Goal: Task Accomplishment & Management: Complete application form

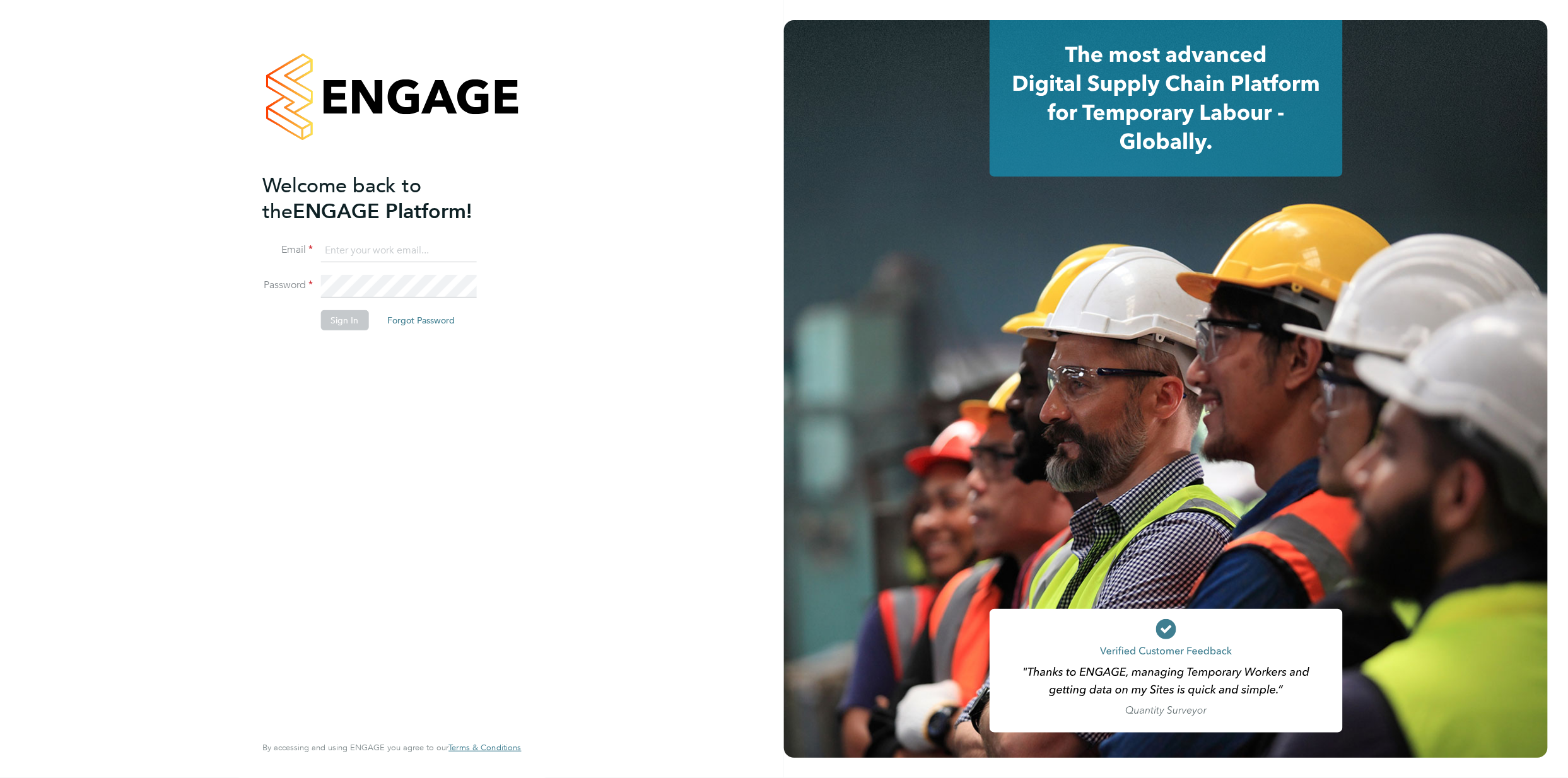
click at [382, 254] on input at bounding box center [398, 251] width 156 height 23
type input "joseph.duddy@vistry.co.uk"
drag, startPoint x: 555, startPoint y: 224, endPoint x: 494, endPoint y: 266, distance: 74.1
click at [555, 224] on div "Welcome back to the ENGAGE Platform! Email joseph.duddy@vistry.co.uk Password S…" at bounding box center [391, 389] width 784 height 778
click at [328, 320] on button "Sign In" at bounding box center [344, 320] width 48 height 20
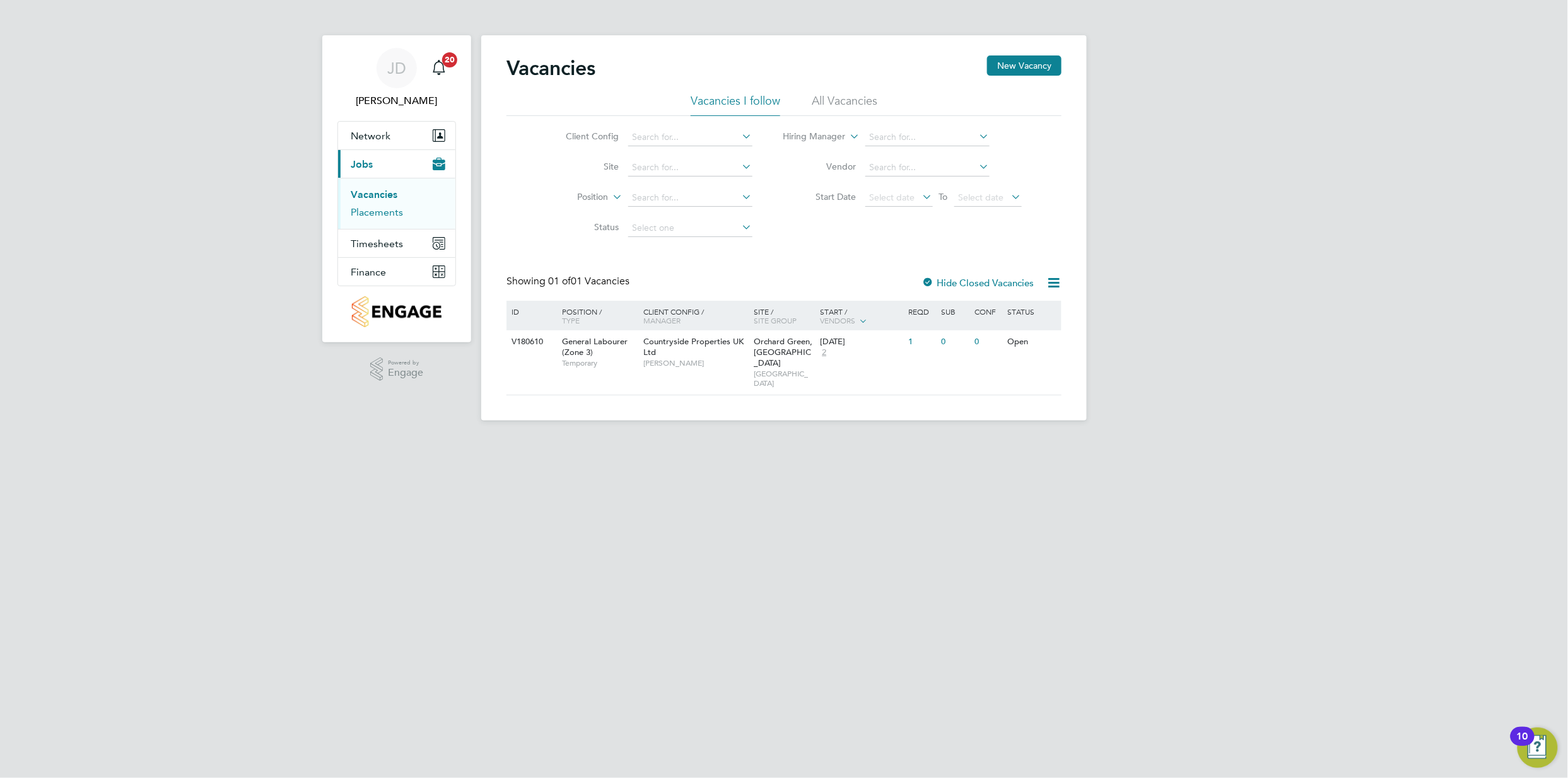
click at [384, 212] on link "Placements" at bounding box center [377, 212] width 53 height 12
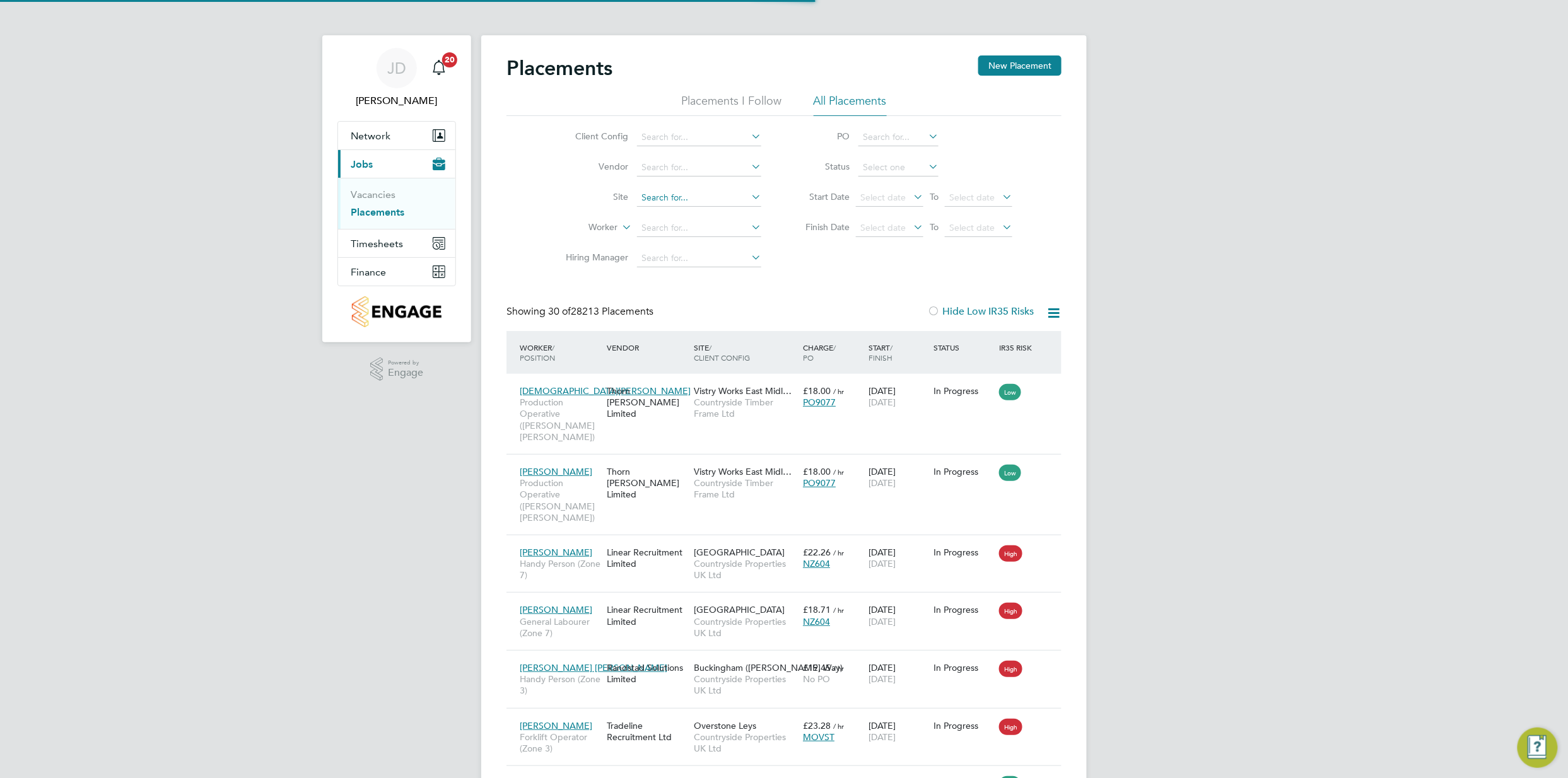
click at [661, 198] on input at bounding box center [699, 198] width 124 height 18
click at [690, 215] on li "Aylesbury" at bounding box center [699, 215] width 126 height 17
type input "Aylesbury"
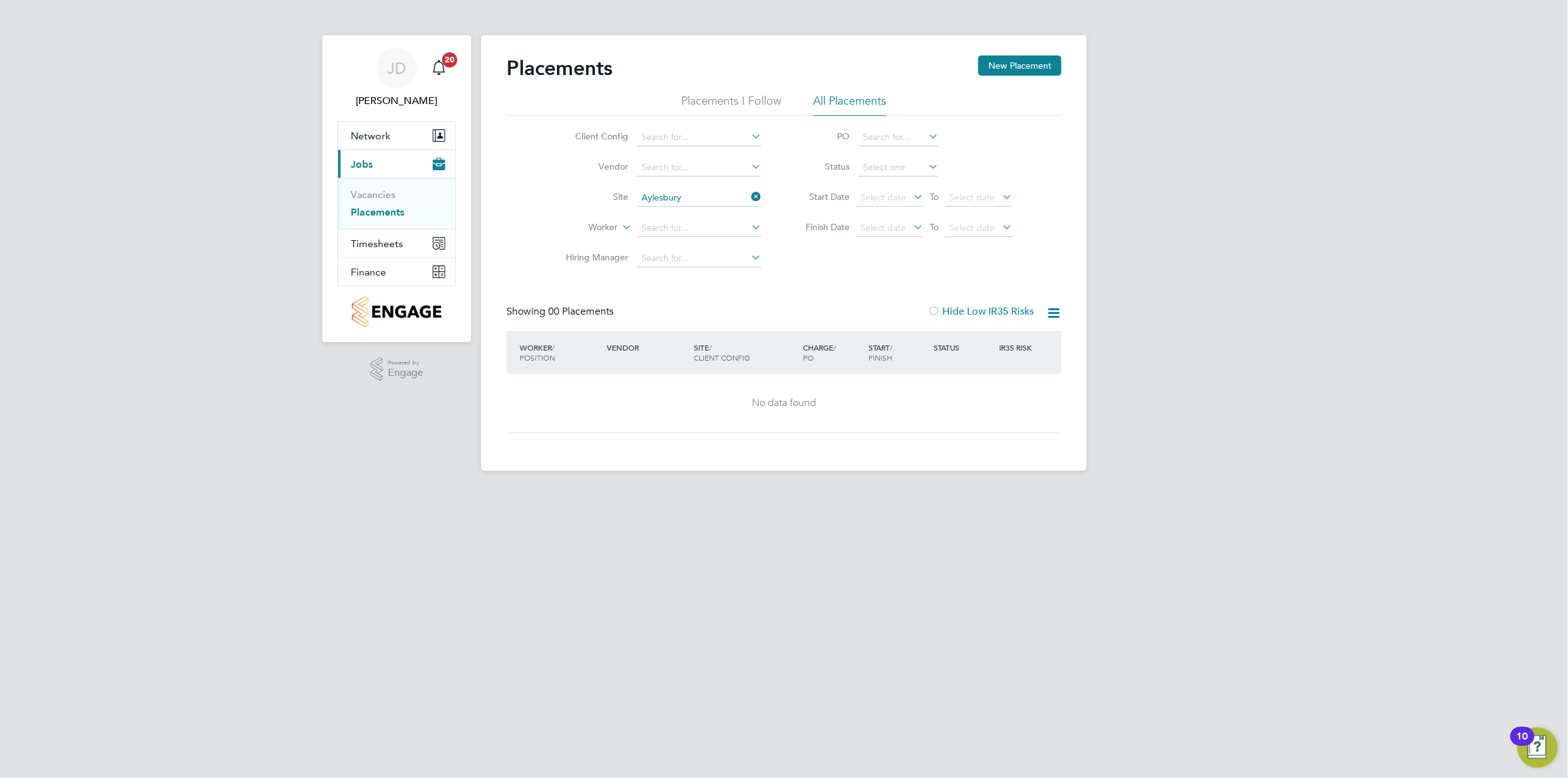
click at [1060, 315] on icon at bounding box center [1053, 313] width 15 height 15
click at [1042, 267] on div "Client Config Vendor Site Aylesbury Worker Hiring Manager PO Status Start Date …" at bounding box center [784, 194] width 555 height 158
click at [801, 258] on div "Client Config Vendor Site Aylesbury Worker Hiring Manager PO Status Start Date …" at bounding box center [784, 194] width 555 height 158
click at [545, 179] on li "Vendor" at bounding box center [658, 167] width 237 height 30
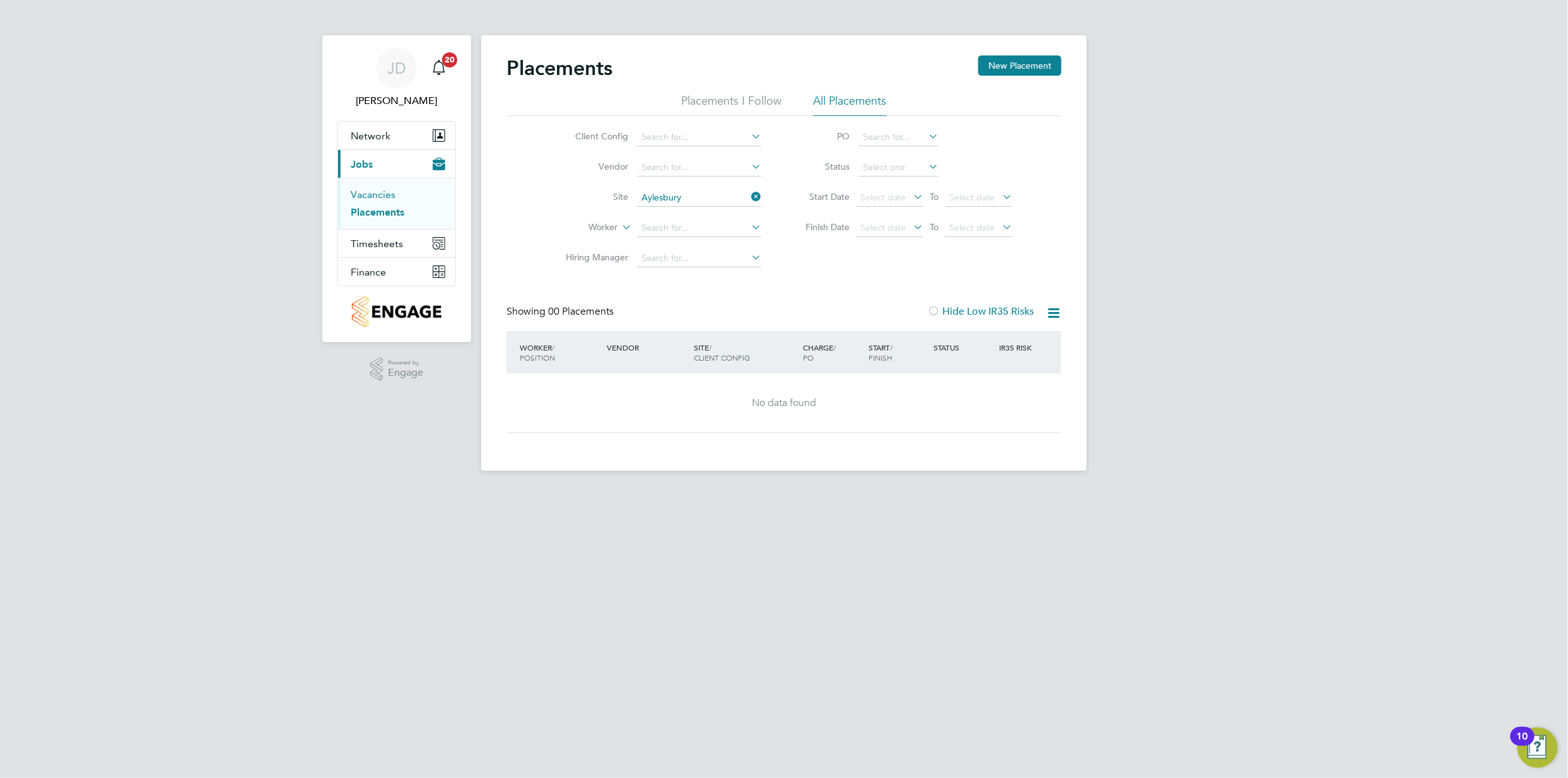
click at [387, 193] on link "Vacancies" at bounding box center [373, 194] width 45 height 12
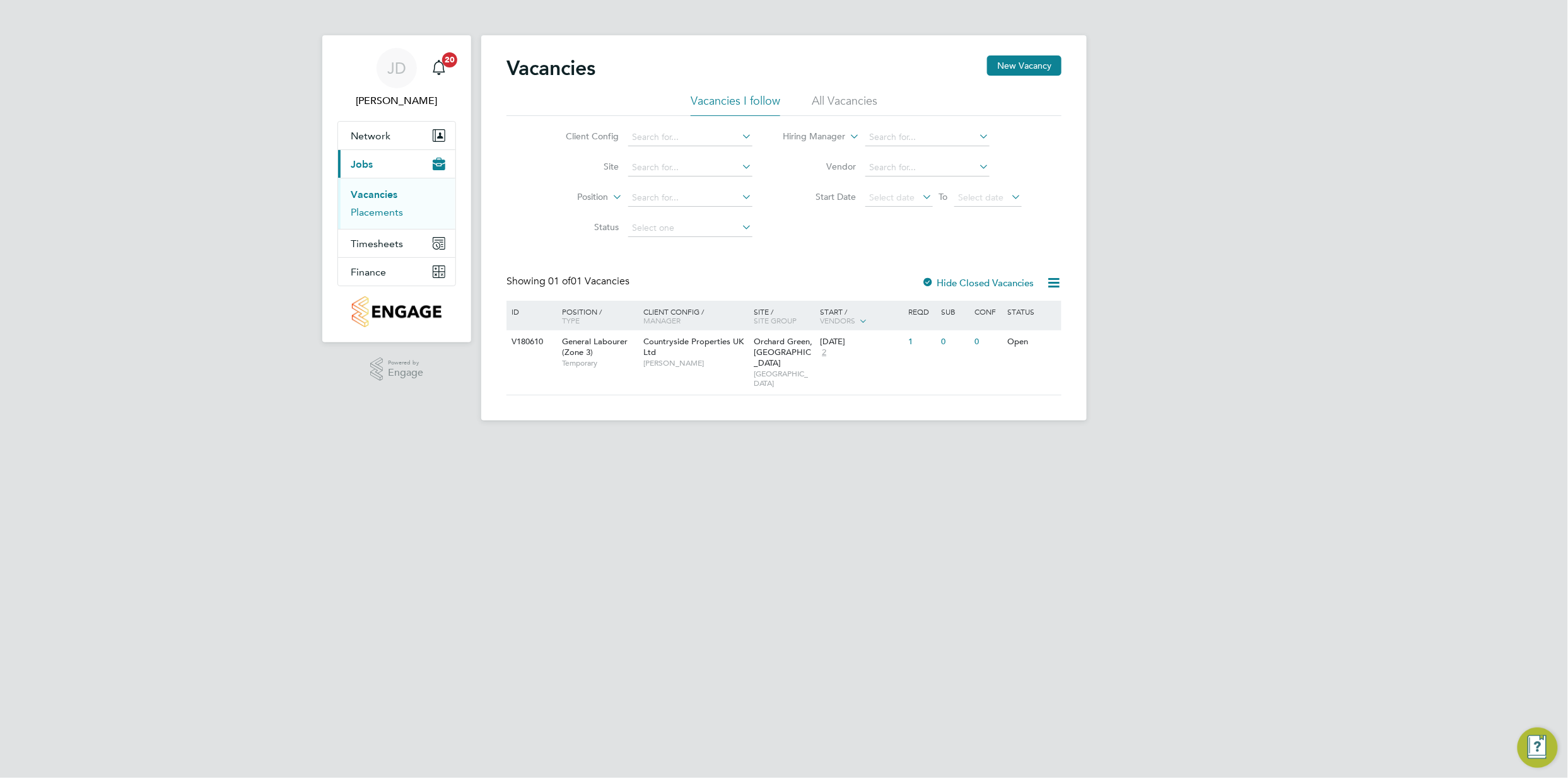
click at [384, 207] on link "Placements" at bounding box center [377, 212] width 53 height 12
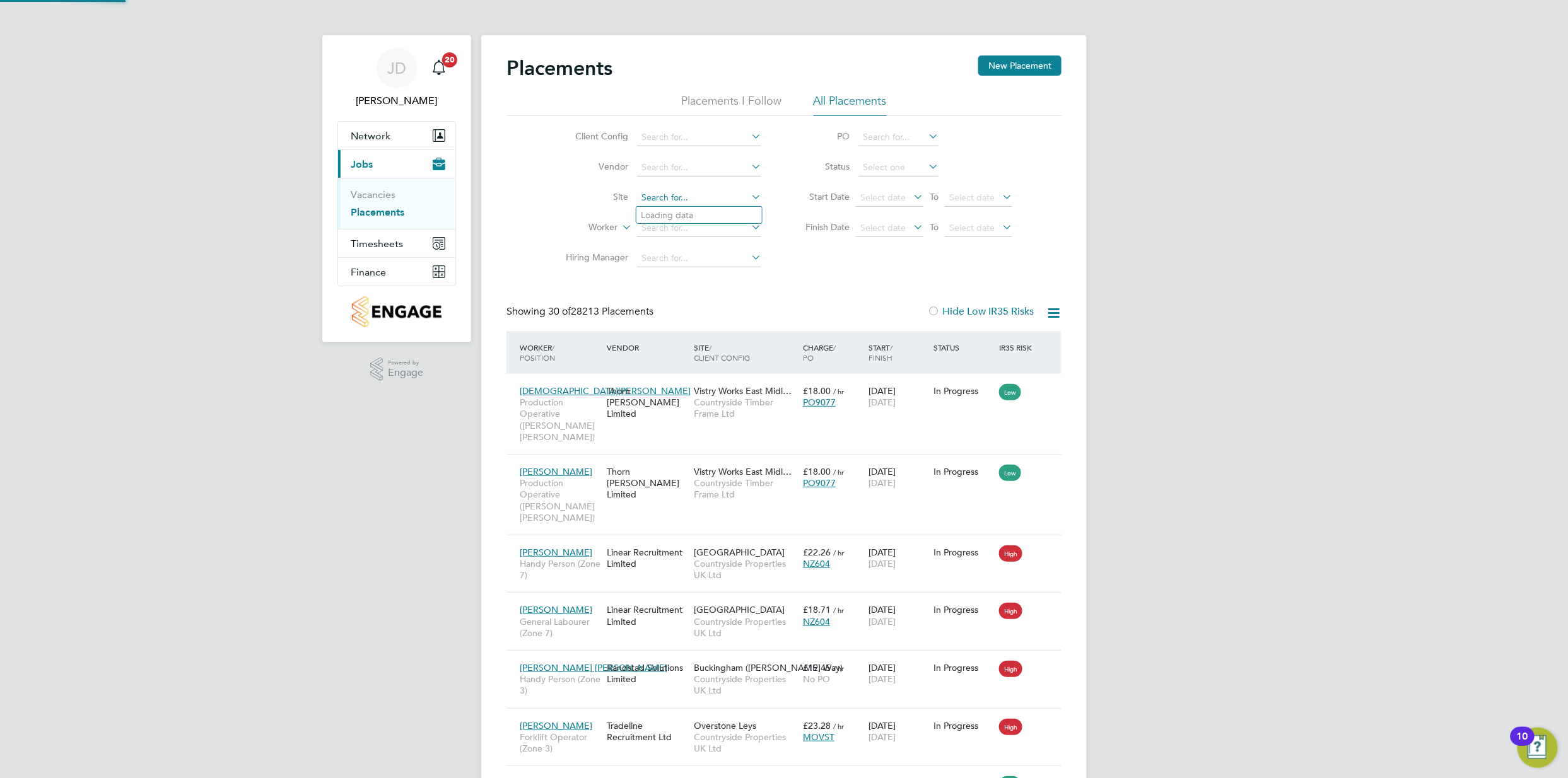
click at [689, 189] on input at bounding box center [699, 198] width 124 height 18
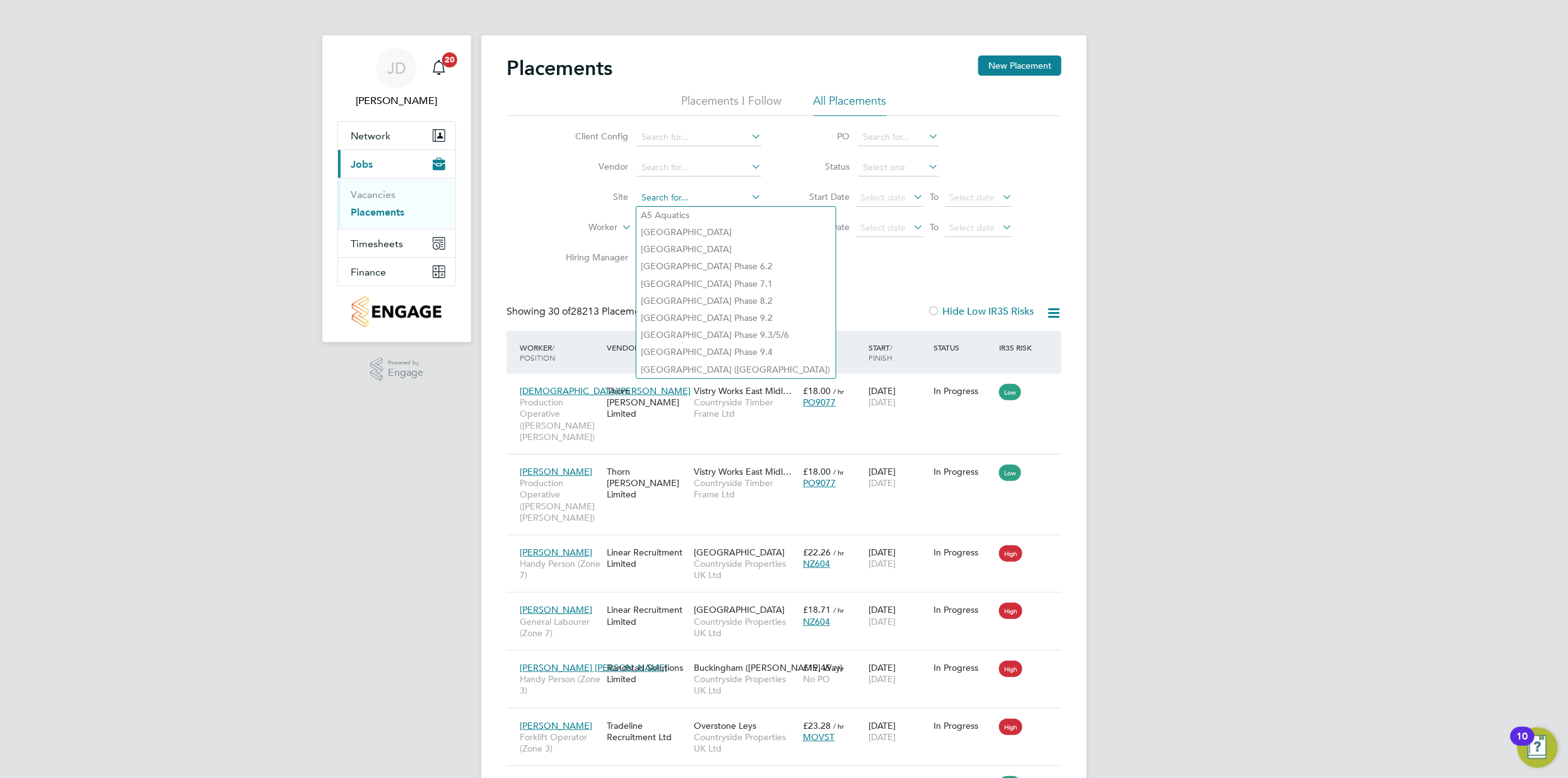
type input "a"
click at [667, 134] on input at bounding box center [699, 138] width 124 height 18
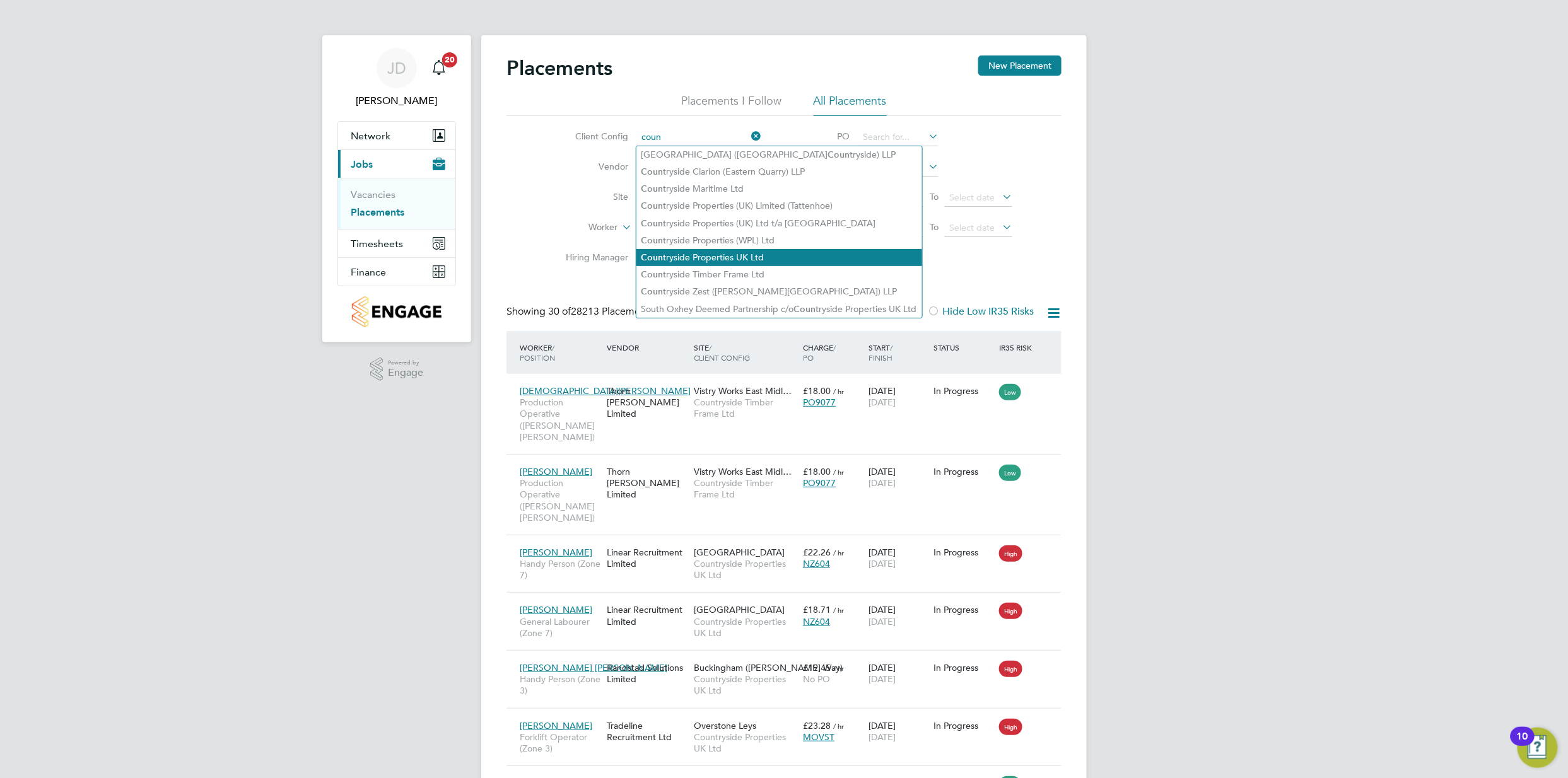
click at [704, 250] on li "Coun tryside Properties UK Ltd" at bounding box center [779, 257] width 286 height 17
type input "Countryside Properties UK Ltd"
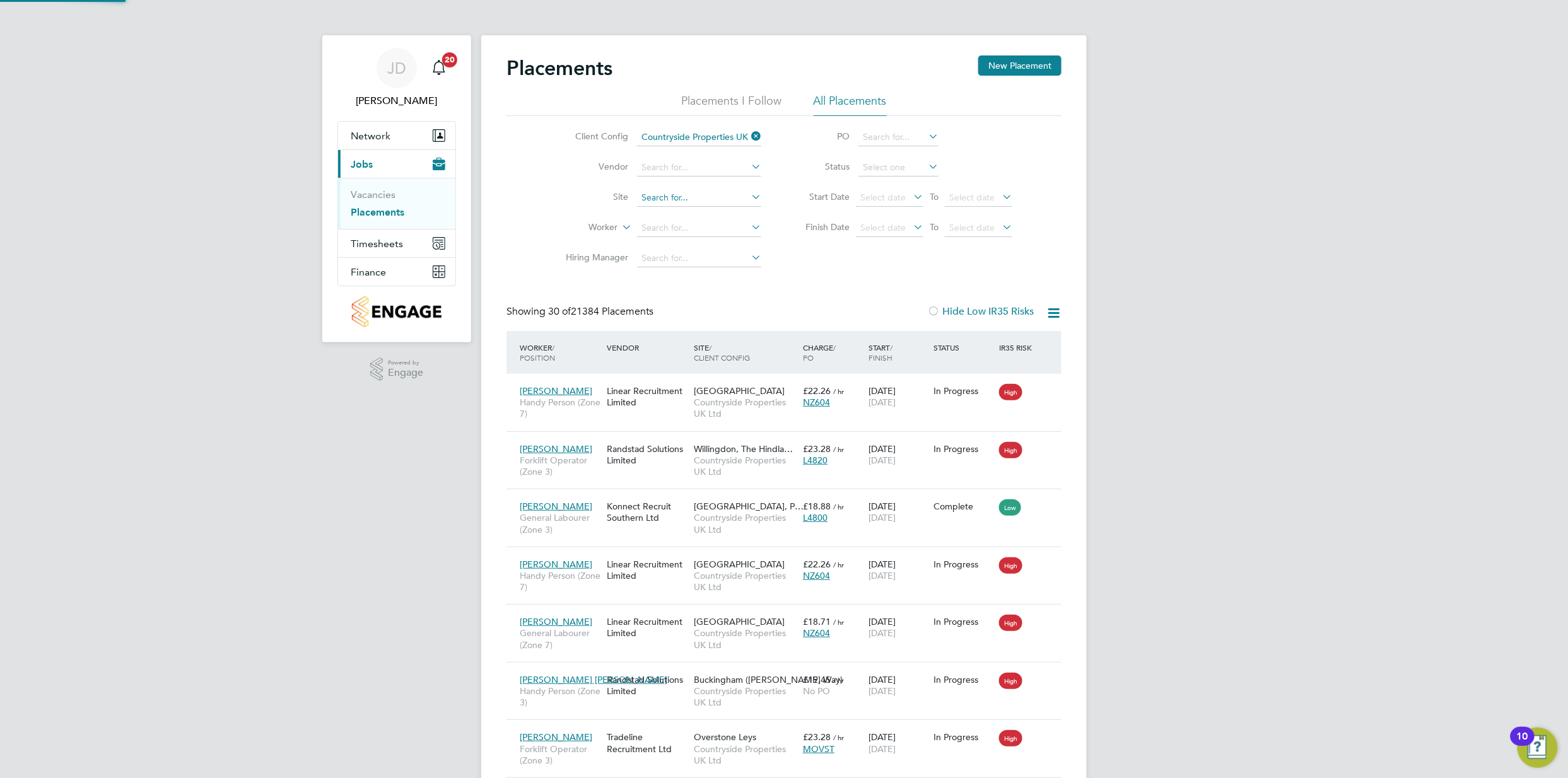
click at [686, 198] on input at bounding box center [699, 198] width 124 height 18
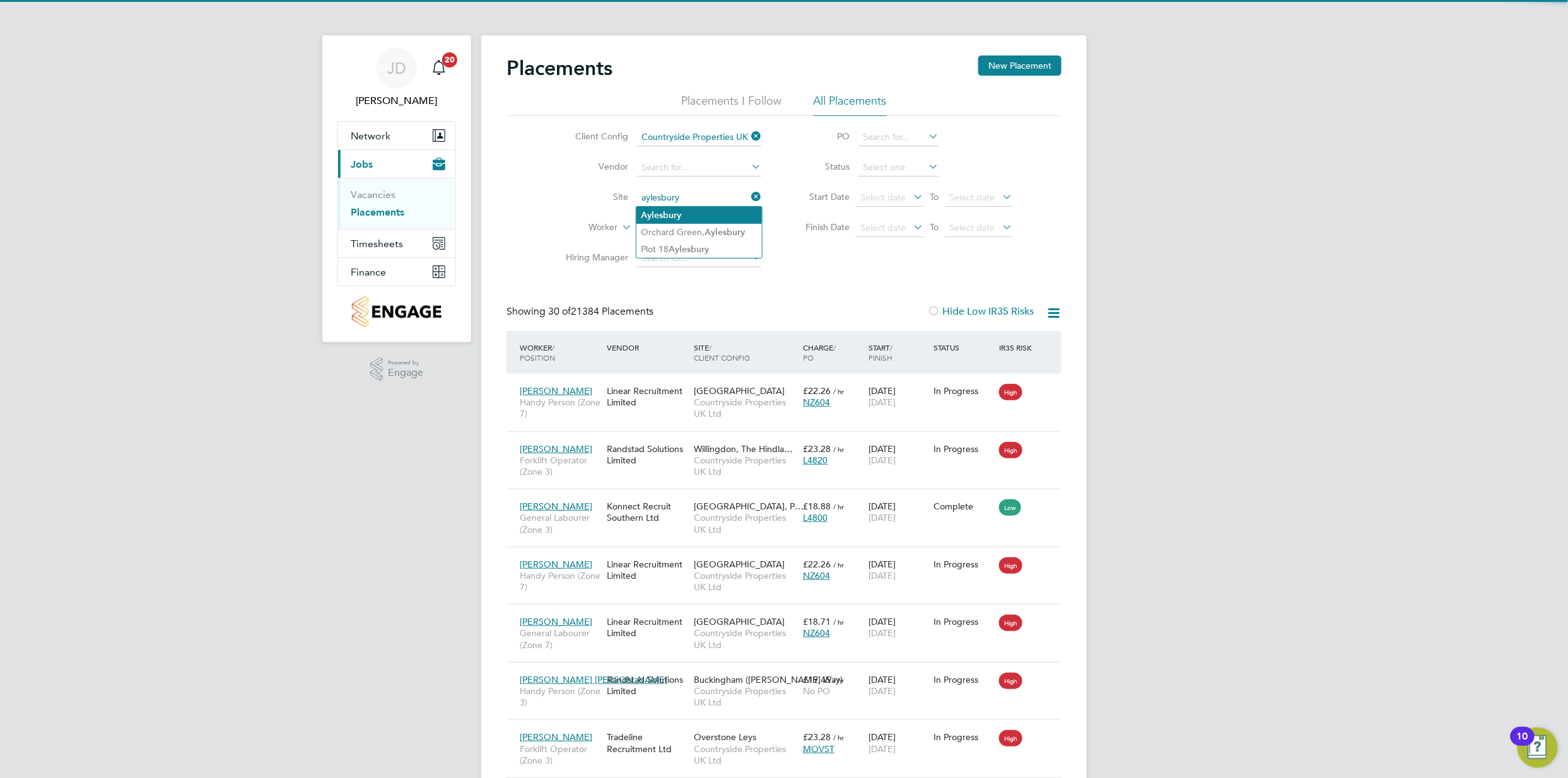
click at [697, 213] on li "Aylesbury" at bounding box center [699, 215] width 126 height 17
type input "Aylesbury"
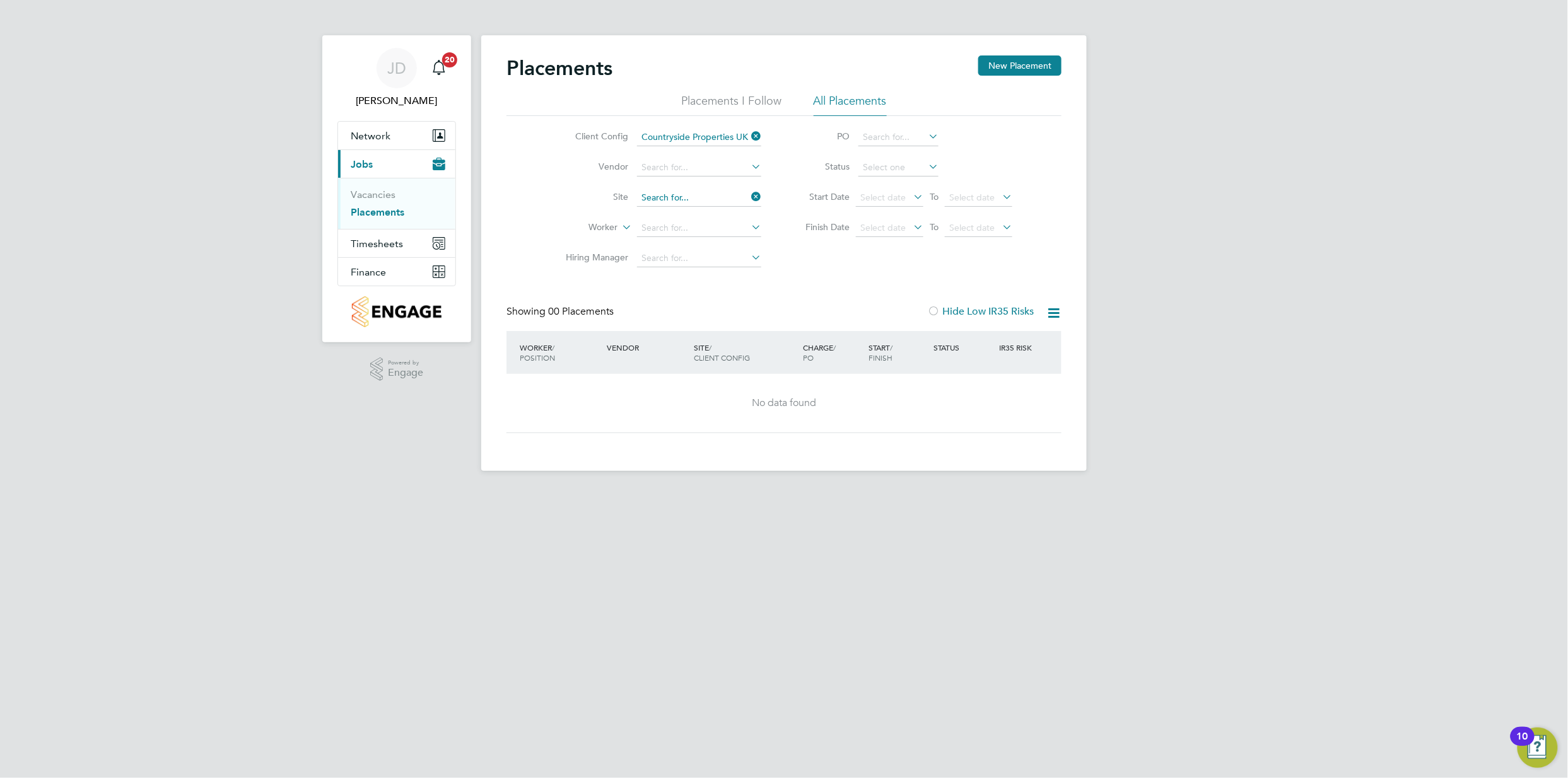
click at [681, 198] on input at bounding box center [699, 198] width 124 height 18
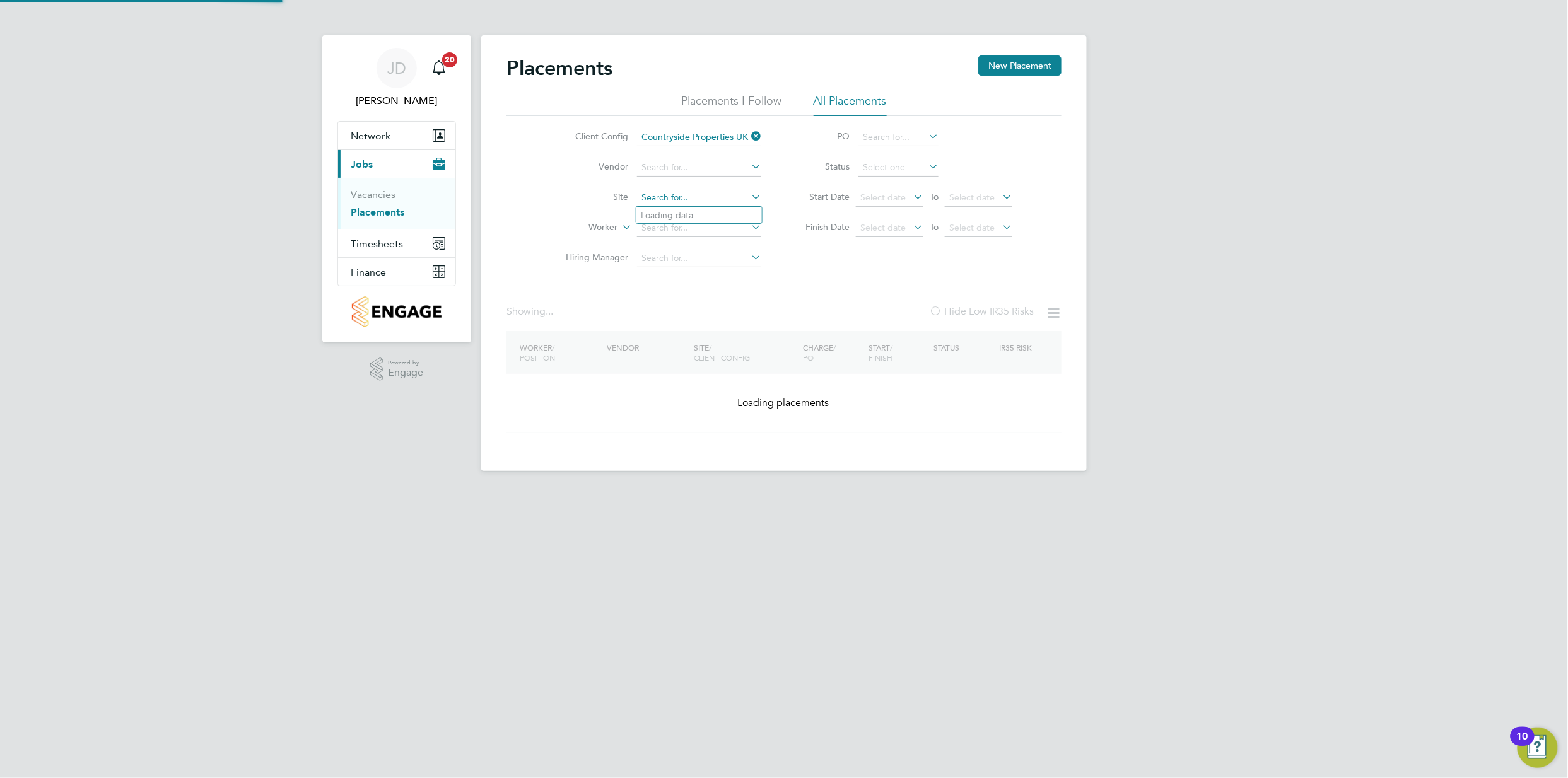
click at [681, 198] on input at bounding box center [699, 198] width 124 height 18
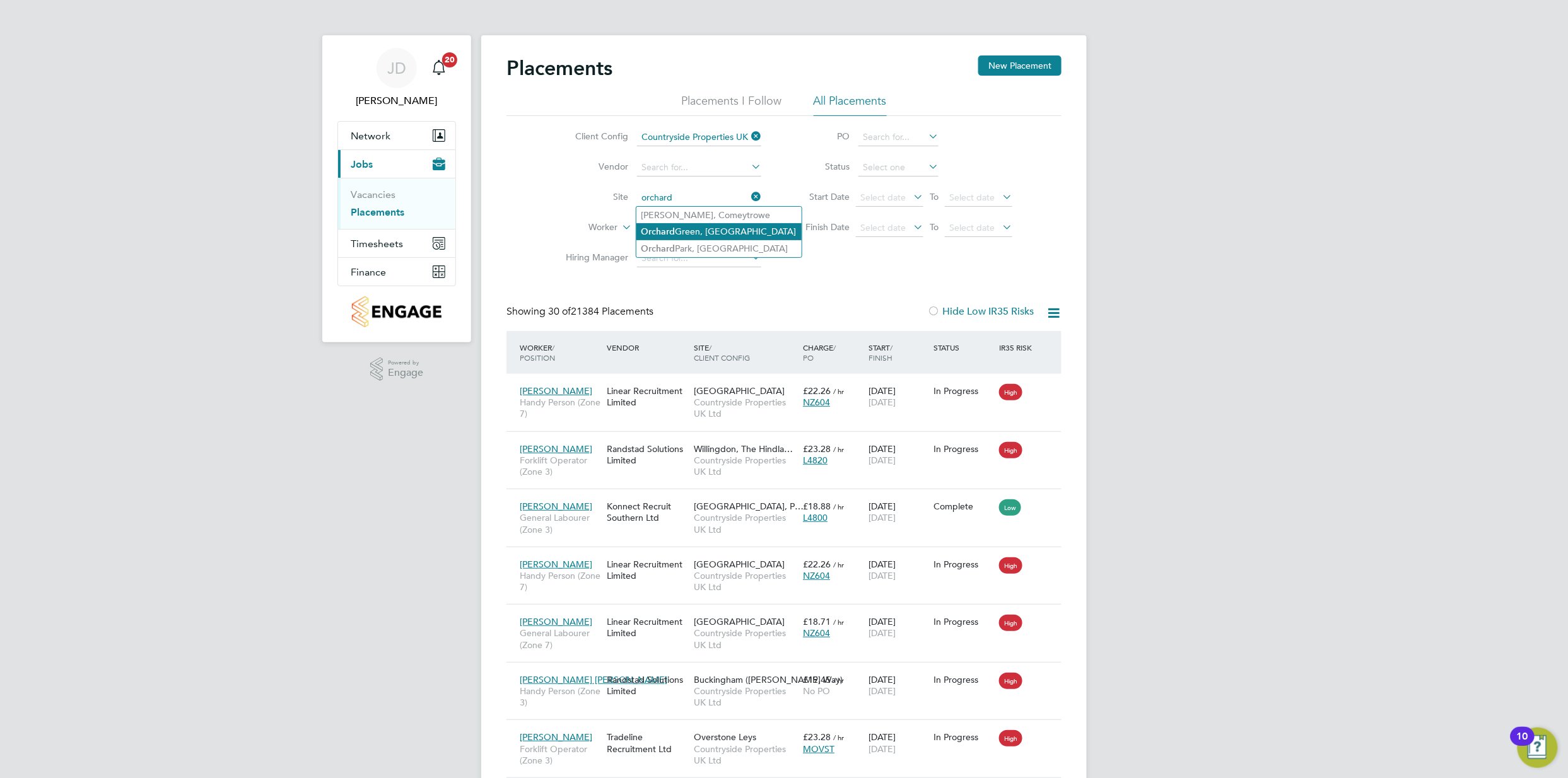
click at [687, 229] on li "Orchard Green, Aylesbury" at bounding box center [719, 232] width 165 height 17
type input "Orchard Green, Aylesbury"
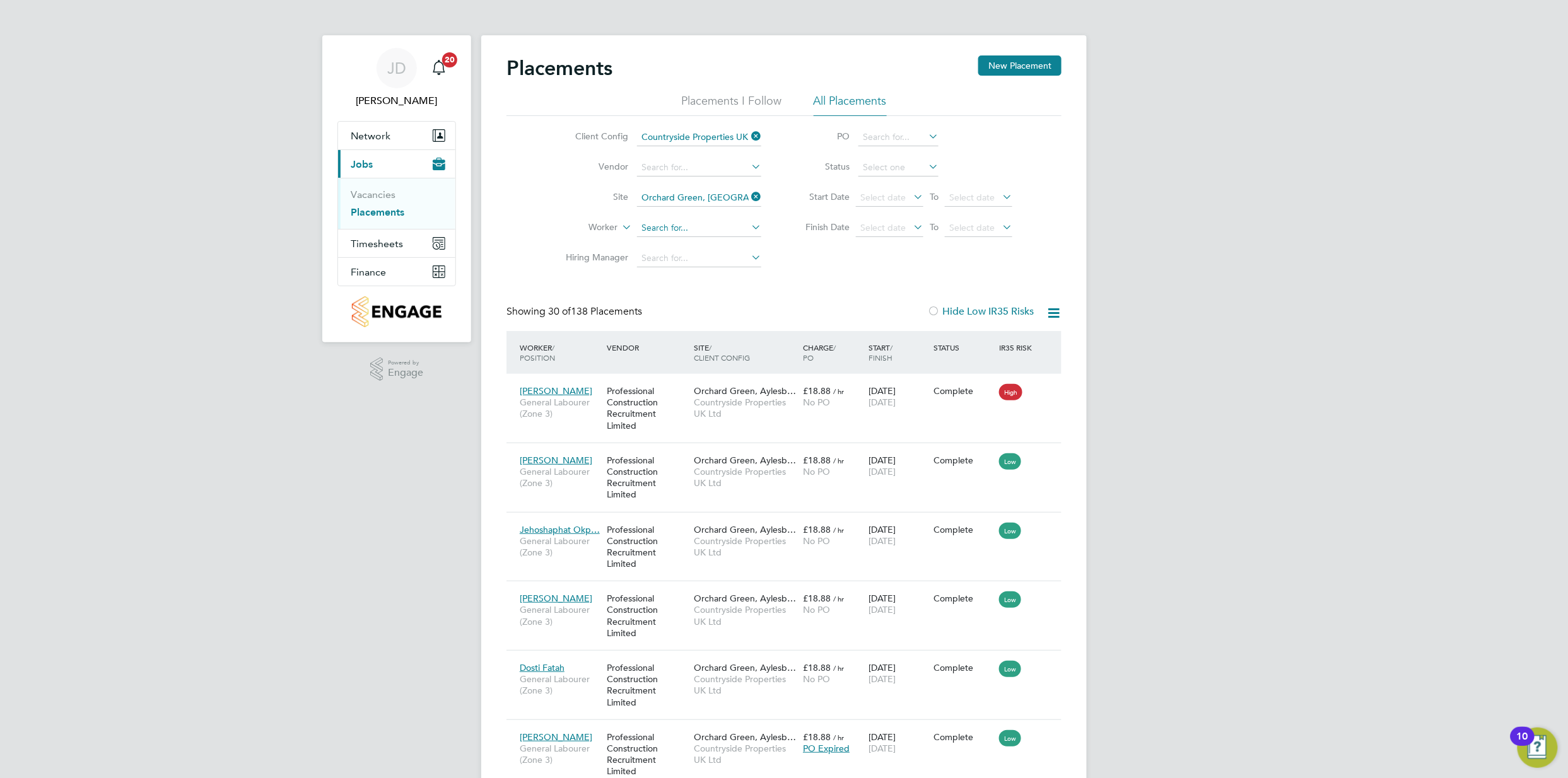
click at [677, 230] on input at bounding box center [699, 229] width 124 height 18
click at [717, 243] on b "Dre" at bounding box center [724, 246] width 15 height 11
type input "Sam Drew"
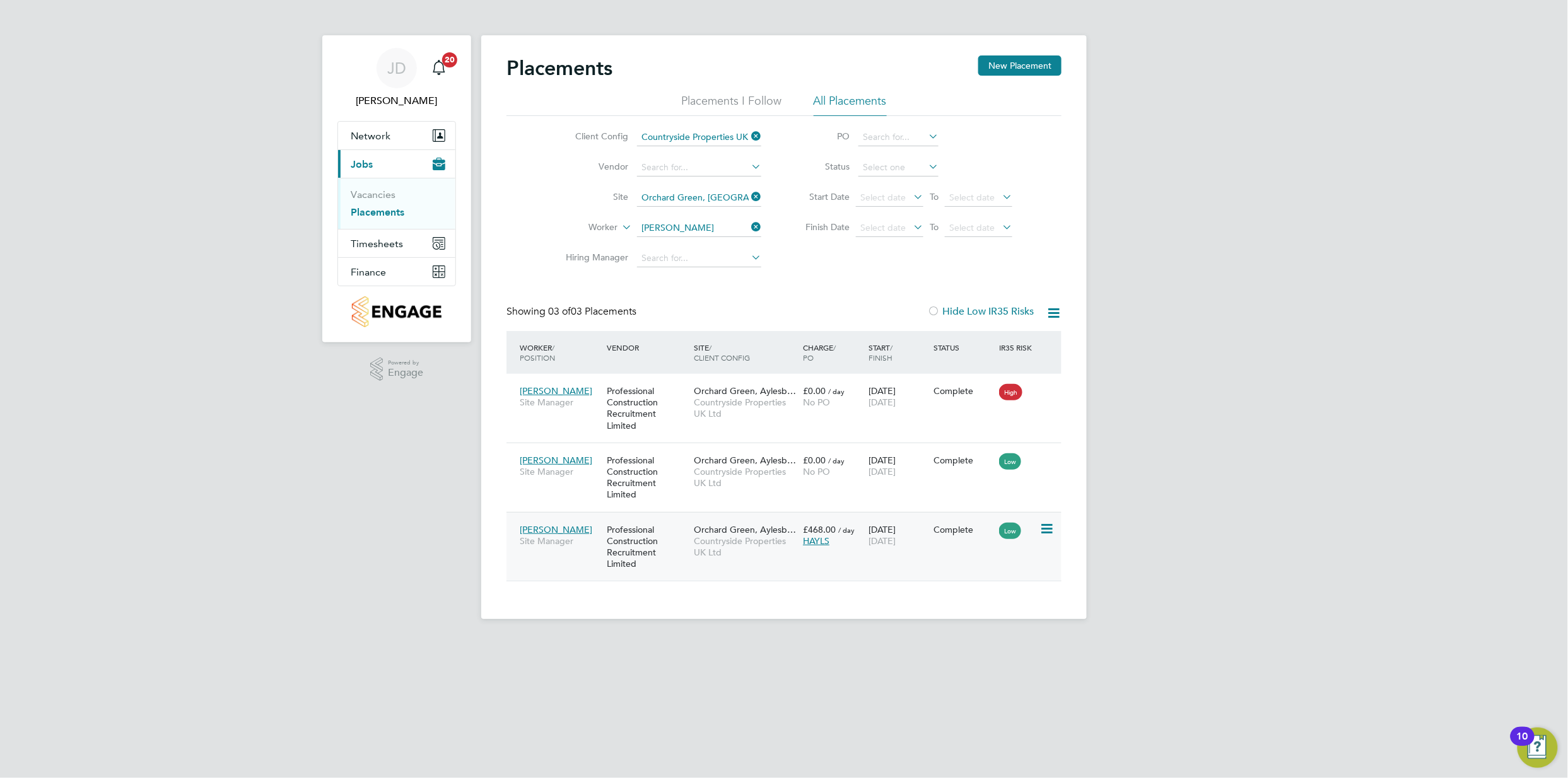
click at [883, 545] on span "27 Sep 2025" at bounding box center [882, 541] width 27 height 11
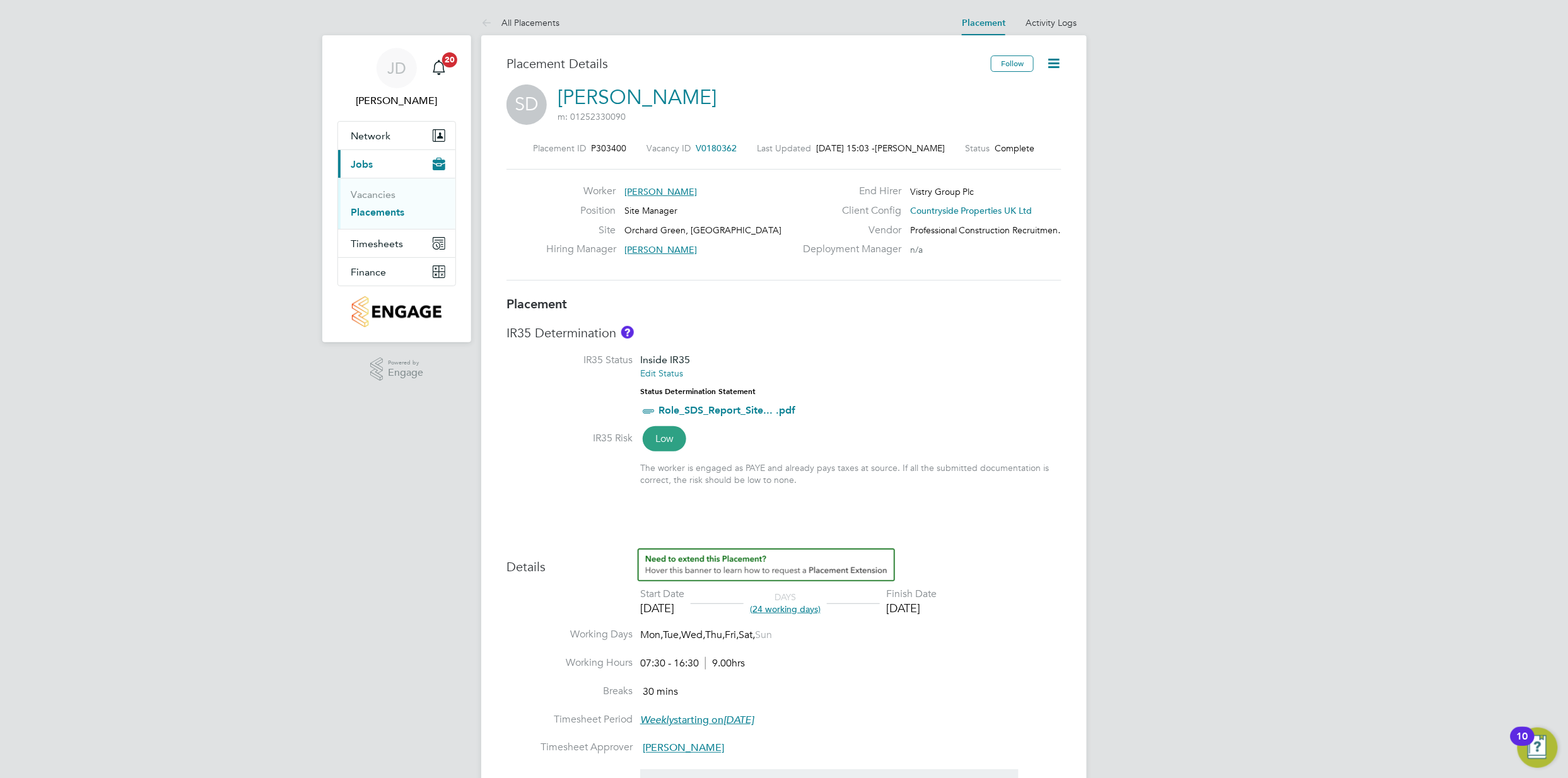
click at [1058, 58] on icon at bounding box center [1053, 62] width 15 height 15
click at [967, 92] on li "Edit Placement e" at bounding box center [993, 93] width 130 height 18
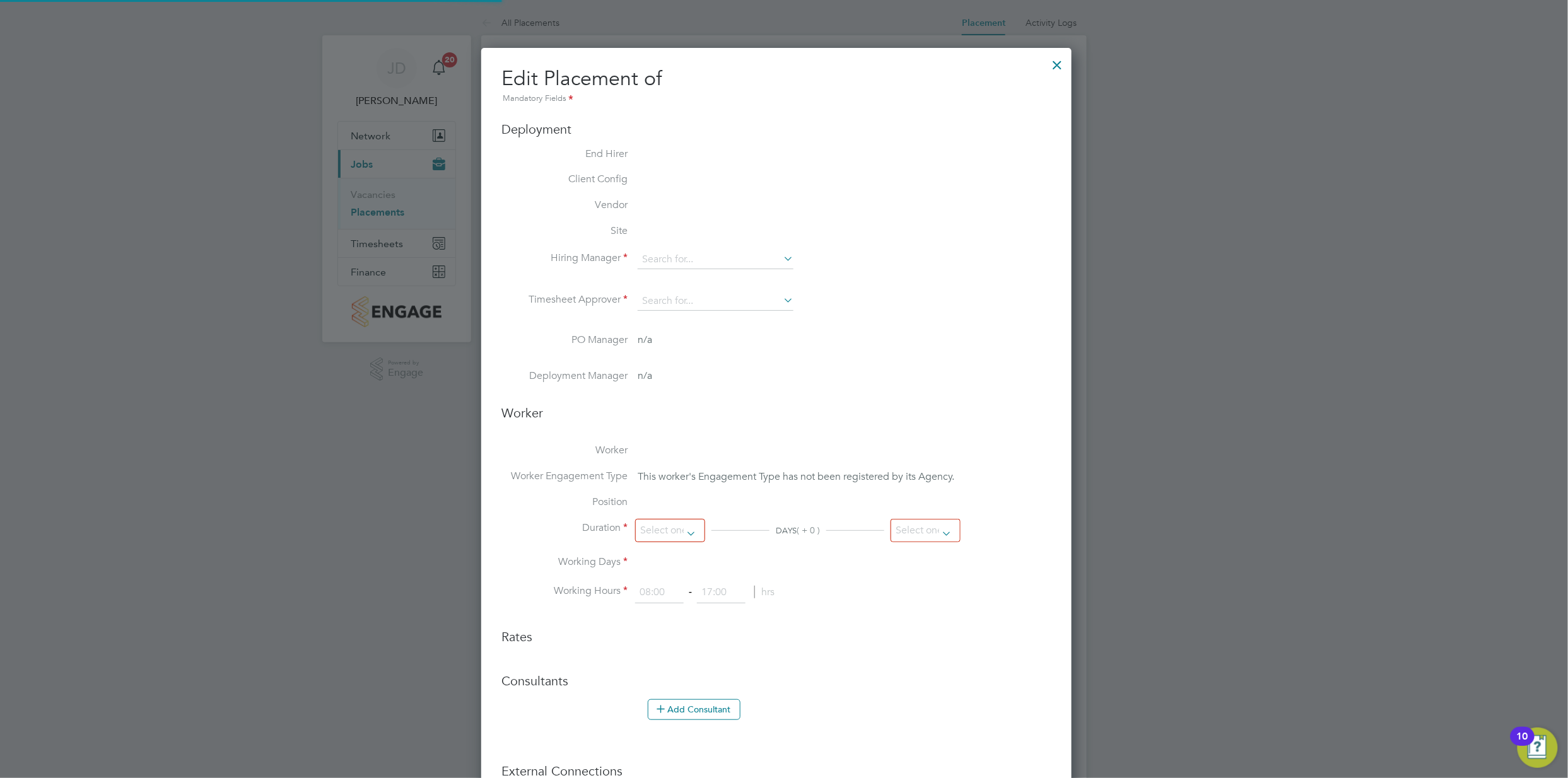
type input "[PERSON_NAME]"
type input "31 Aug 2025"
type input "[DATE]"
type input "07:30"
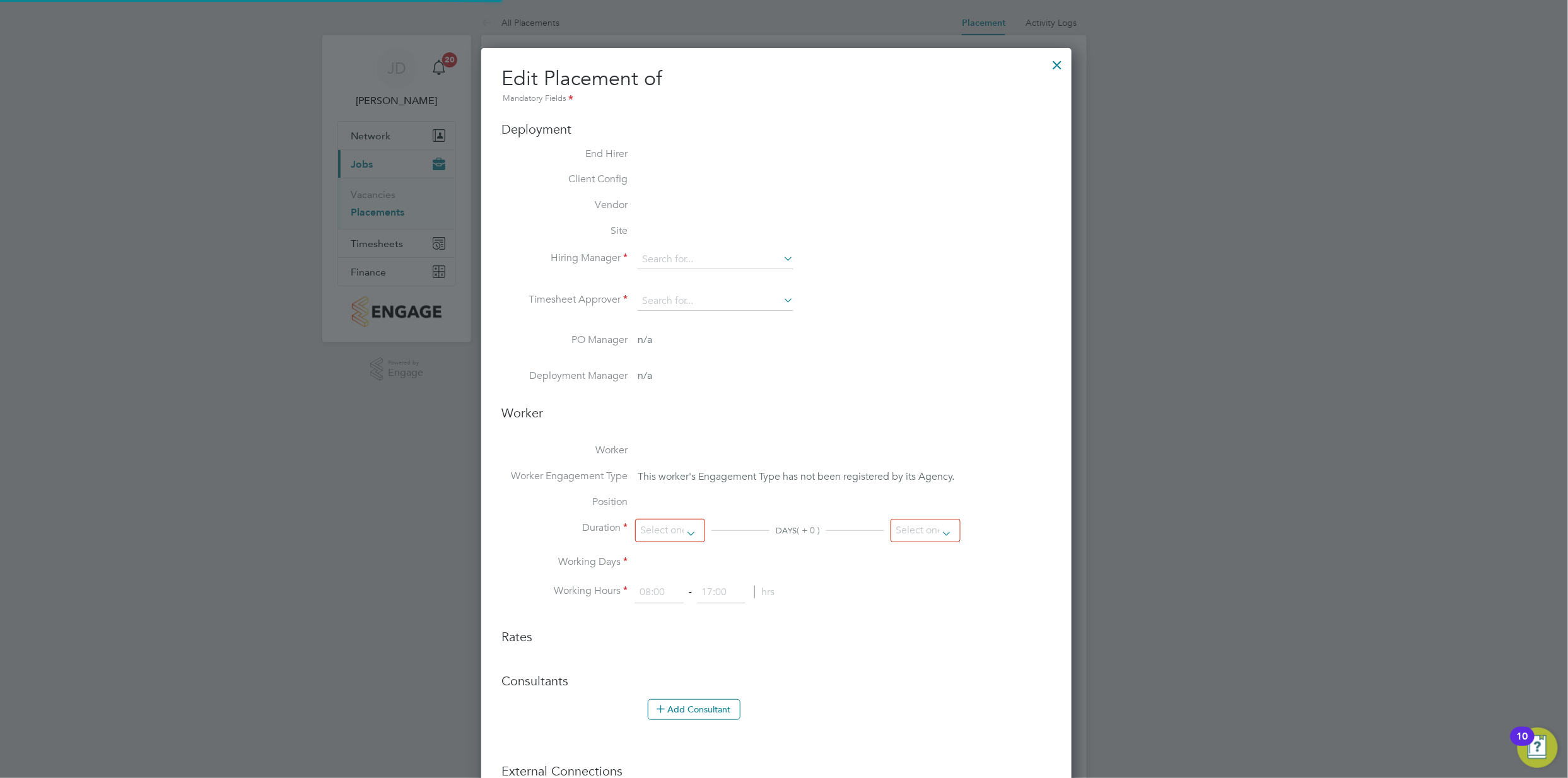
type input "16:30"
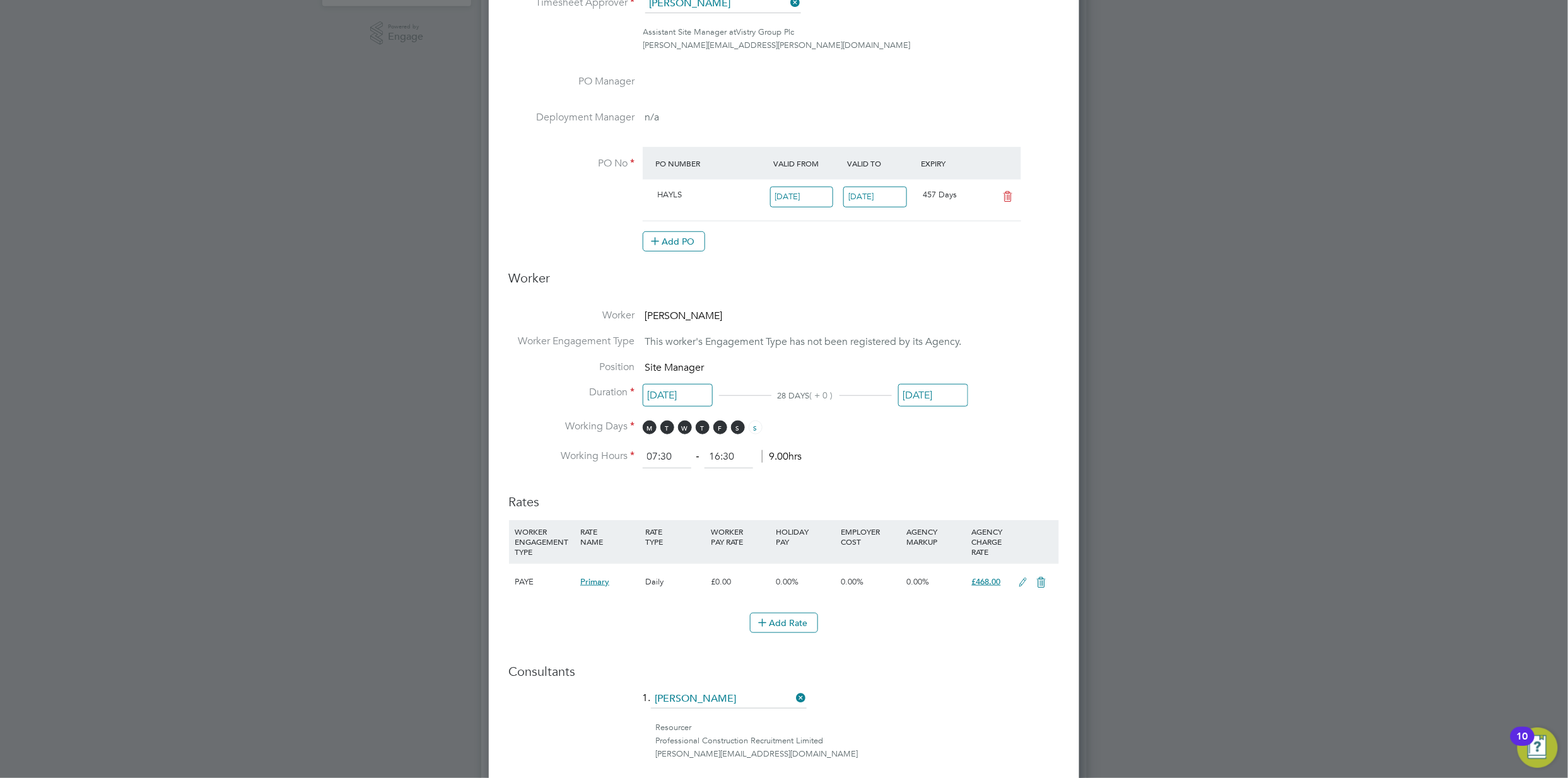
click at [939, 391] on input "[DATE]" at bounding box center [933, 395] width 70 height 24
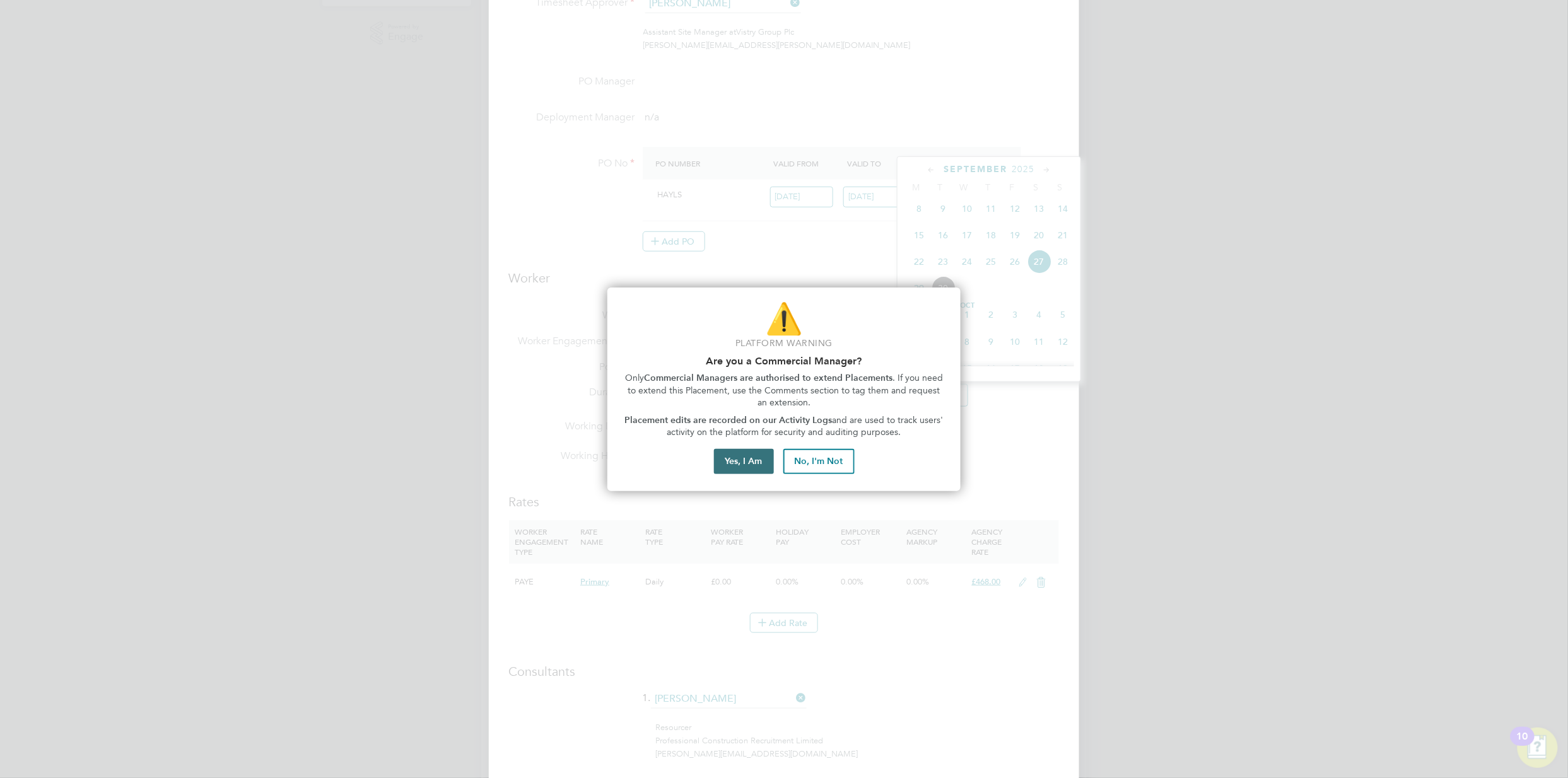
click at [741, 463] on button "Yes, I Am" at bounding box center [744, 461] width 60 height 25
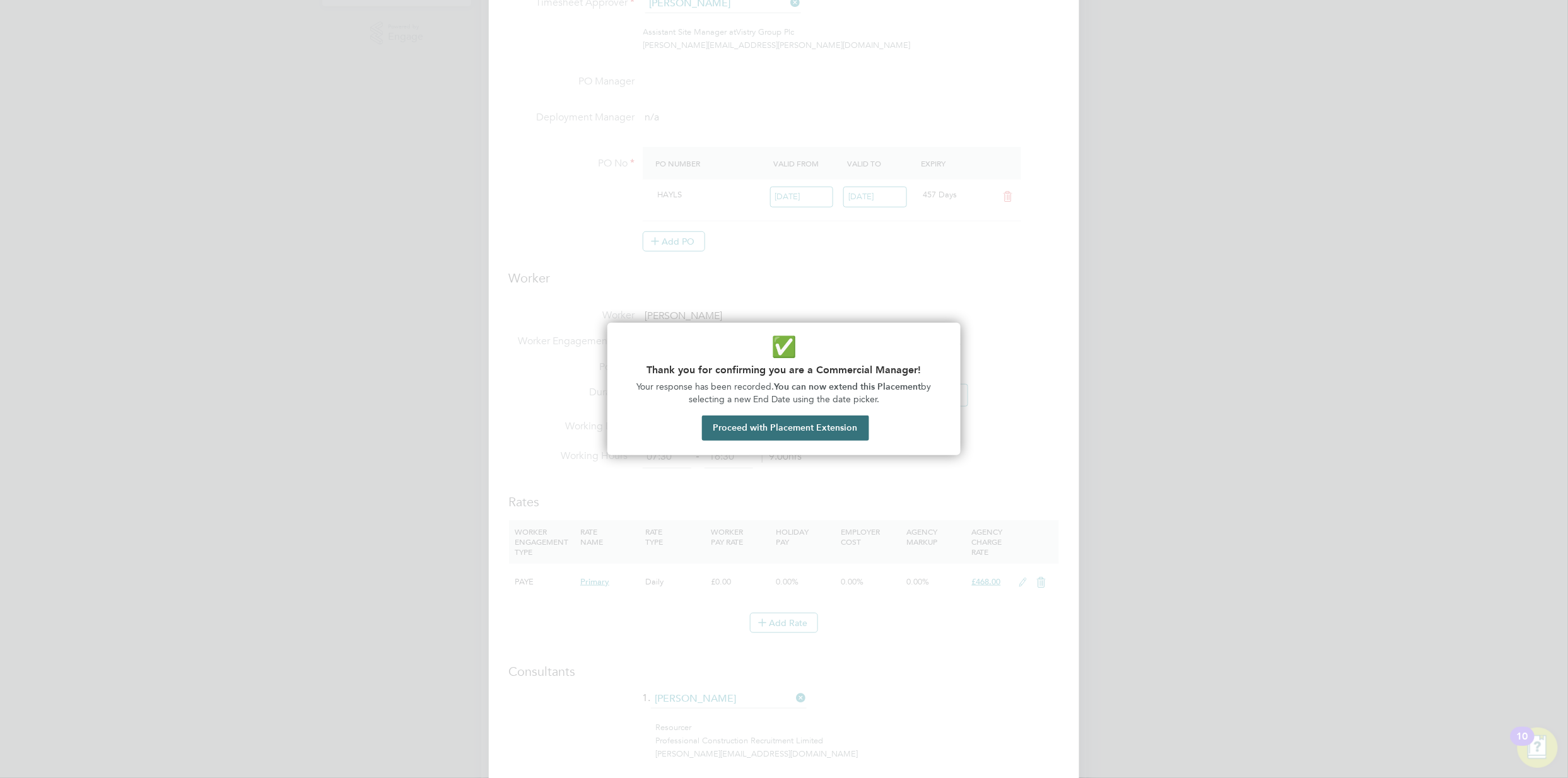
click at [771, 433] on button "Proceed with Placement Extension" at bounding box center [785, 428] width 167 height 25
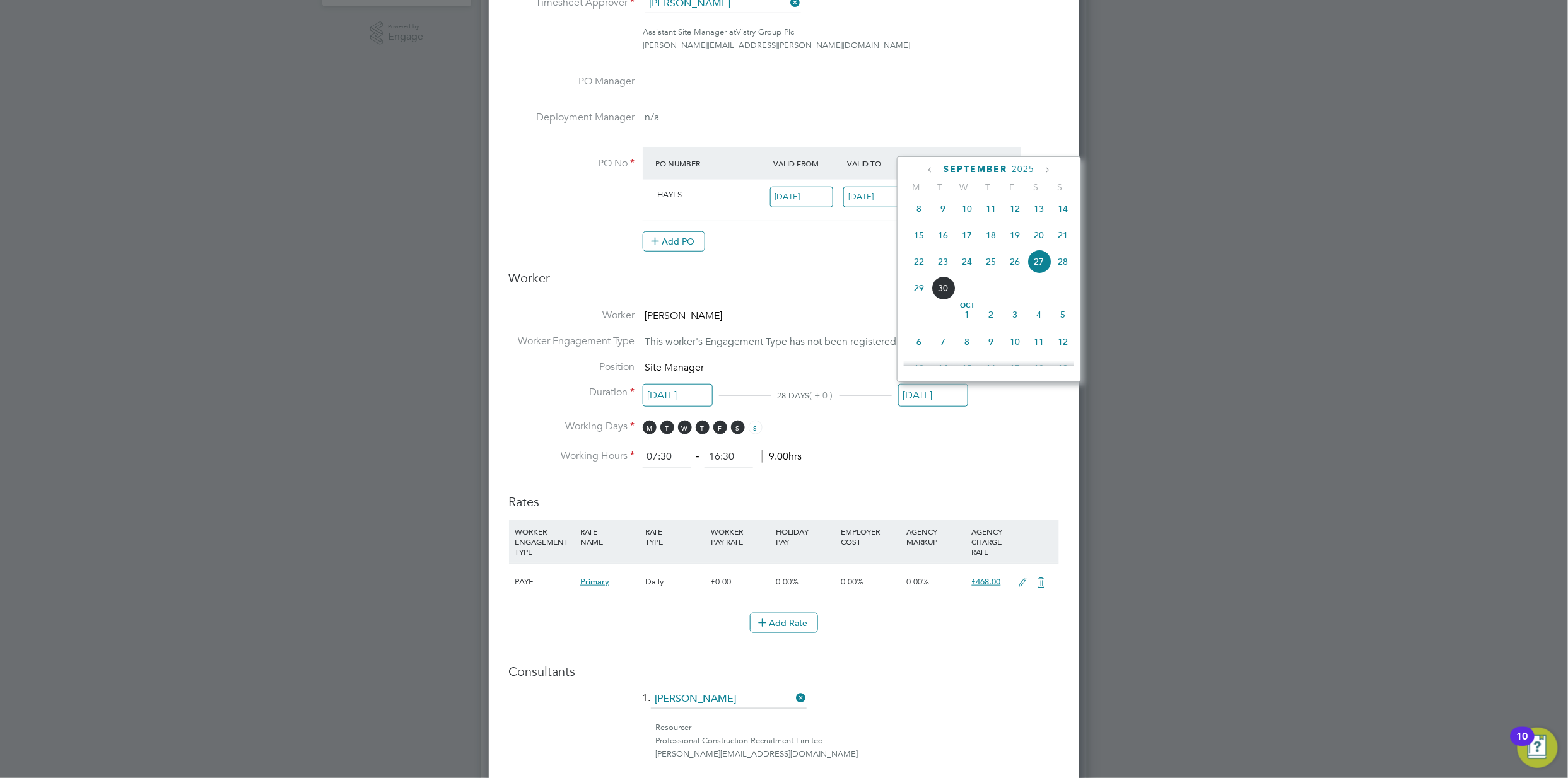
click at [1051, 167] on icon at bounding box center [1046, 170] width 12 height 14
click at [968, 322] on span "31" at bounding box center [967, 310] width 24 height 24
type input "[DATE]"
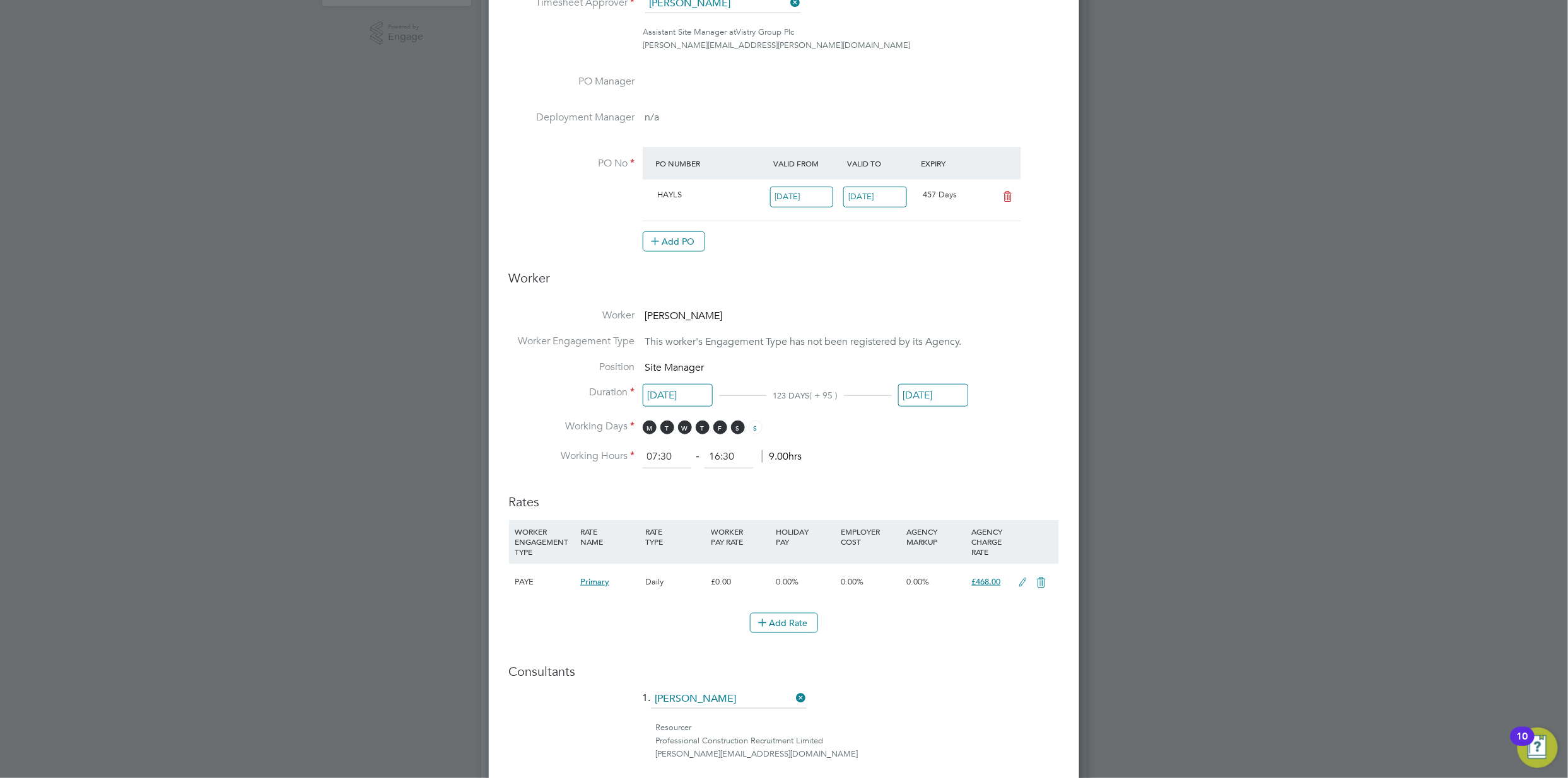
click at [994, 454] on li "Working Hours 07:30 ‐ 16:30 9.00hrs" at bounding box center [784, 457] width 550 height 23
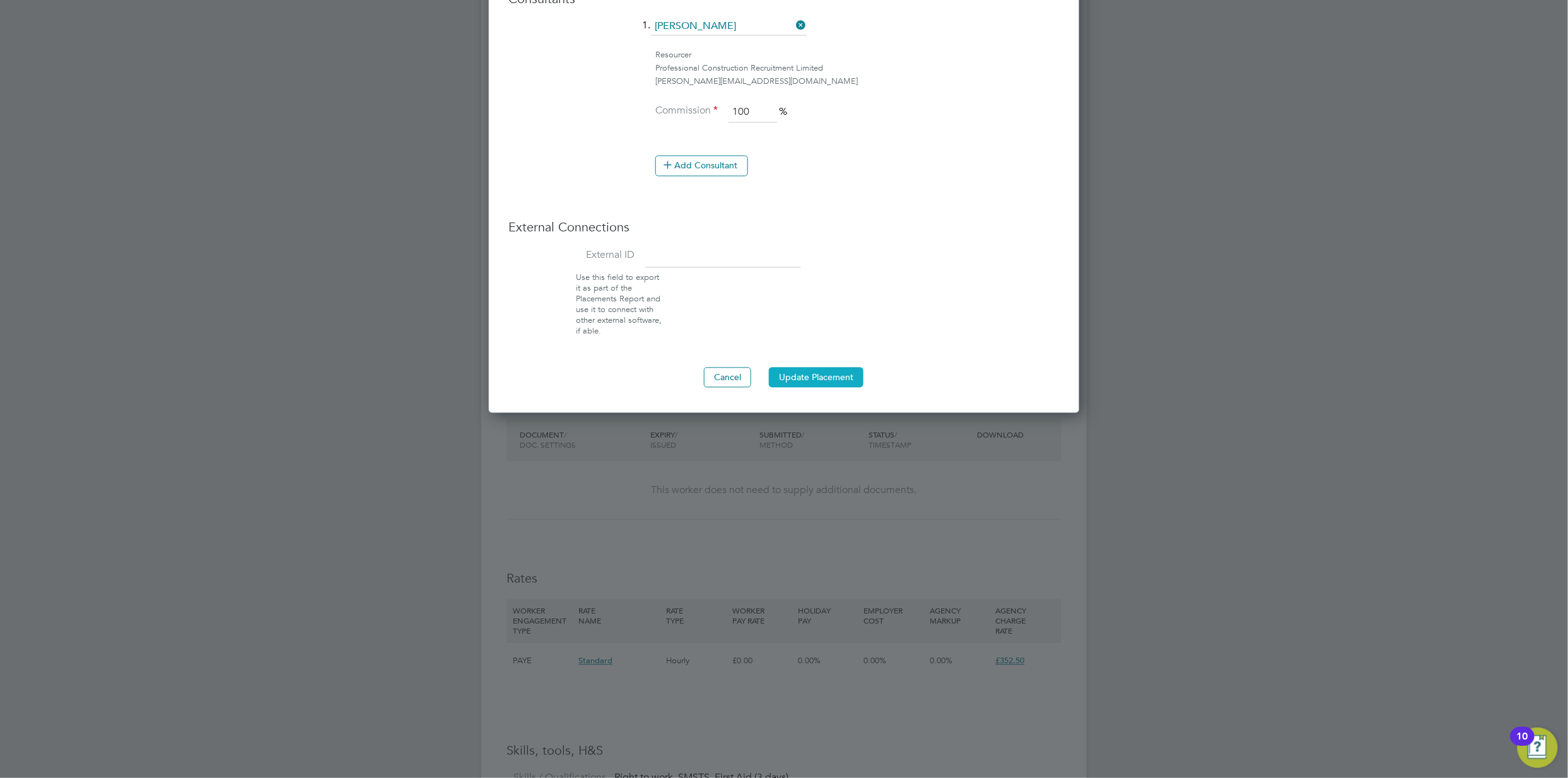
click at [801, 374] on button "Update Placement" at bounding box center [816, 378] width 95 height 20
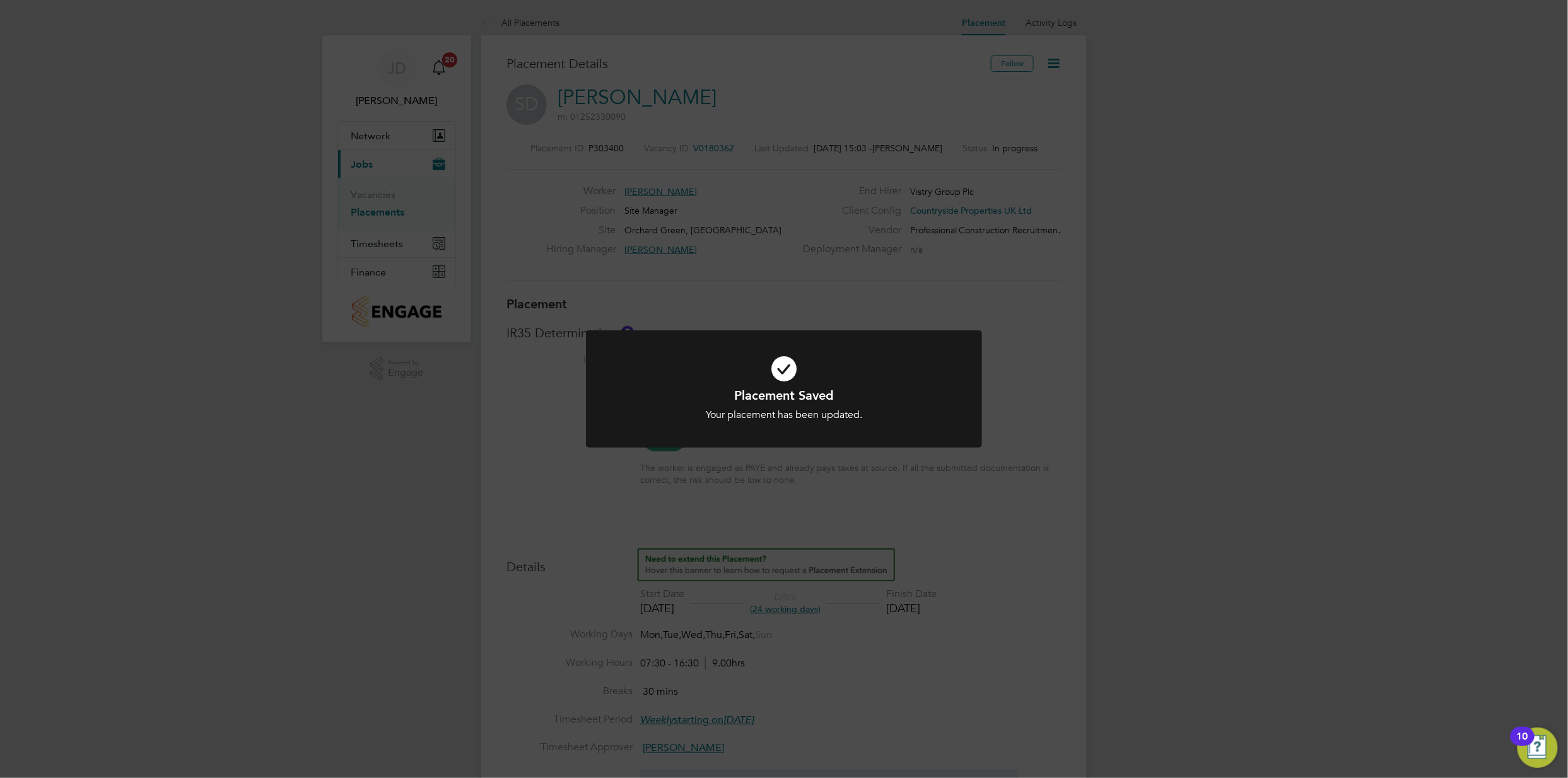
click at [989, 311] on div "Placement Saved Your placement has been updated. Cancel Okay" at bounding box center [784, 389] width 1568 height 778
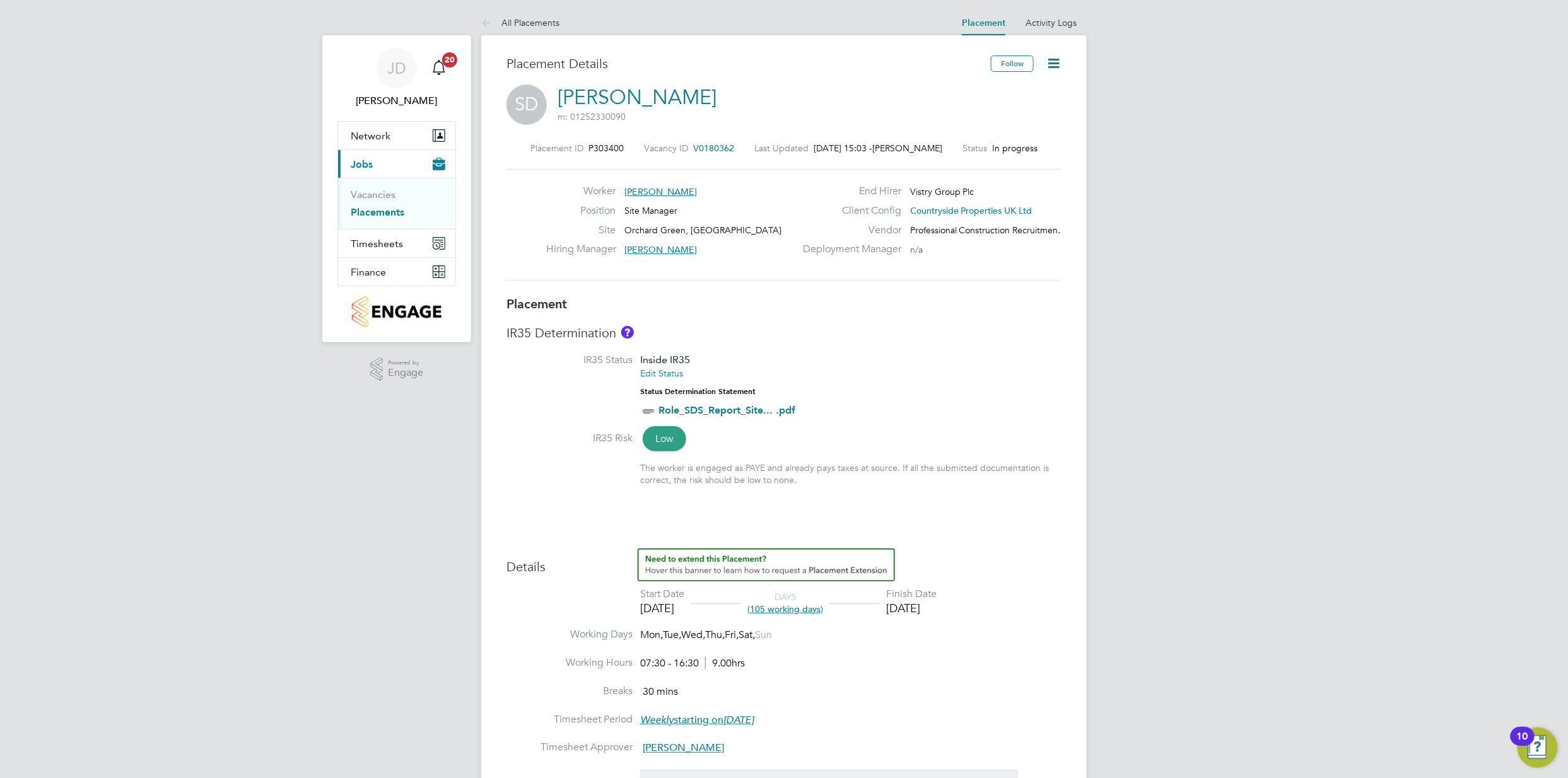
click at [376, 211] on link "Placements" at bounding box center [378, 212] width 53 height 12
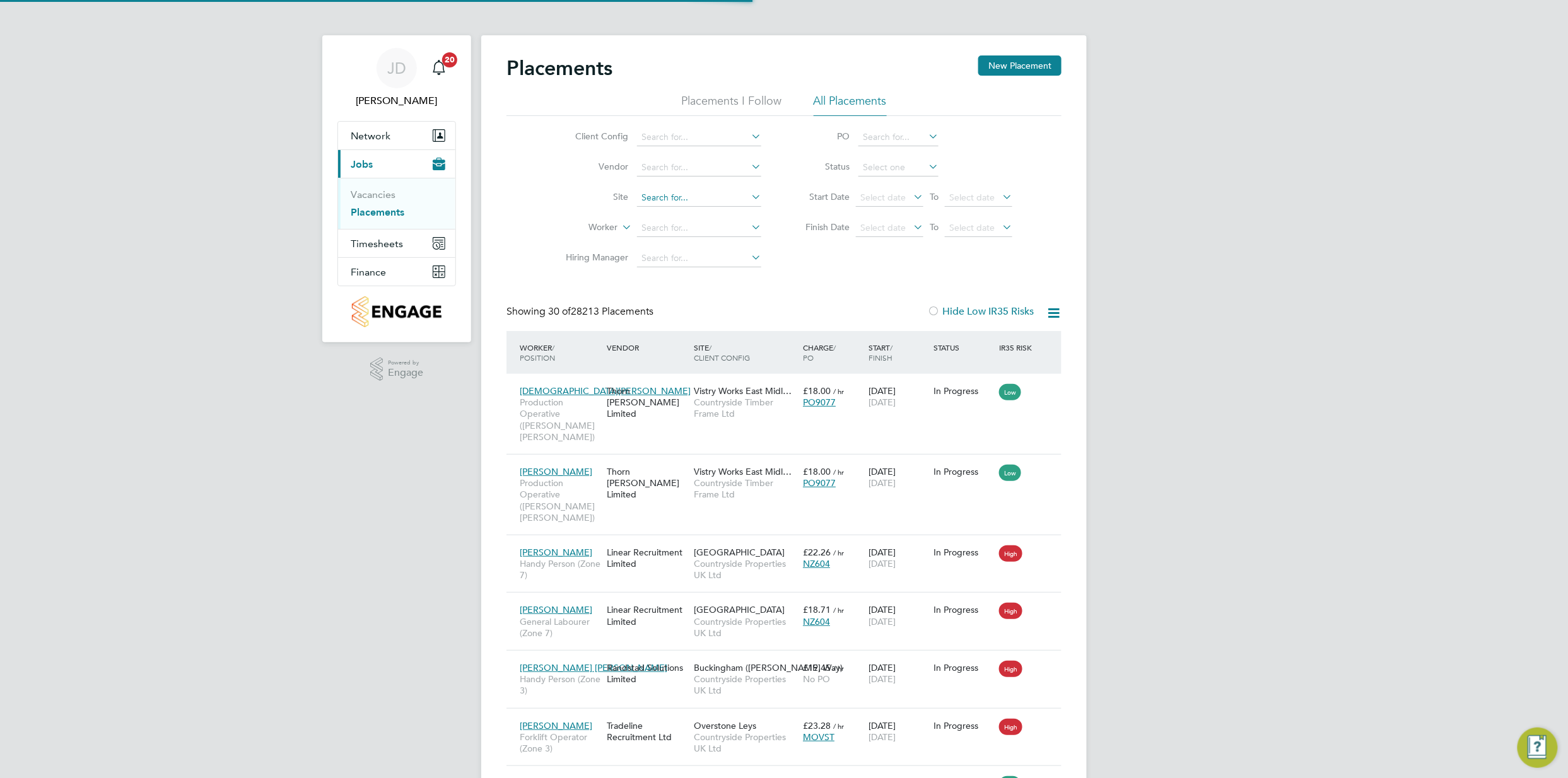
scroll to position [47, 109]
click at [687, 130] on input at bounding box center [699, 138] width 124 height 18
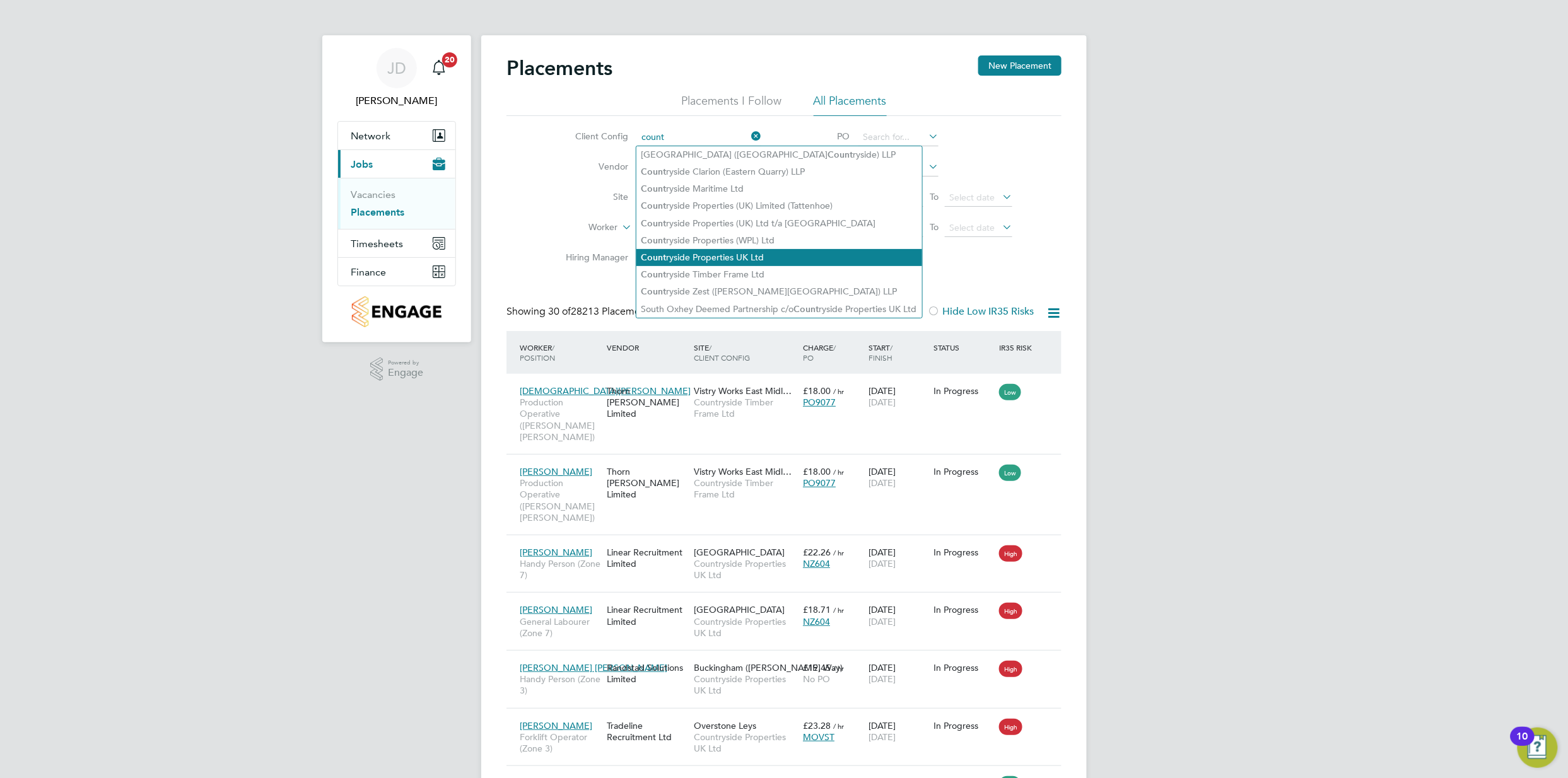
click at [735, 251] on li "Count ryside Properties UK Ltd" at bounding box center [779, 257] width 286 height 17
type input "Countryside Properties UK Ltd"
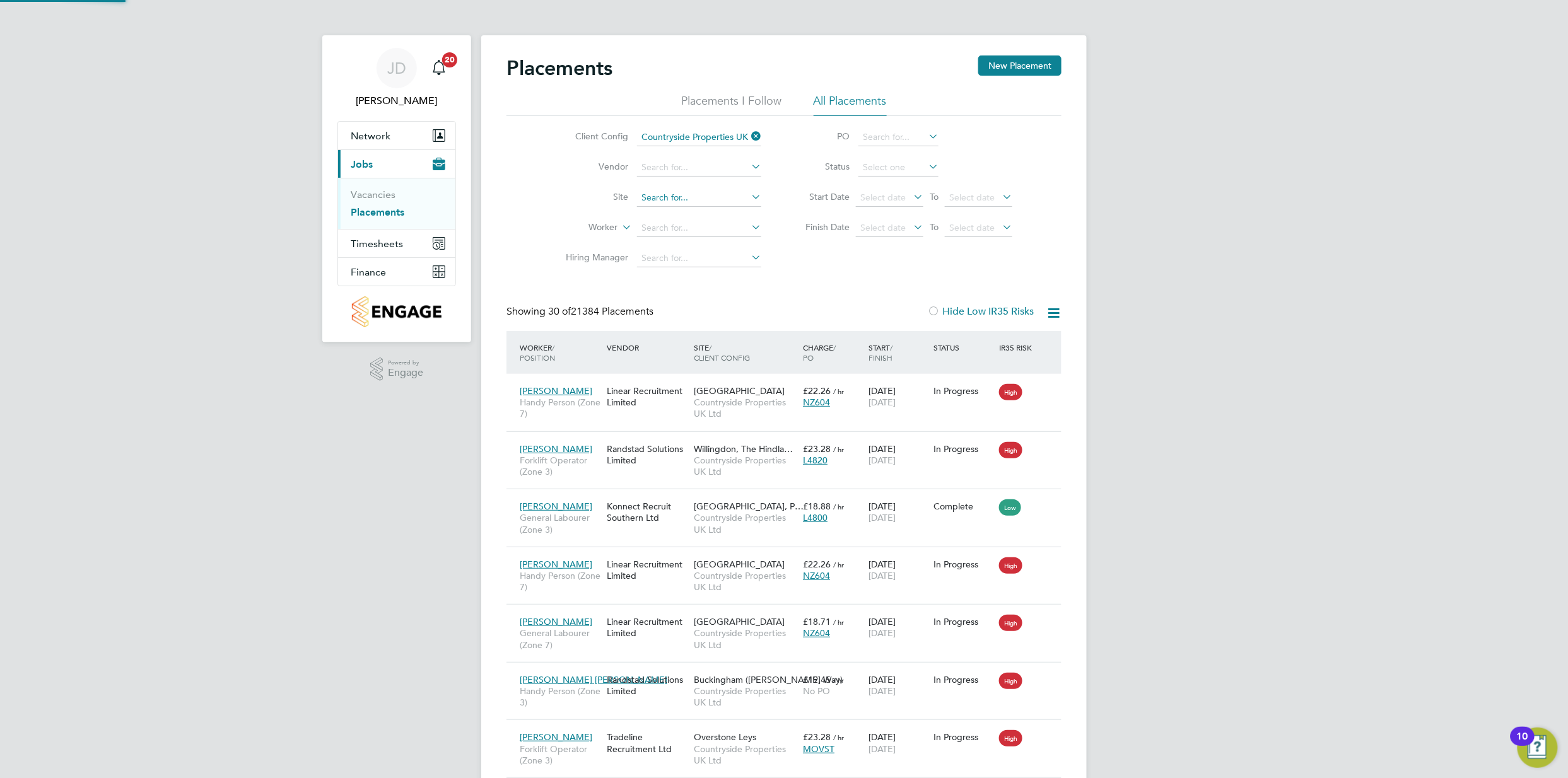
click at [701, 201] on input at bounding box center [699, 198] width 124 height 18
click at [699, 224] on li "Orchard Green, Aylesbury" at bounding box center [719, 232] width 165 height 17
type input "Orchard Green, [GEOGRAPHIC_DATA]"
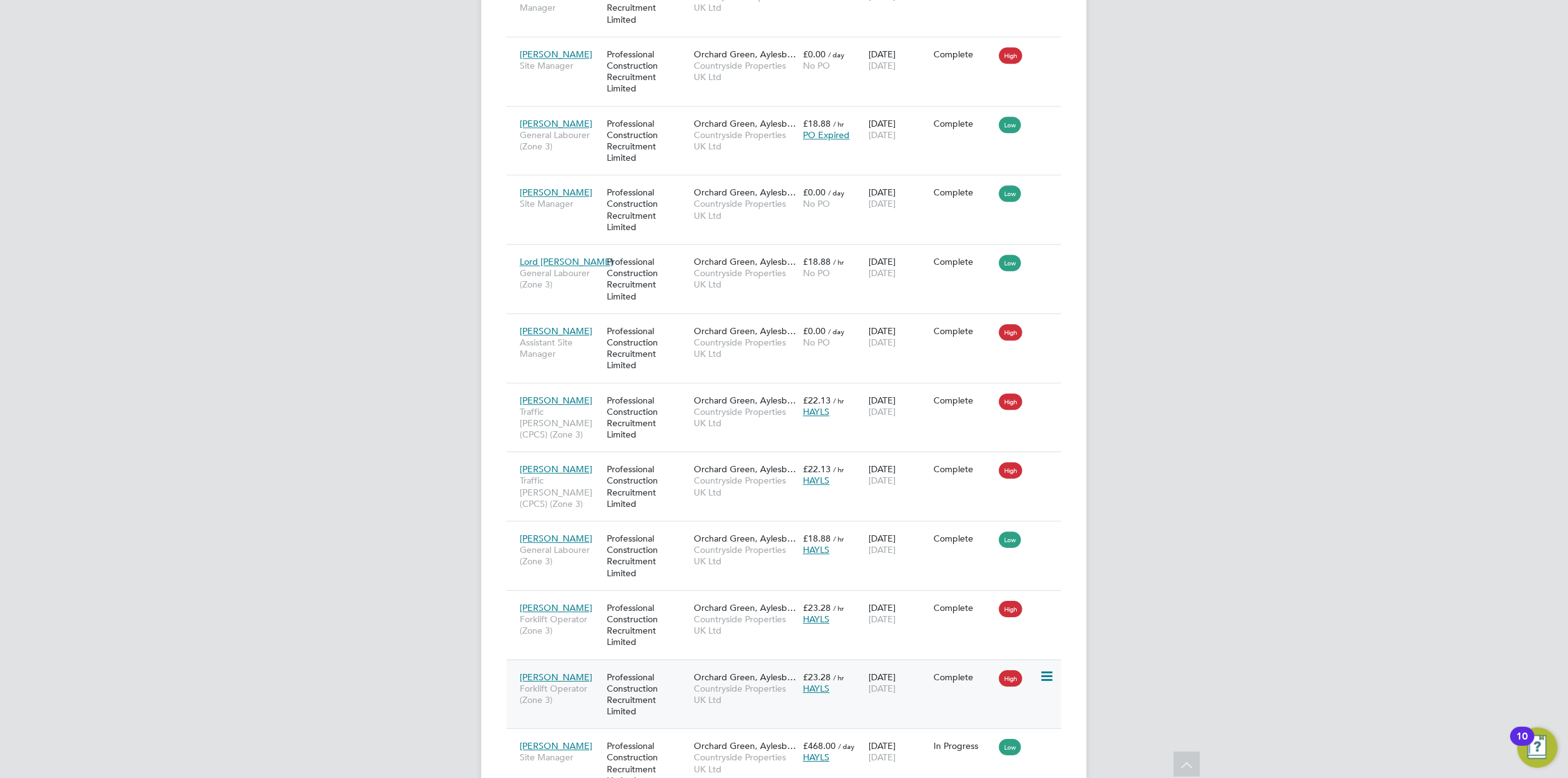
click at [643, 690] on div "Professional Construction Recruitment Limited" at bounding box center [647, 695] width 87 height 58
click at [911, 430] on div "Matthew Merriman Traffic Marshall (CPCS) (Zone 3) Professional Construction Rec…" at bounding box center [784, 417] width 555 height 70
click at [681, 421] on div "Professional Construction Recruitment Limited" at bounding box center [647, 417] width 87 height 58
click at [651, 559] on div "Professional Construction Recruitment Limited" at bounding box center [647, 556] width 87 height 58
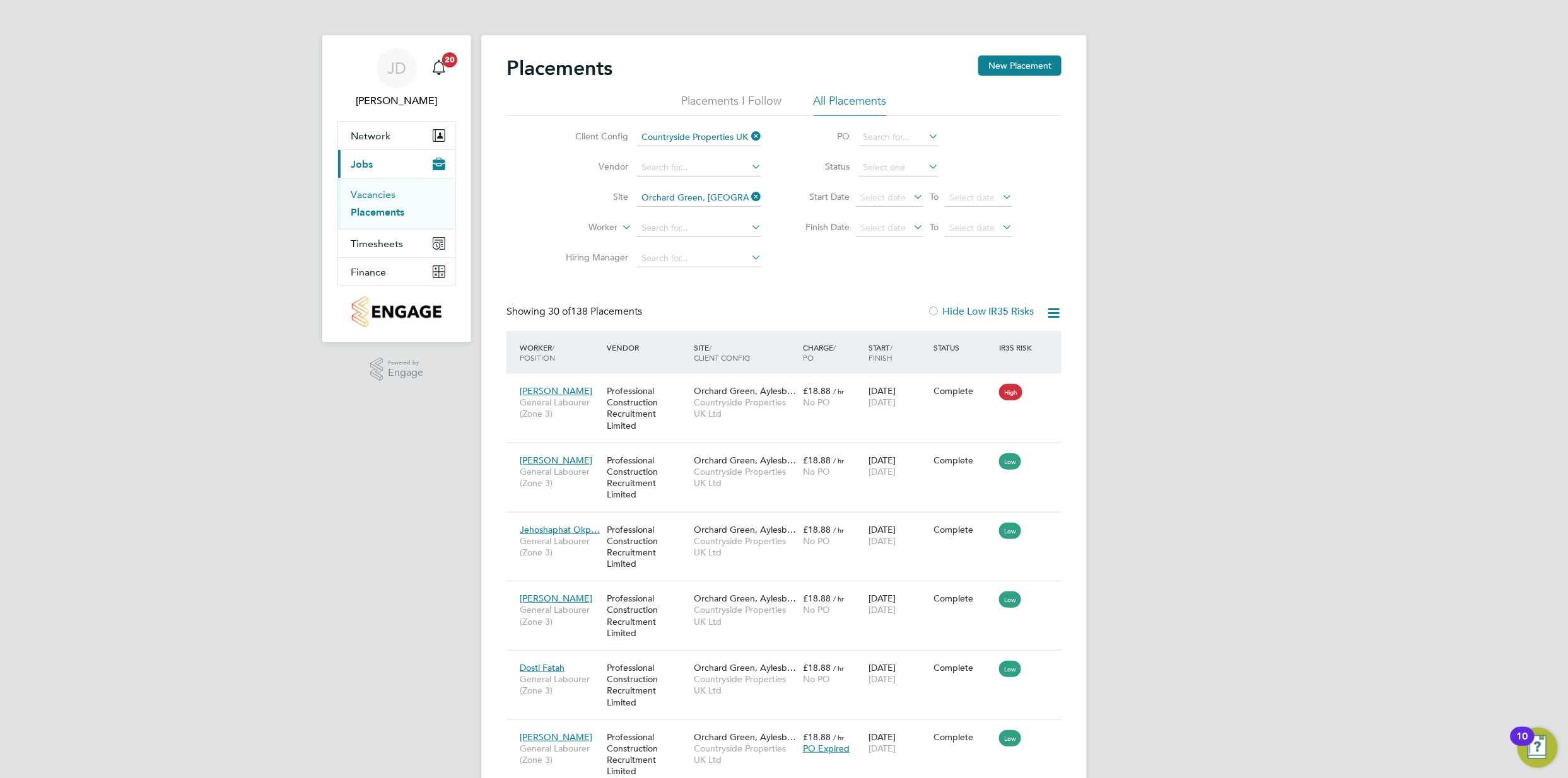
click at [383, 190] on link "Vacancies" at bounding box center [373, 194] width 45 height 12
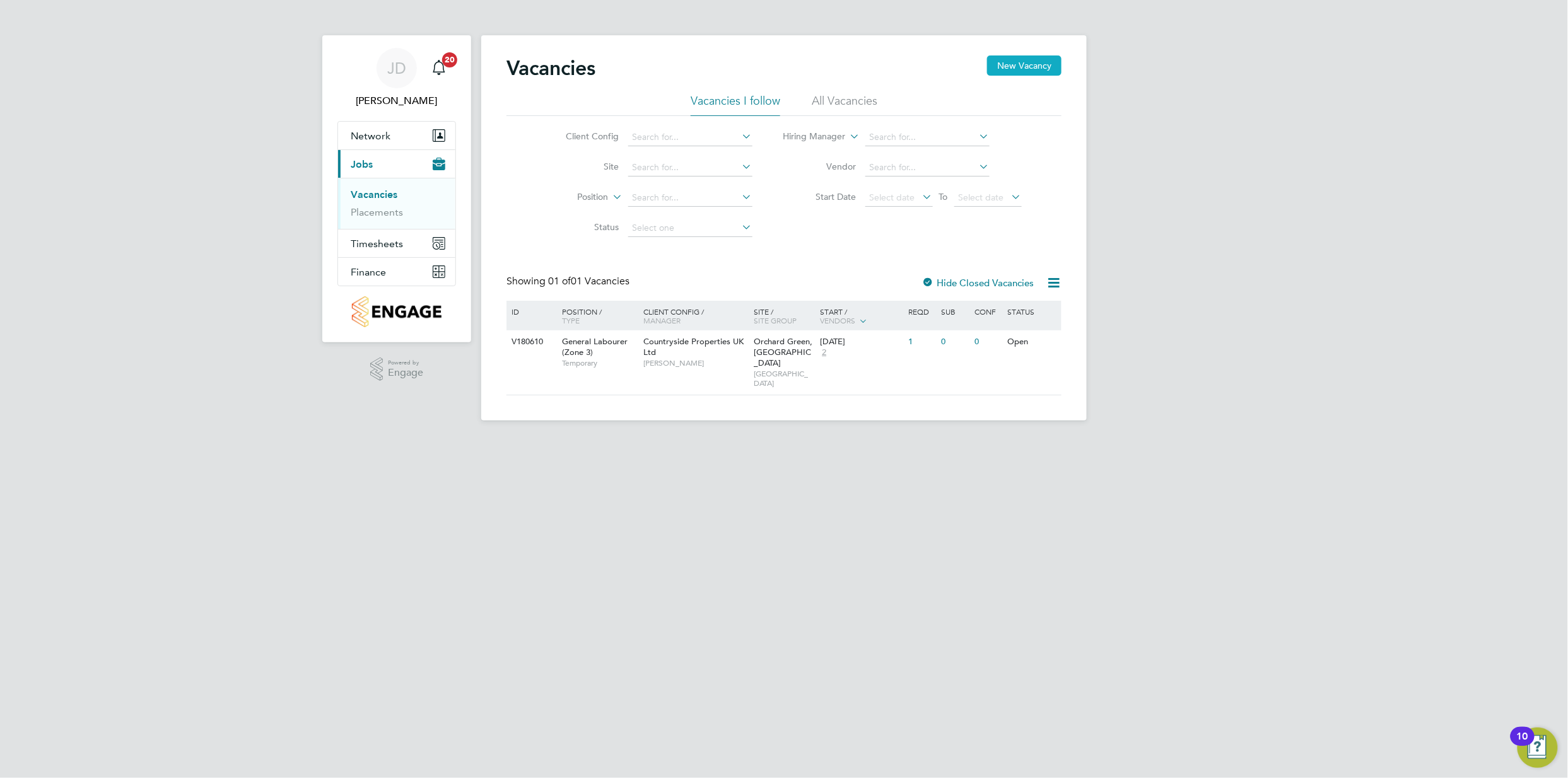
click at [1027, 69] on button "New Vacancy" at bounding box center [1024, 65] width 75 height 20
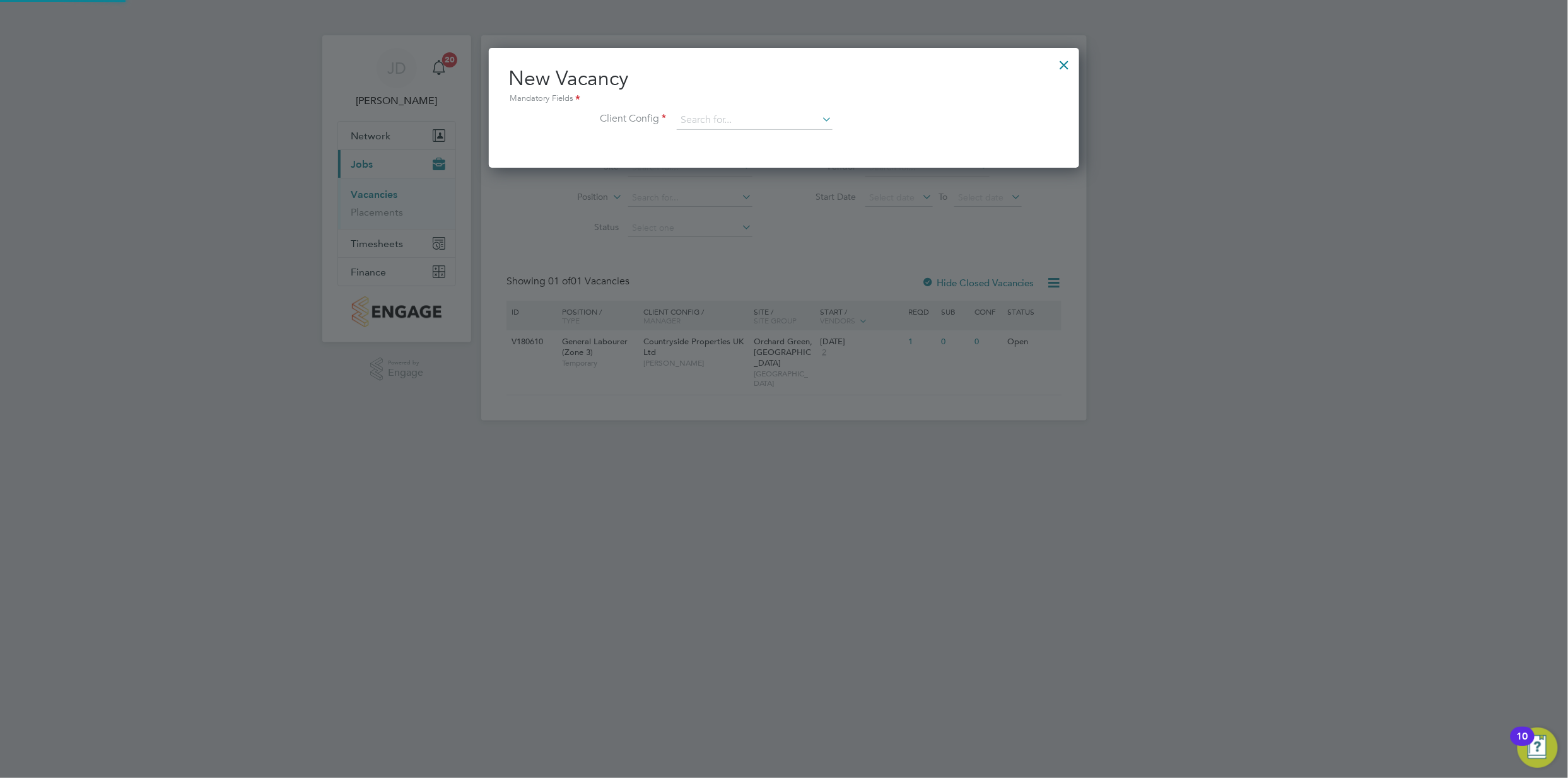
scroll to position [120, 591]
click at [750, 114] on input at bounding box center [754, 120] width 156 height 19
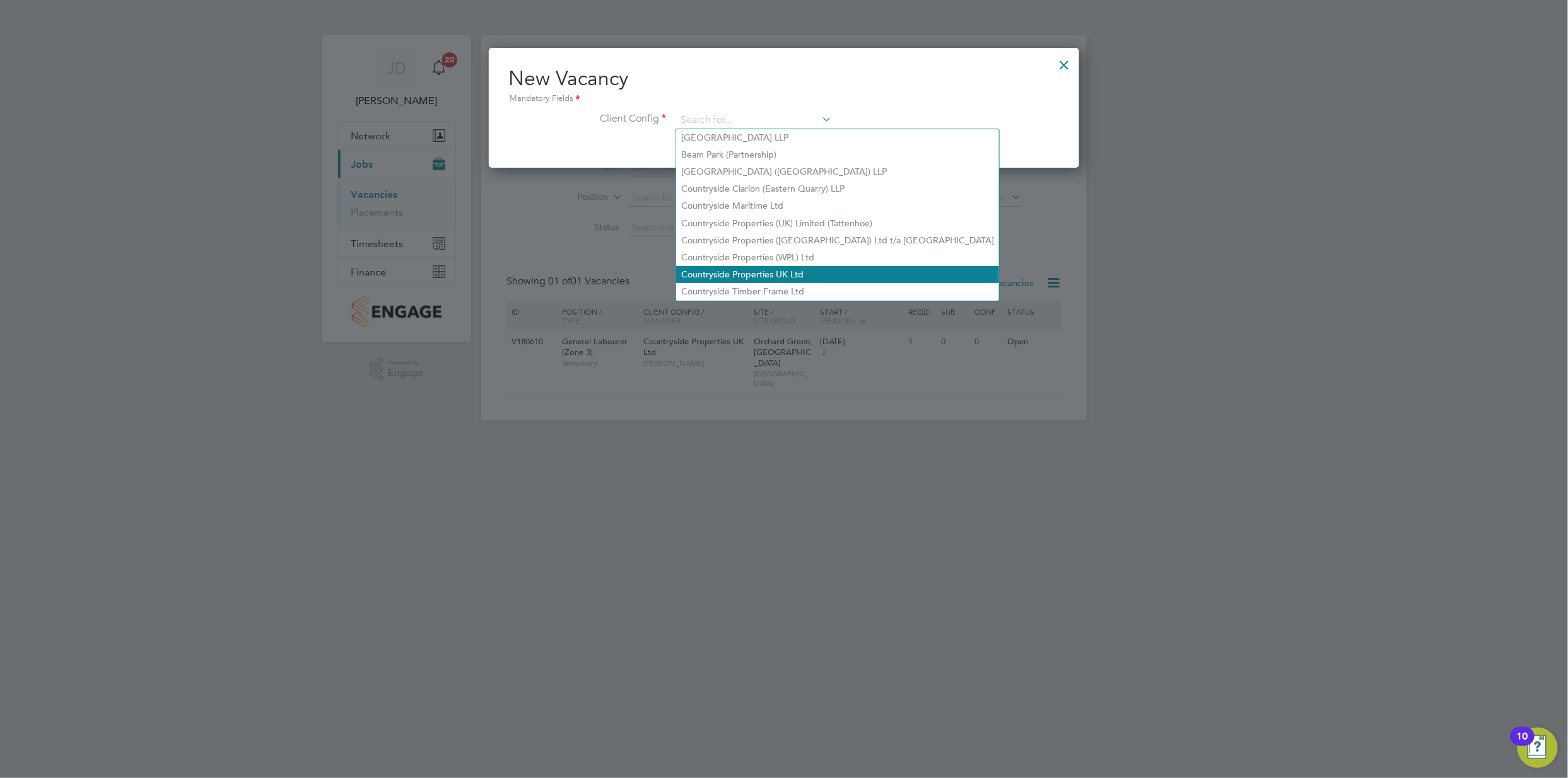
click at [763, 266] on li "Countryside Properties UK Ltd" at bounding box center [837, 274] width 323 height 17
type input "Countryside Properties UK Ltd"
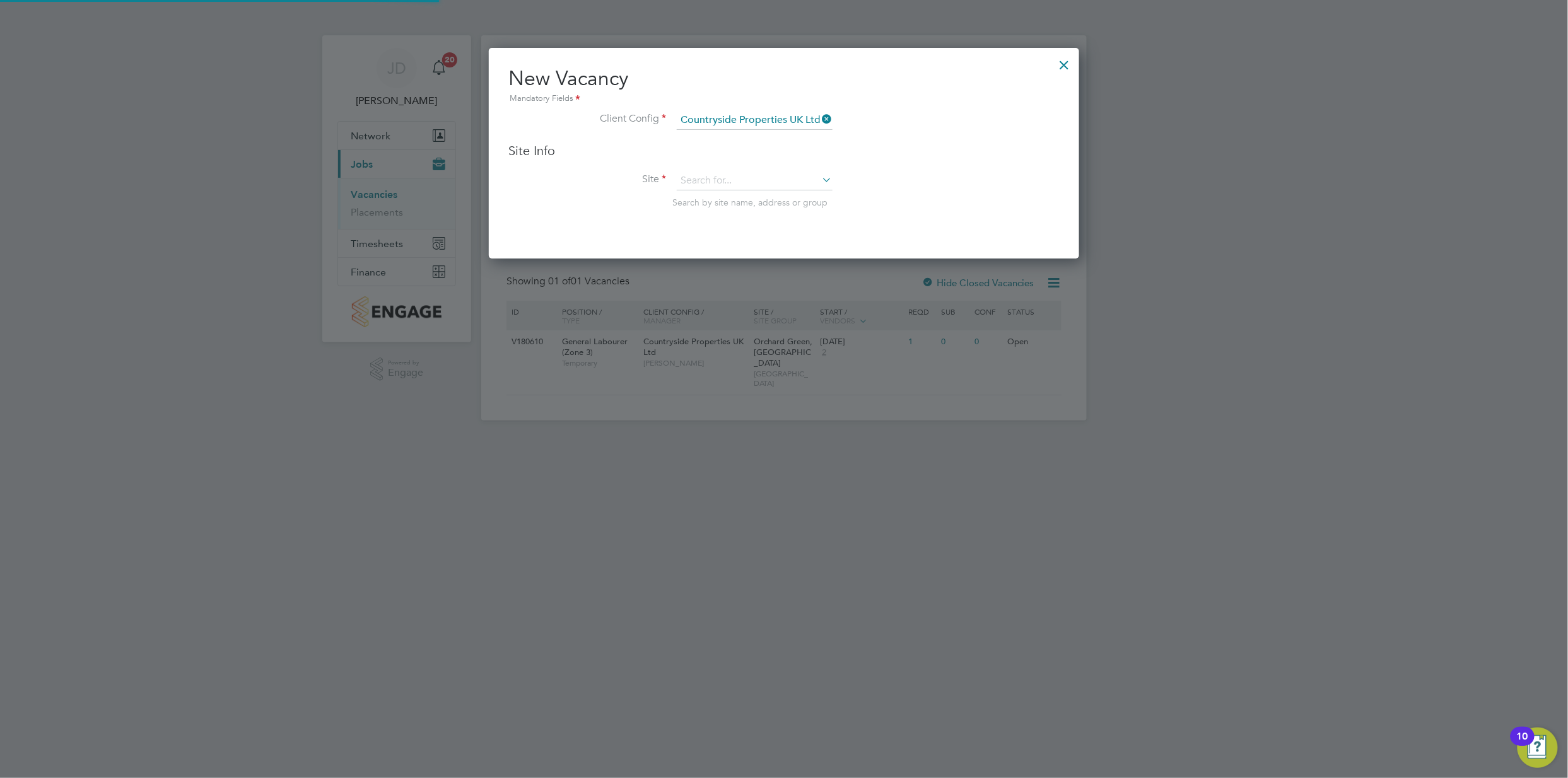
scroll to position [209, 591]
click at [750, 177] on input at bounding box center [754, 181] width 156 height 19
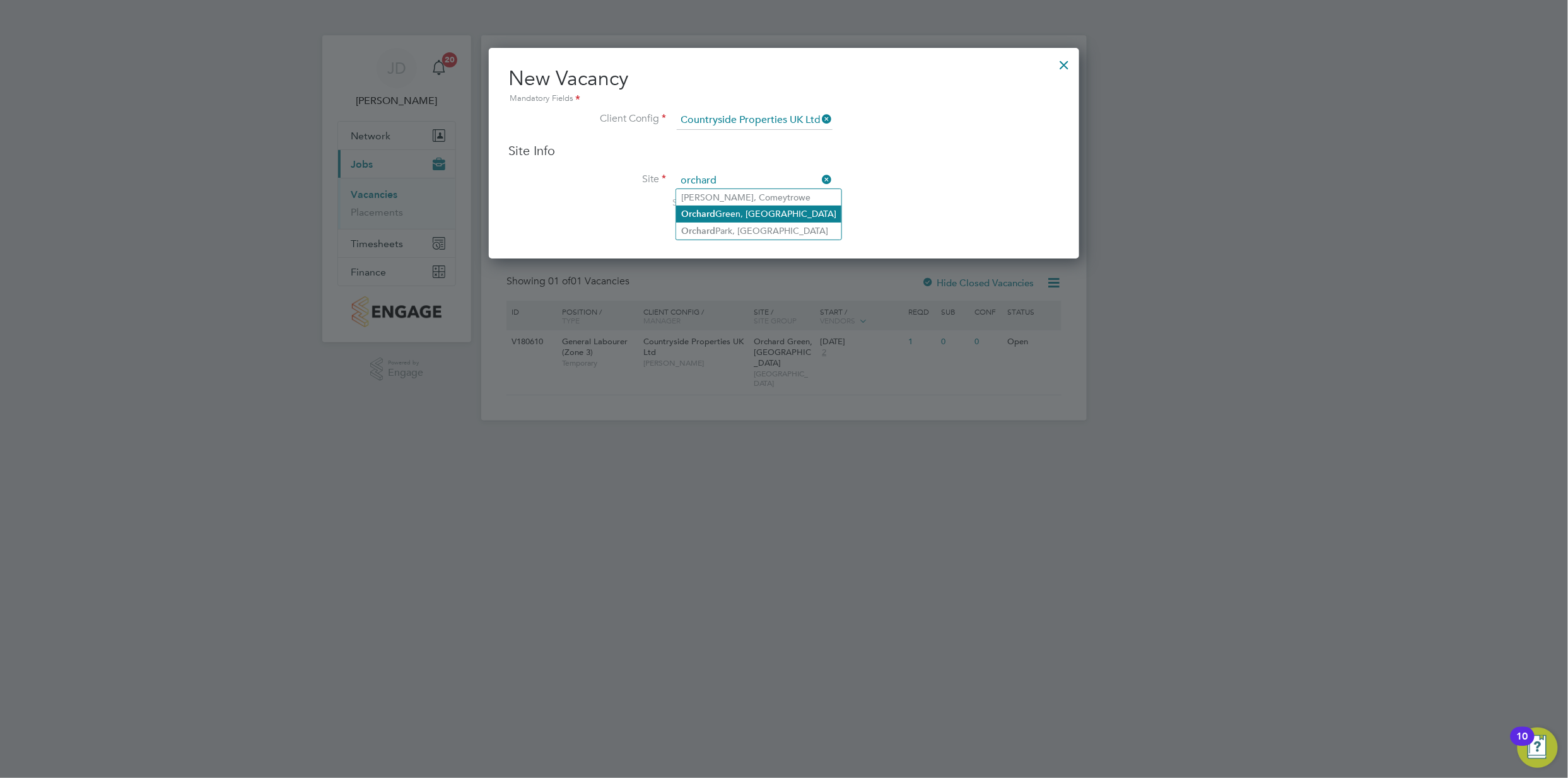
click at [815, 216] on li "Orchard Green, Aylesbury" at bounding box center [758, 214] width 165 height 17
type input "Orchard Green, [GEOGRAPHIC_DATA]"
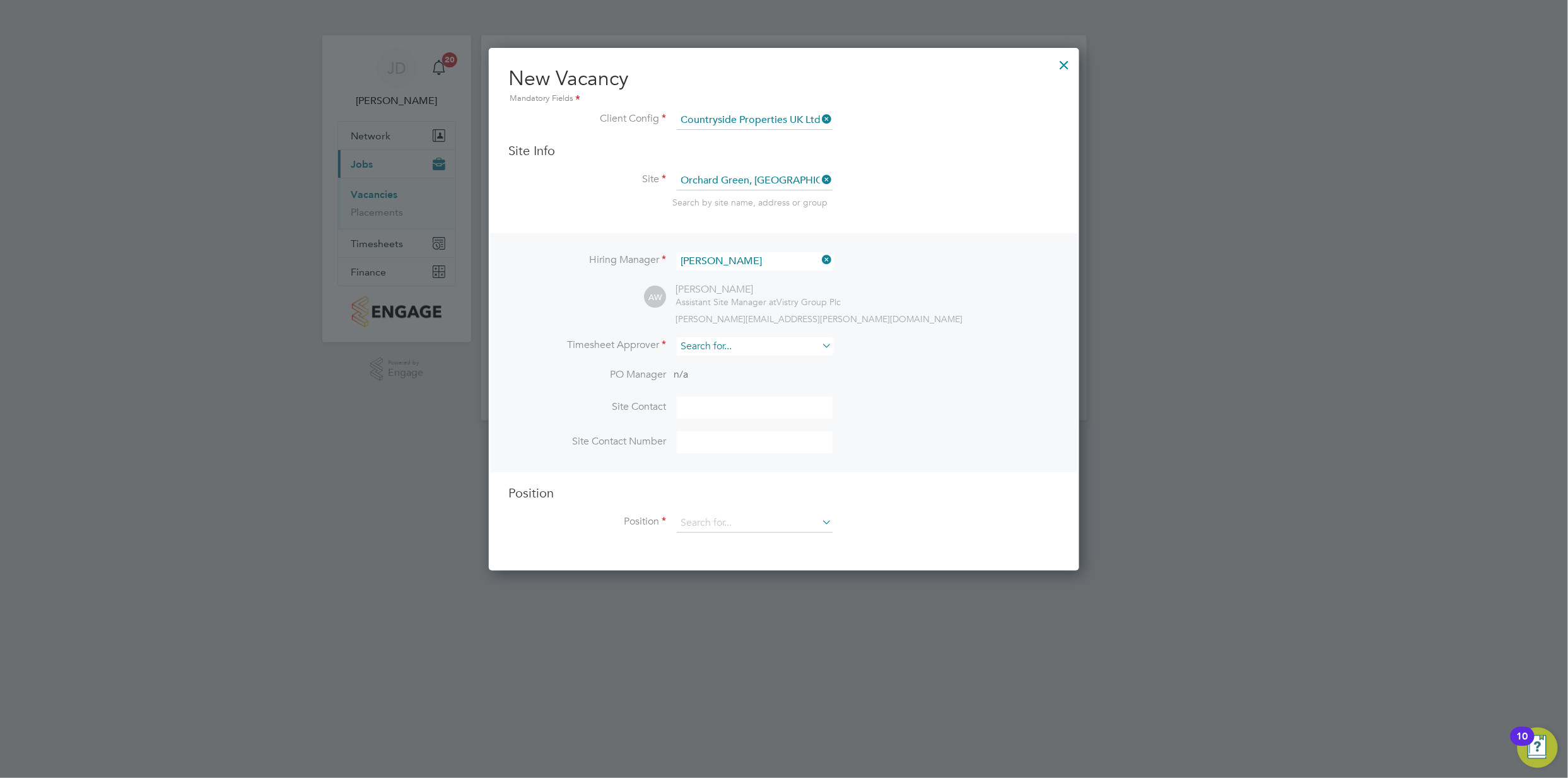
click at [717, 344] on input at bounding box center [754, 346] width 156 height 19
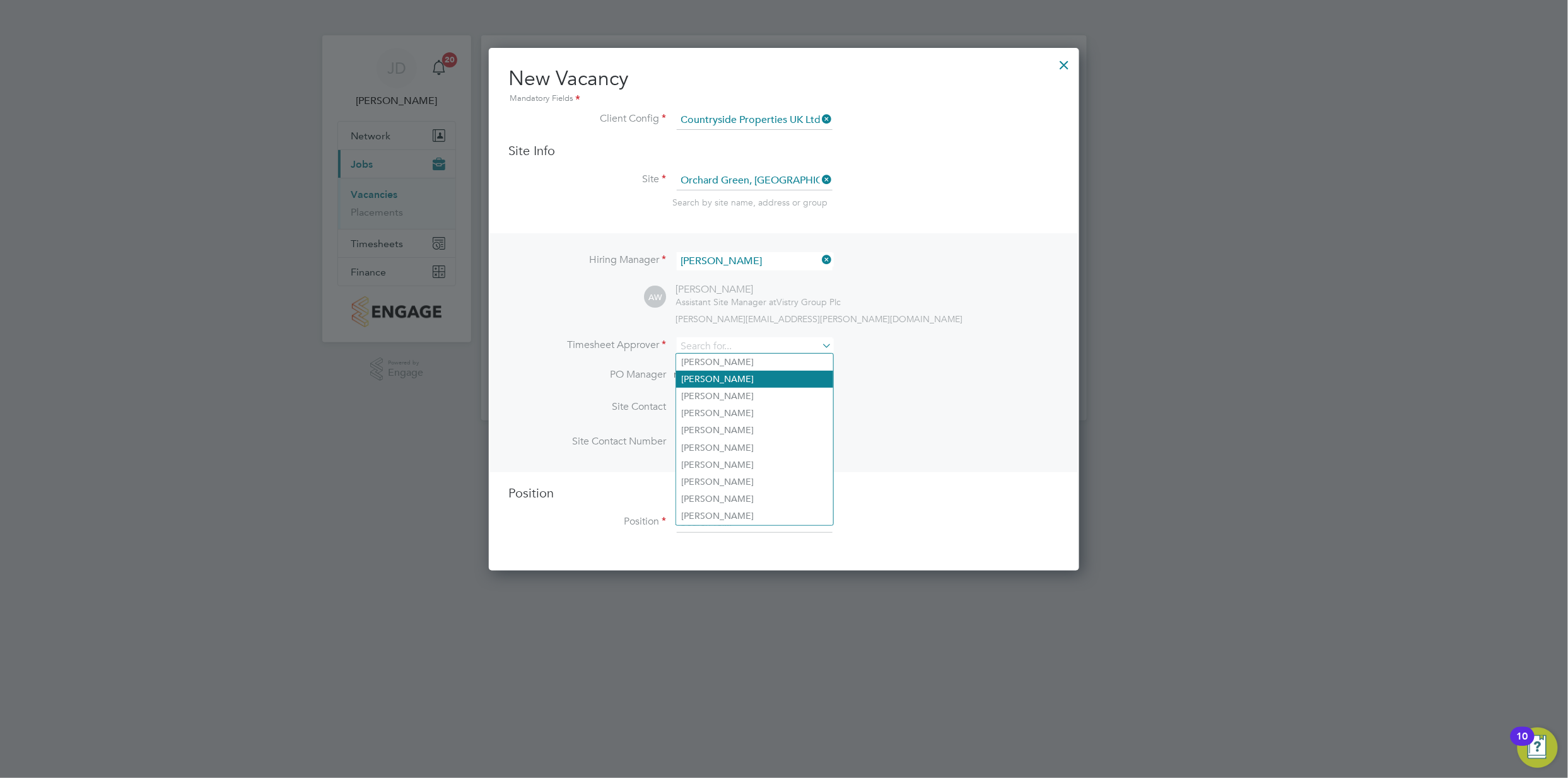
click at [723, 383] on li "[PERSON_NAME]" at bounding box center [754, 379] width 157 height 17
type input "[PERSON_NAME]"
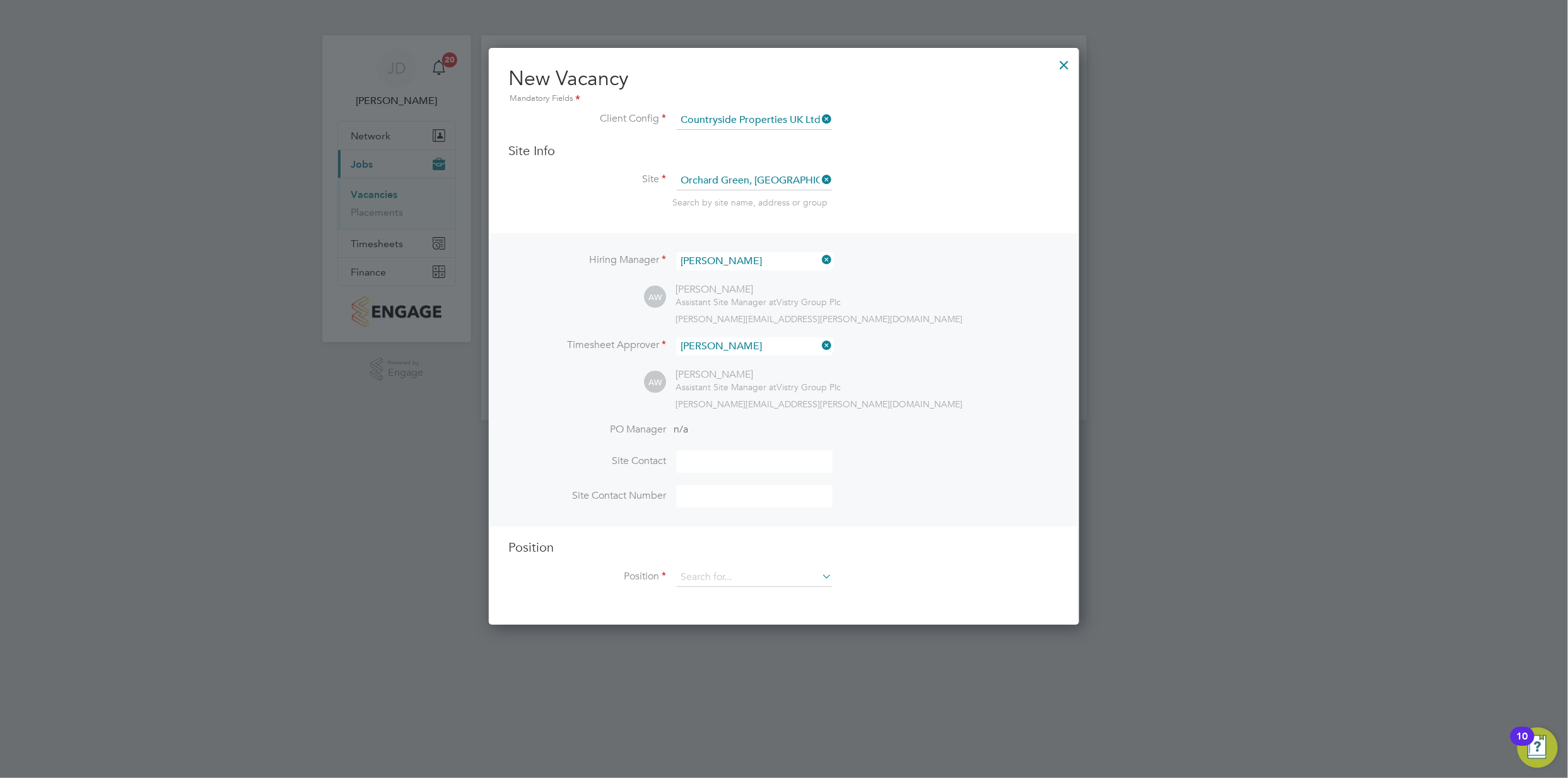
scroll to position [575, 591]
click at [712, 460] on input at bounding box center [754, 462] width 156 height 22
type input "[PERSON_NAME]"
type input "07821654854"
click at [762, 576] on input at bounding box center [754, 577] width 156 height 19
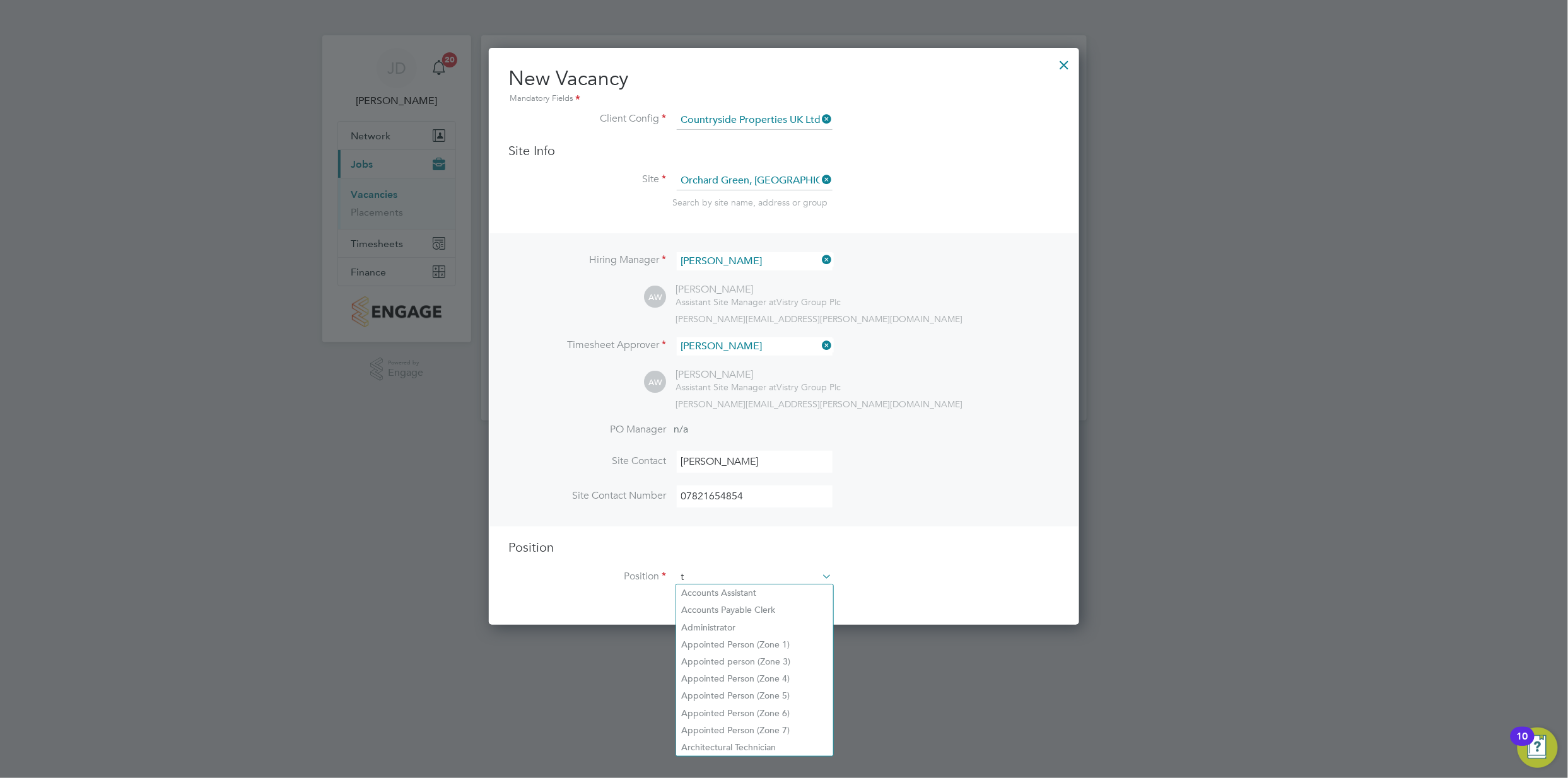
scroll to position [1810, 591]
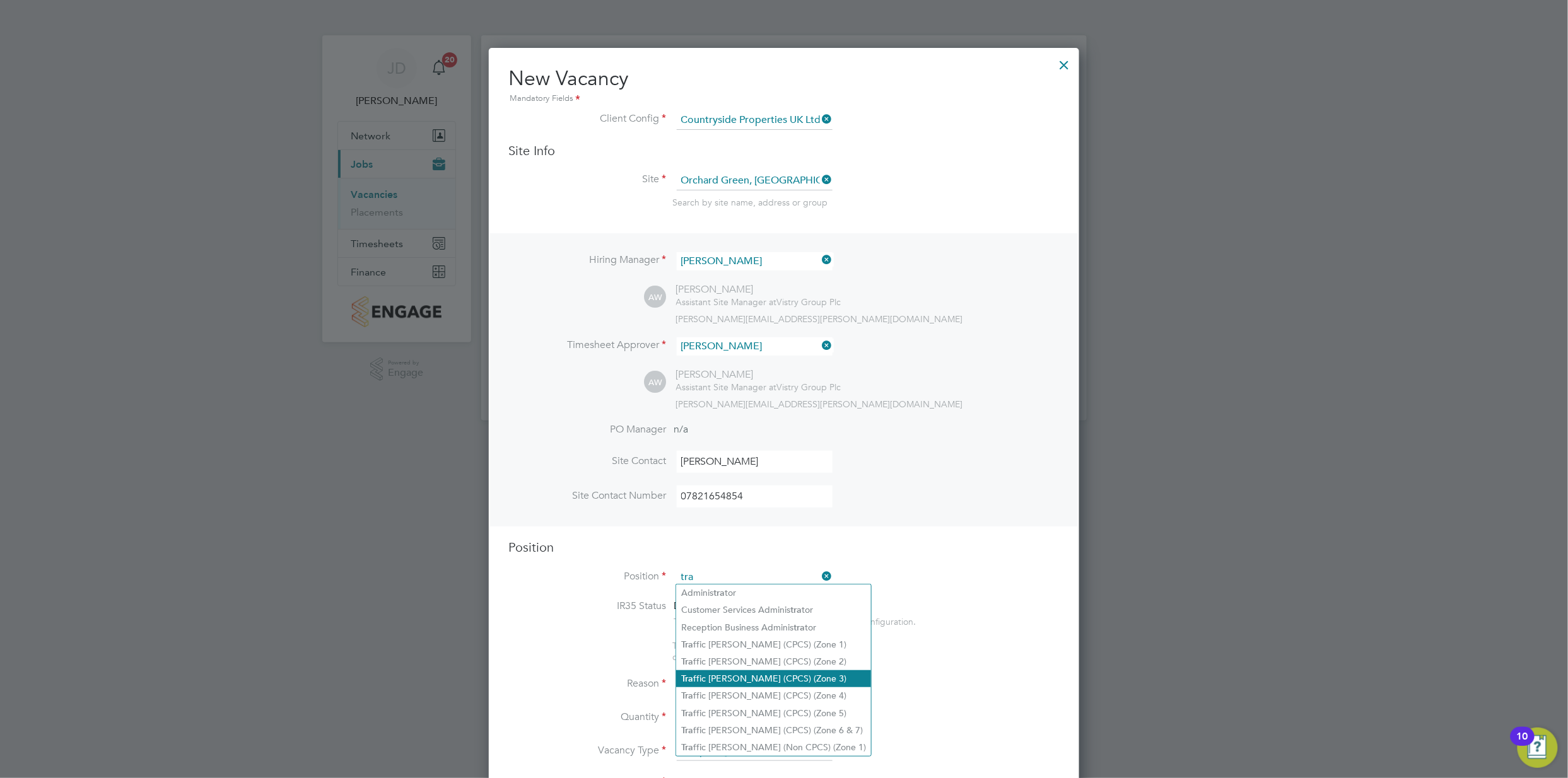
click at [784, 677] on li "Tra ffic Marshall (CPCS) (Zone 3)" at bounding box center [773, 678] width 195 height 17
type input "Traffic Marshall (CPCS) (Zone 3)"
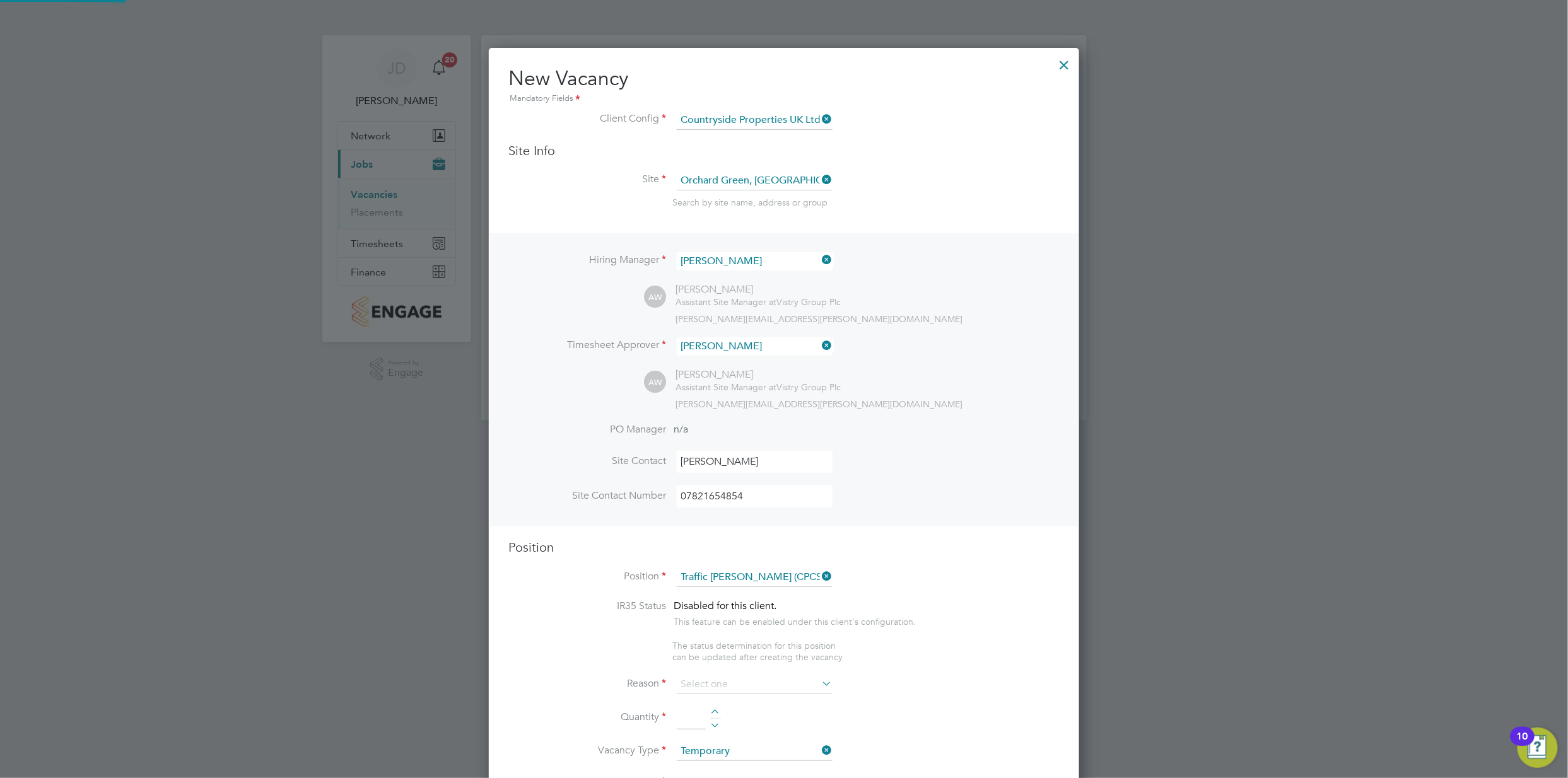
type textarea "- Working under the supervision and management of the Project Manager, Site Man…"
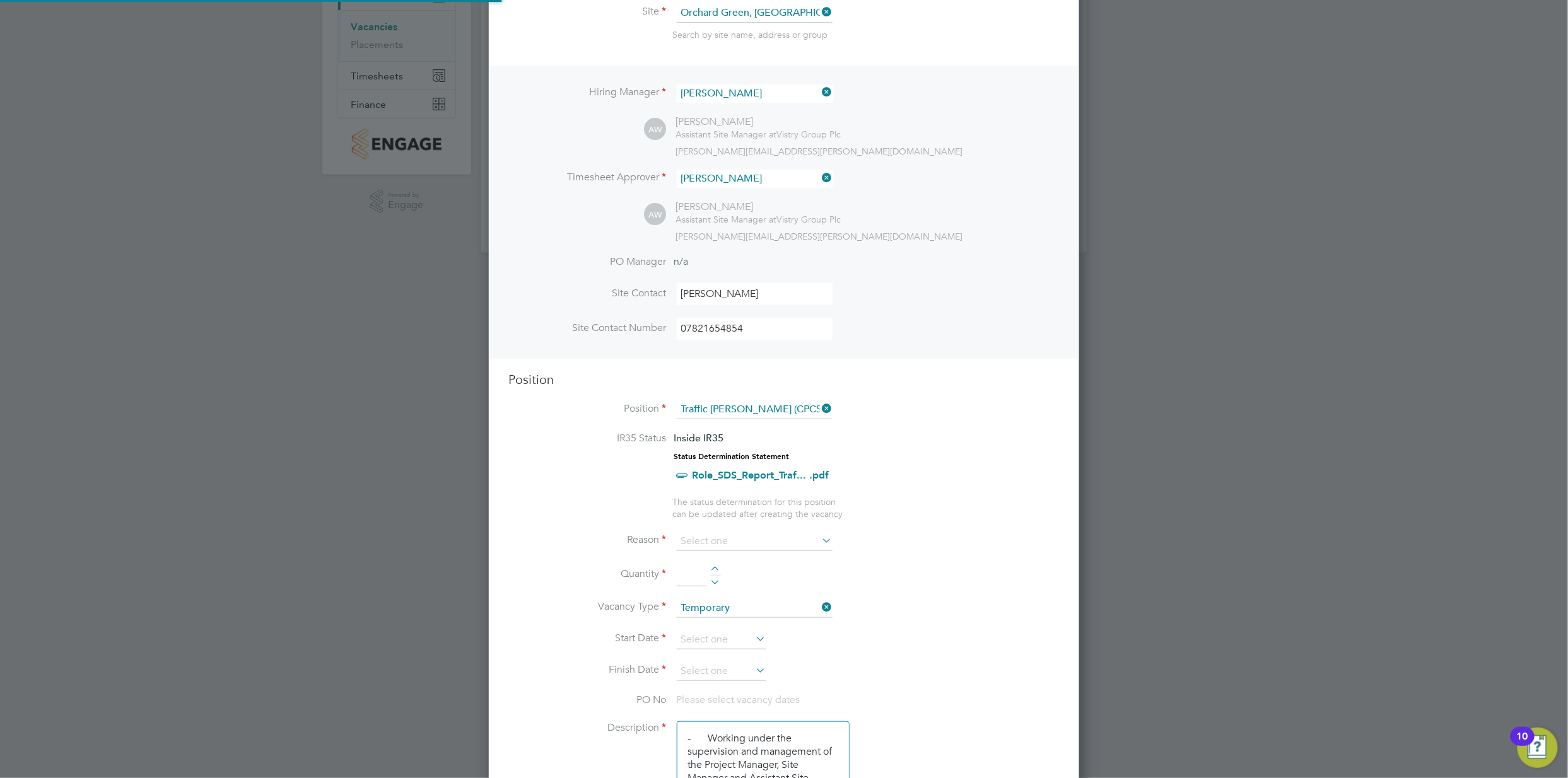
scroll to position [38, 66]
click at [760, 541] on input at bounding box center [754, 541] width 156 height 19
click at [723, 575] on li "Holiday" at bounding box center [754, 573] width 157 height 16
type input "Holiday"
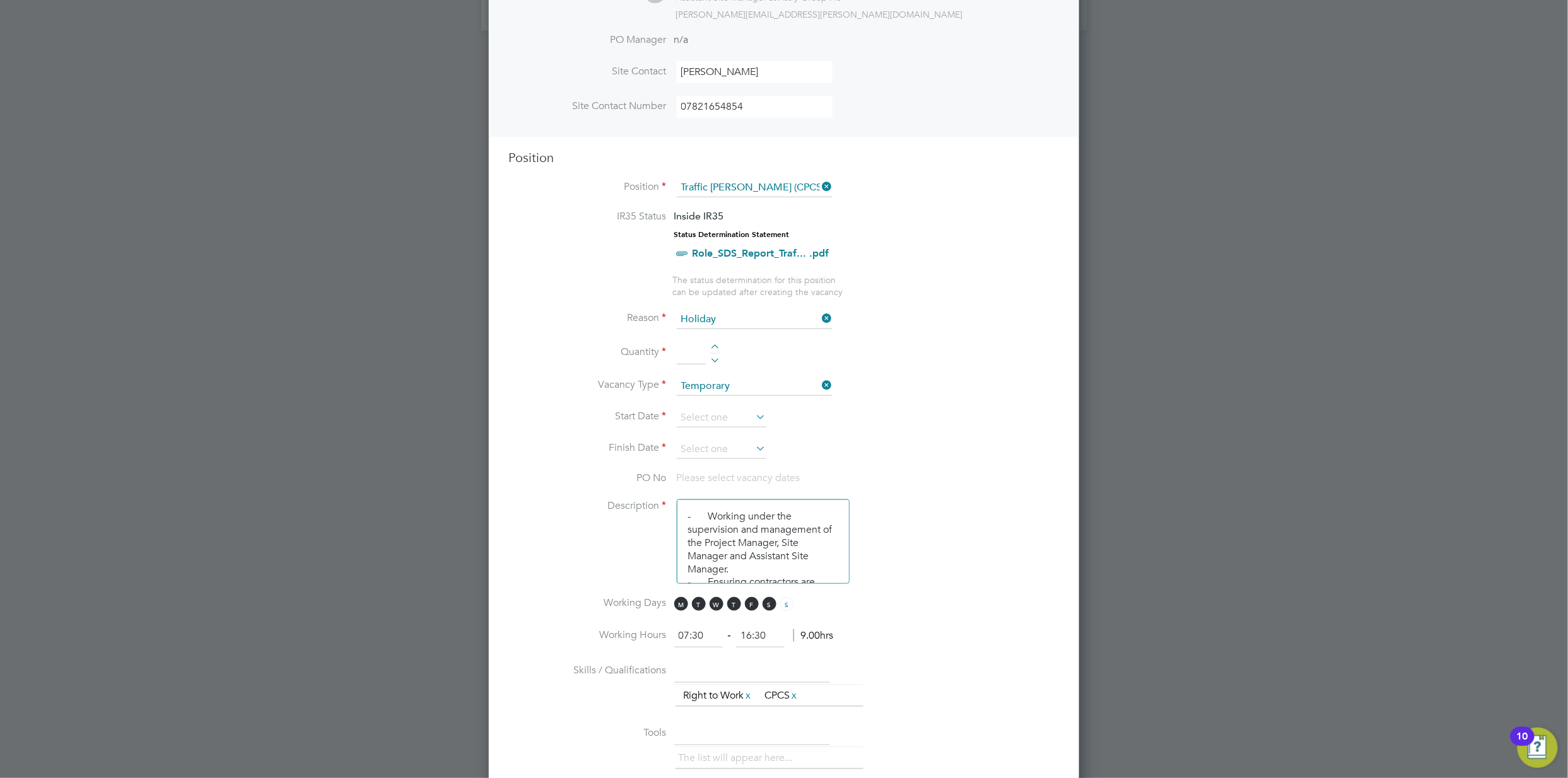
scroll to position [420, 0]
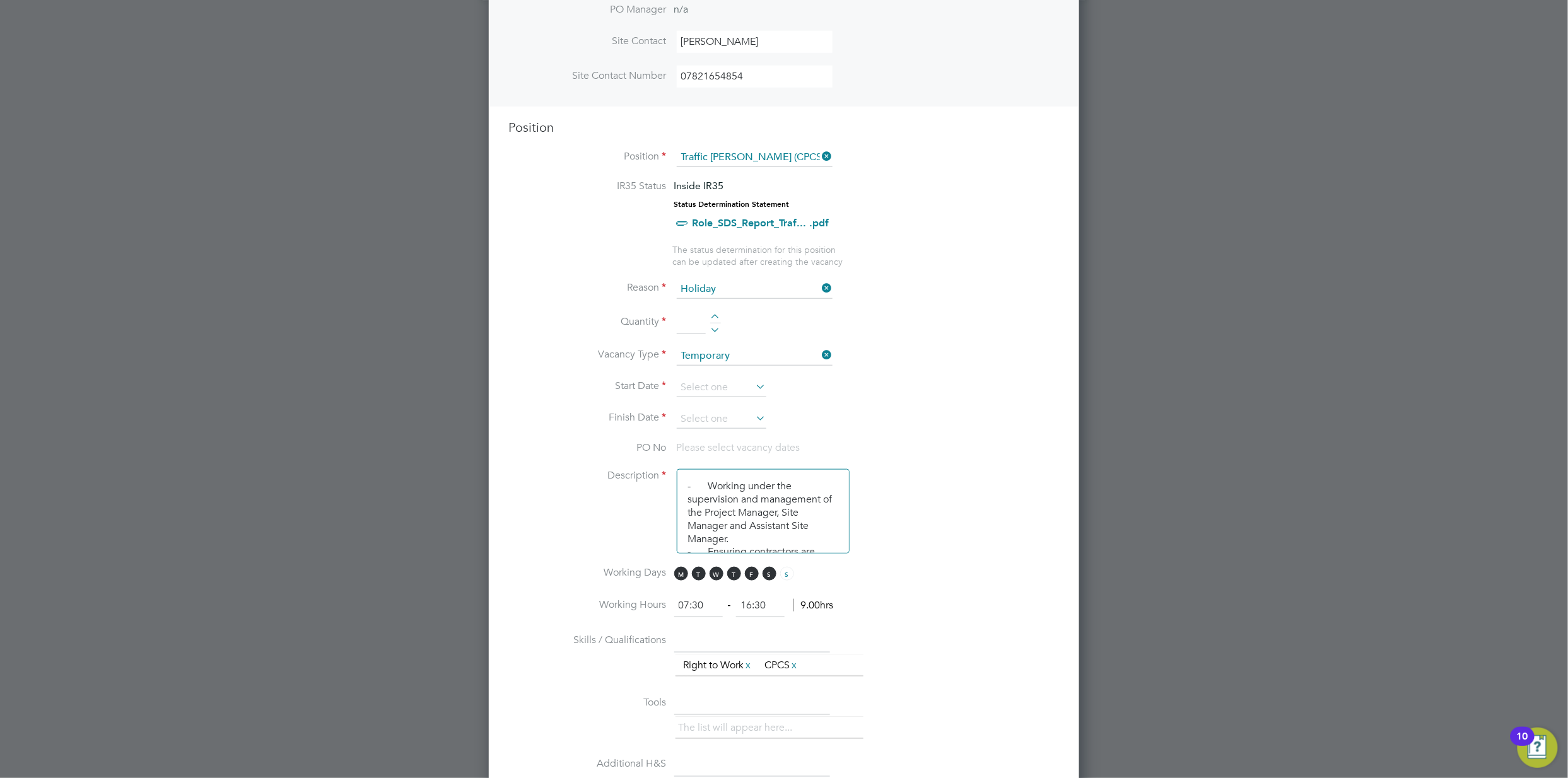
click at [715, 314] on div at bounding box center [715, 318] width 11 height 9
type input "1"
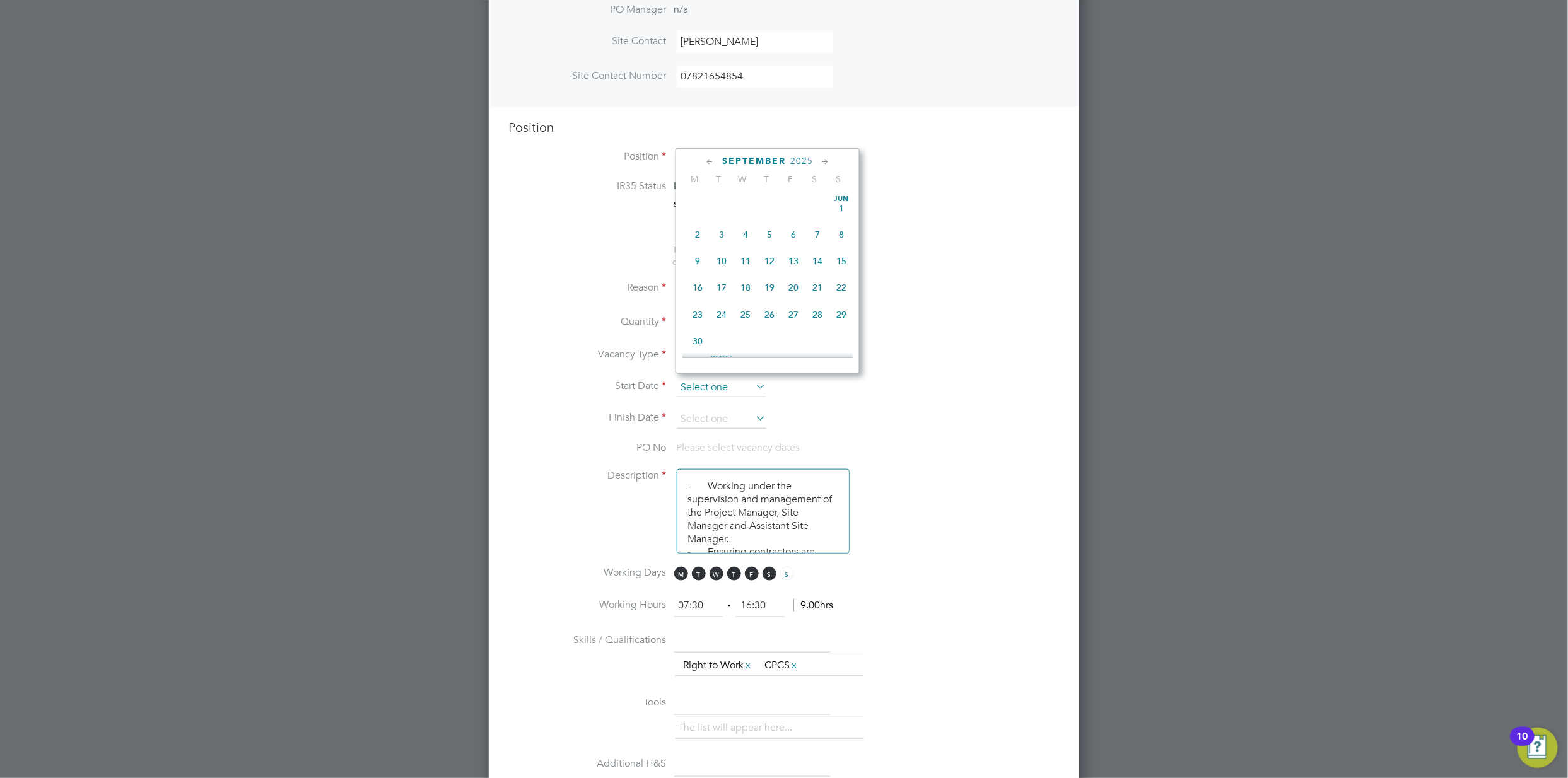
click at [739, 390] on input at bounding box center [721, 387] width 90 height 19
click at [693, 231] on span "22" at bounding box center [698, 227] width 24 height 24
type input "22 Sep 2025"
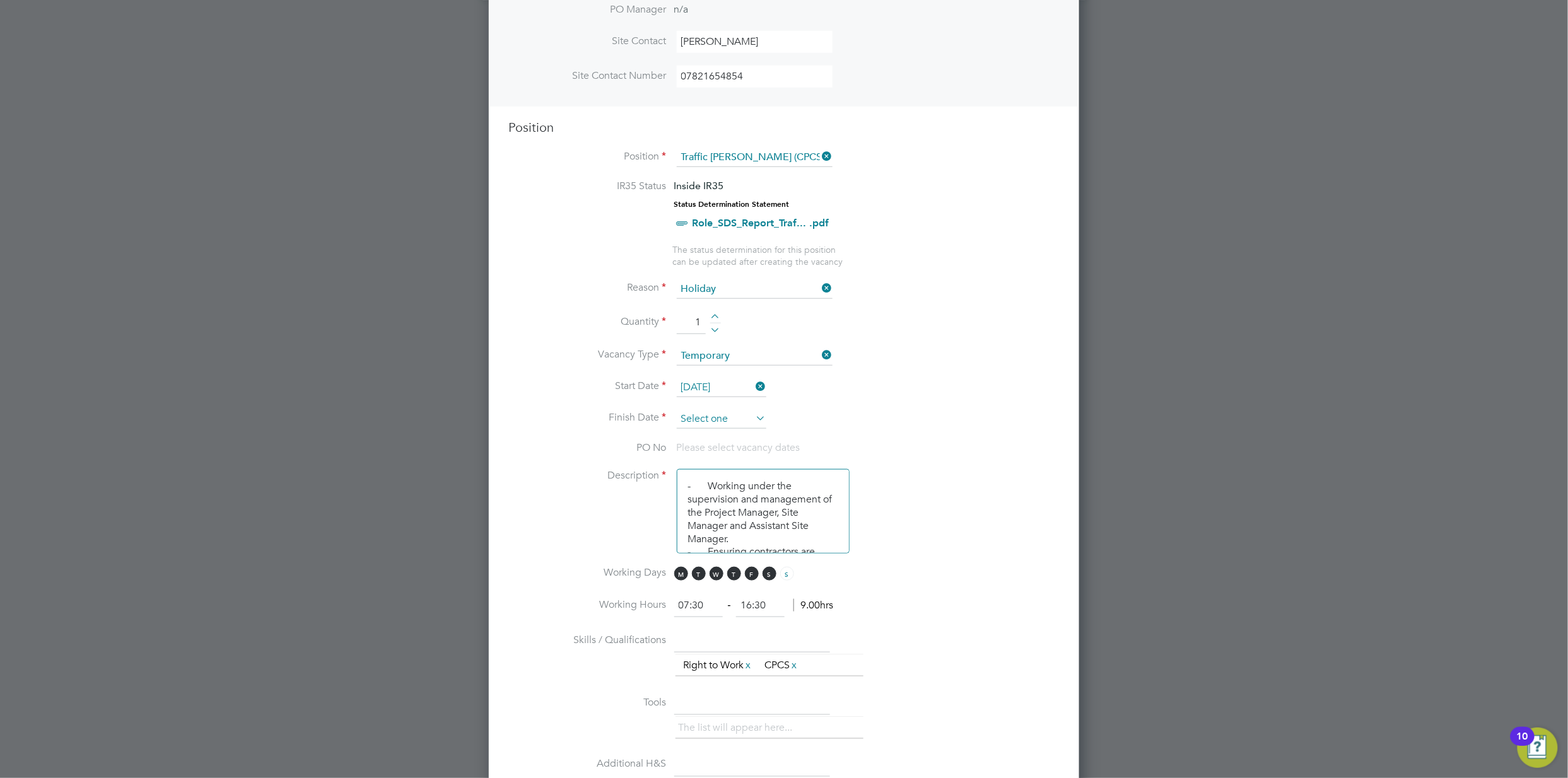
click at [740, 410] on input at bounding box center [721, 419] width 90 height 19
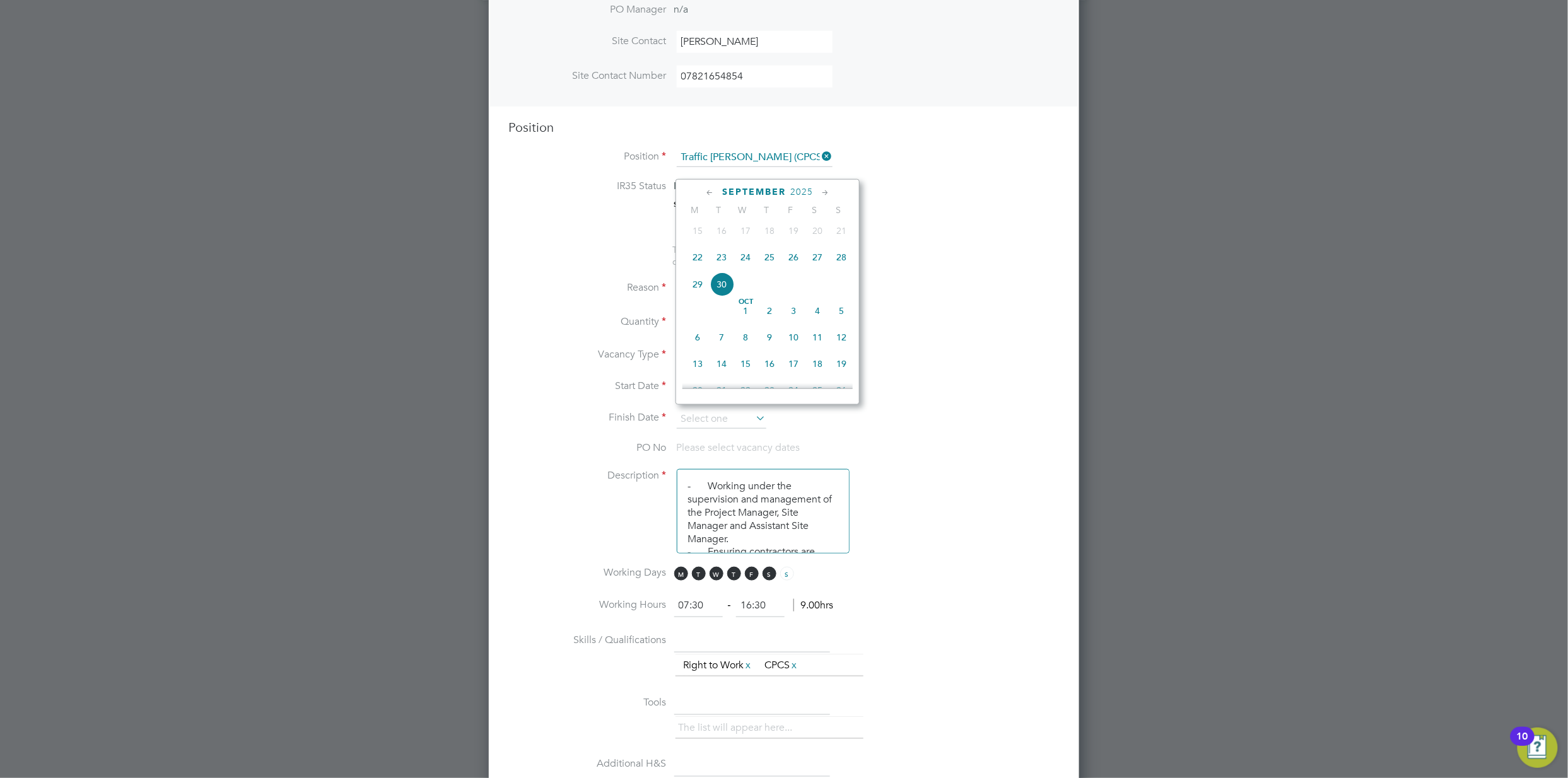
click at [823, 194] on icon at bounding box center [825, 193] width 12 height 14
click at [722, 317] on span "21" at bounding box center [722, 310] width 24 height 24
type input "21 Oct 2025"
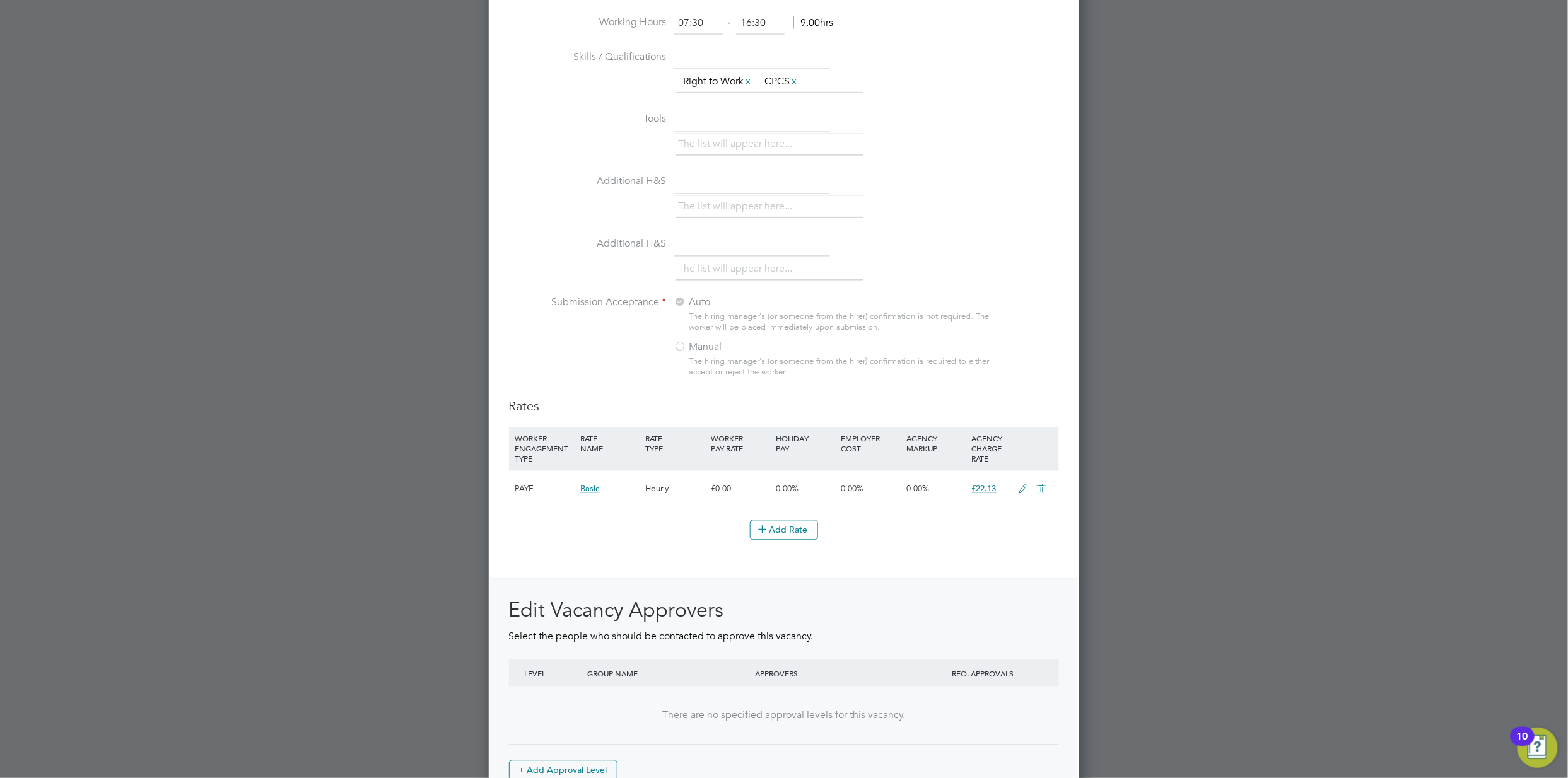
scroll to position [1172, 0]
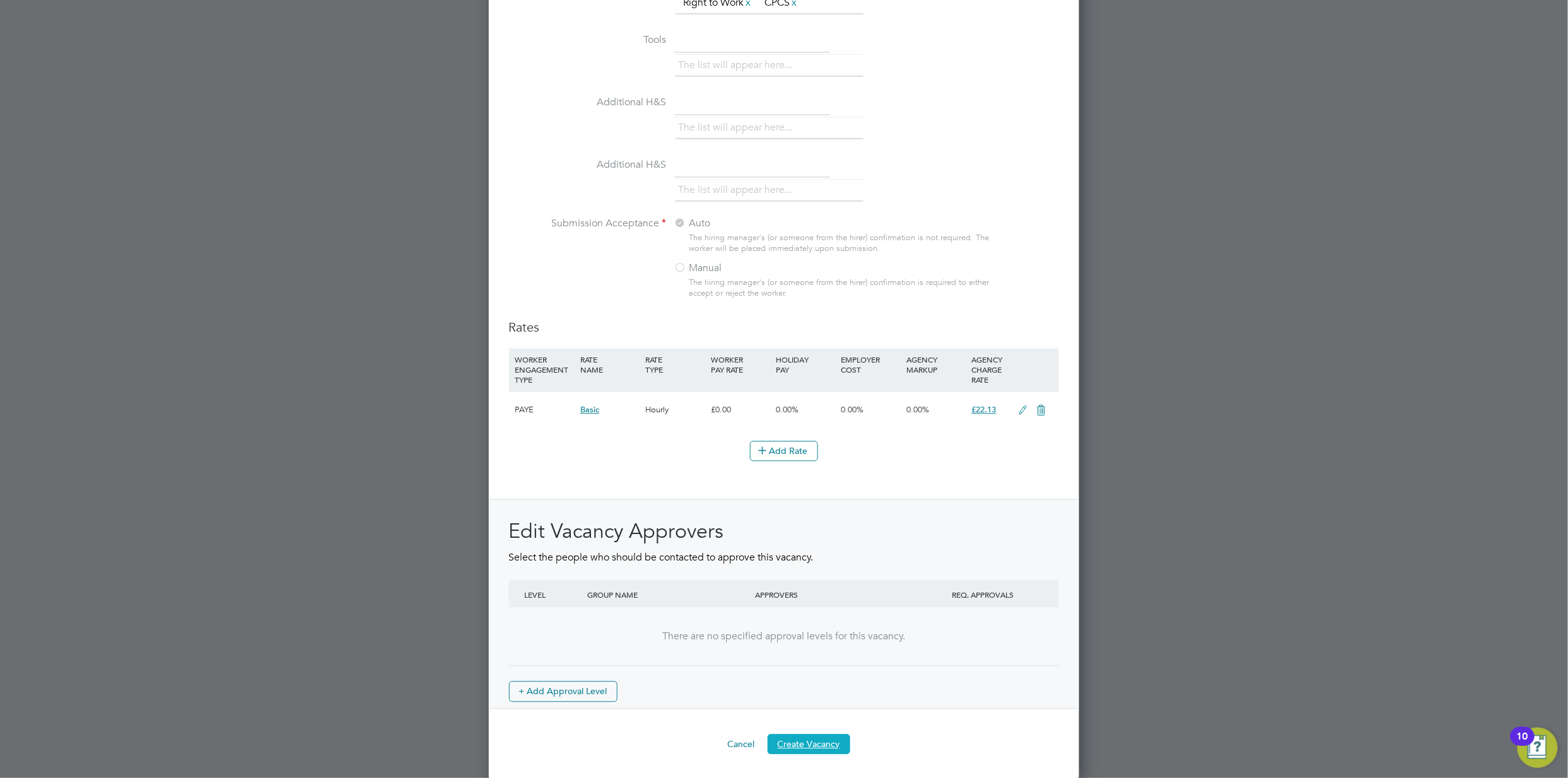
click at [818, 746] on button "Create Vacancy" at bounding box center [809, 745] width 83 height 20
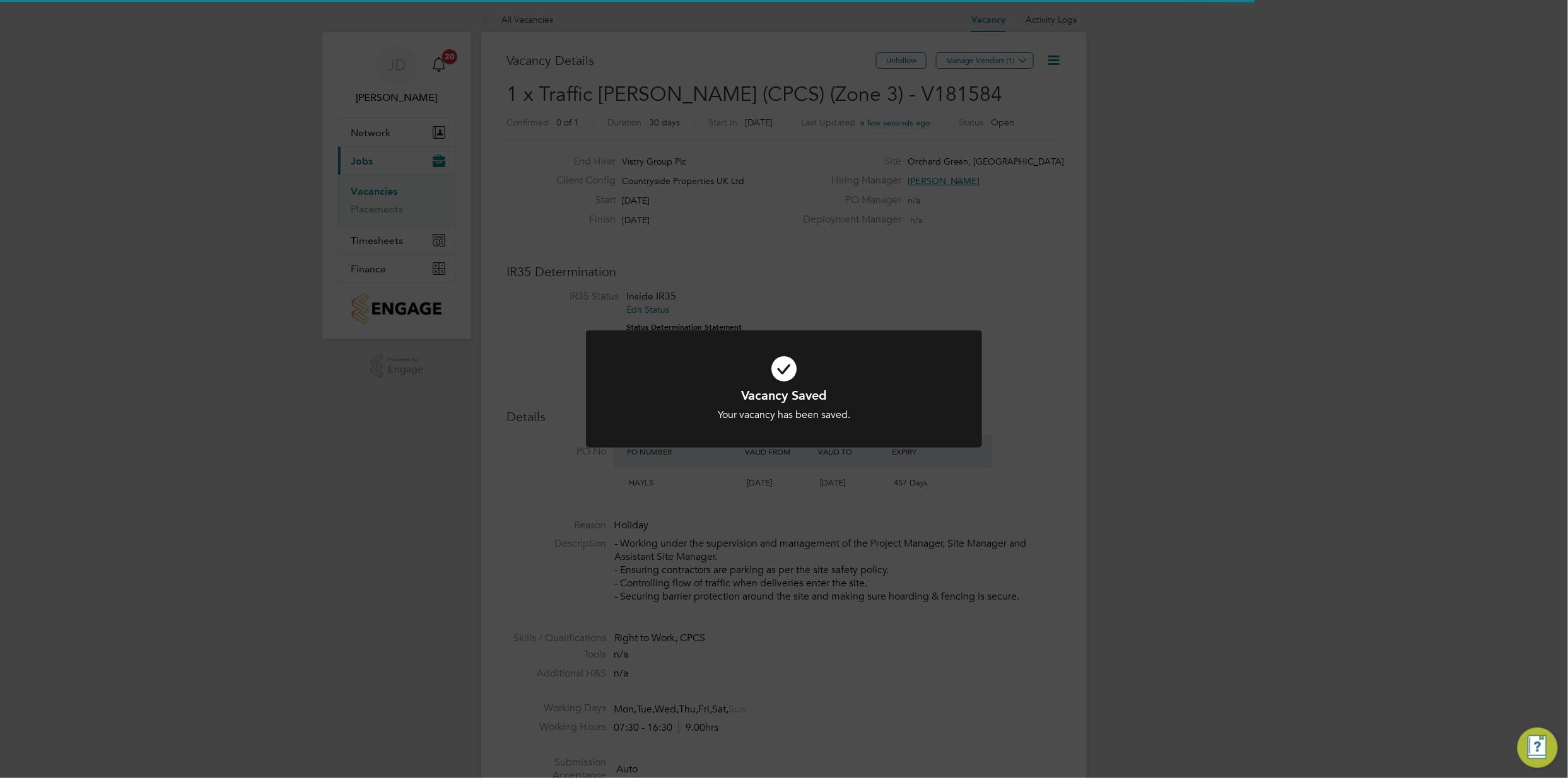
scroll to position [6, 6]
click at [1040, 173] on div "Vacancy Saved Your vacancy has been saved. Cancel Okay" at bounding box center [784, 389] width 1568 height 778
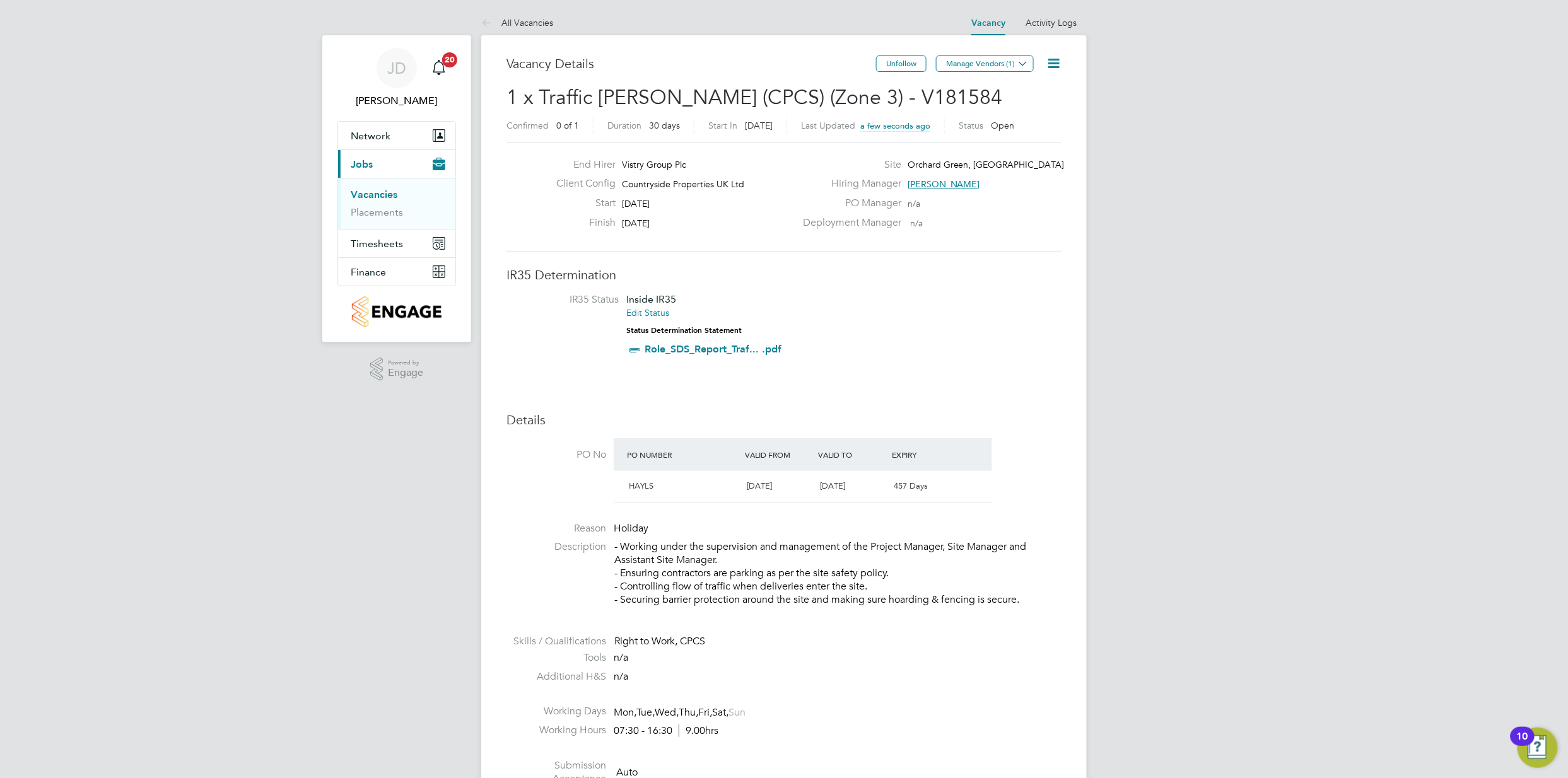
click at [1051, 61] on icon at bounding box center [1053, 62] width 15 height 15
click at [1028, 88] on li "Edit Vacancy" at bounding box center [1023, 93] width 73 height 18
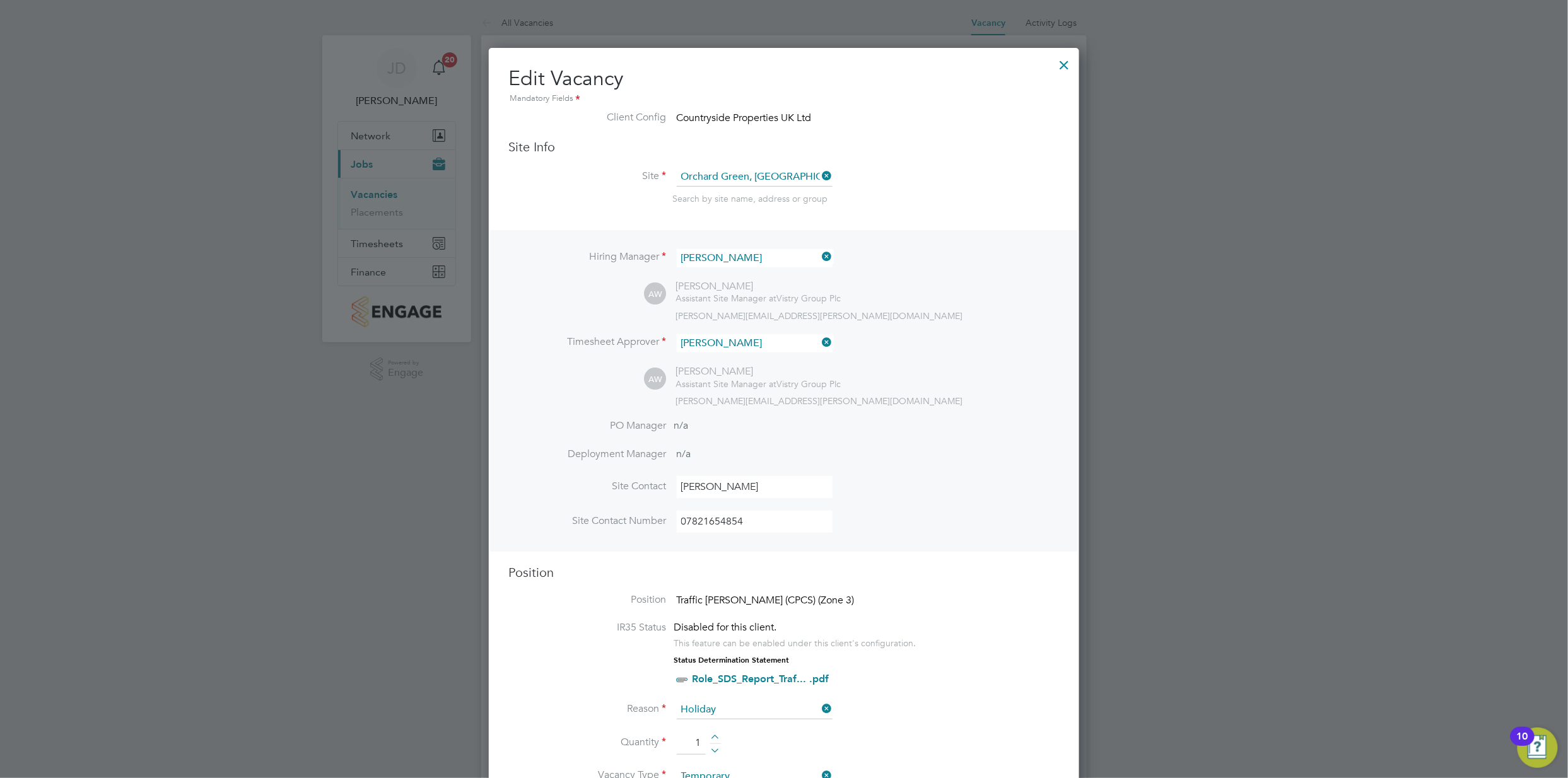
click at [1062, 59] on div at bounding box center [1065, 62] width 23 height 23
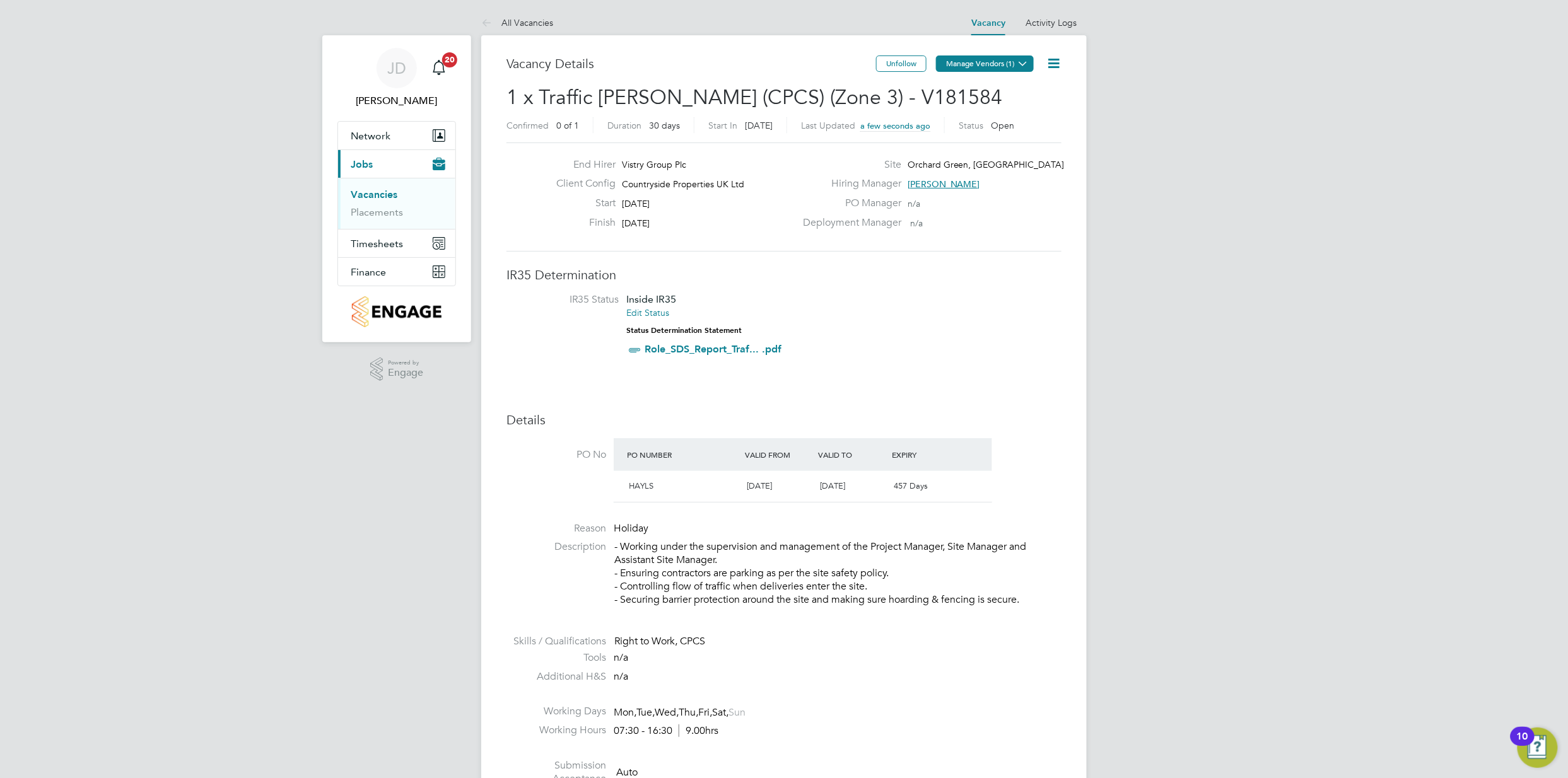
click at [955, 61] on button "Manage Vendors (1)" at bounding box center [985, 63] width 98 height 16
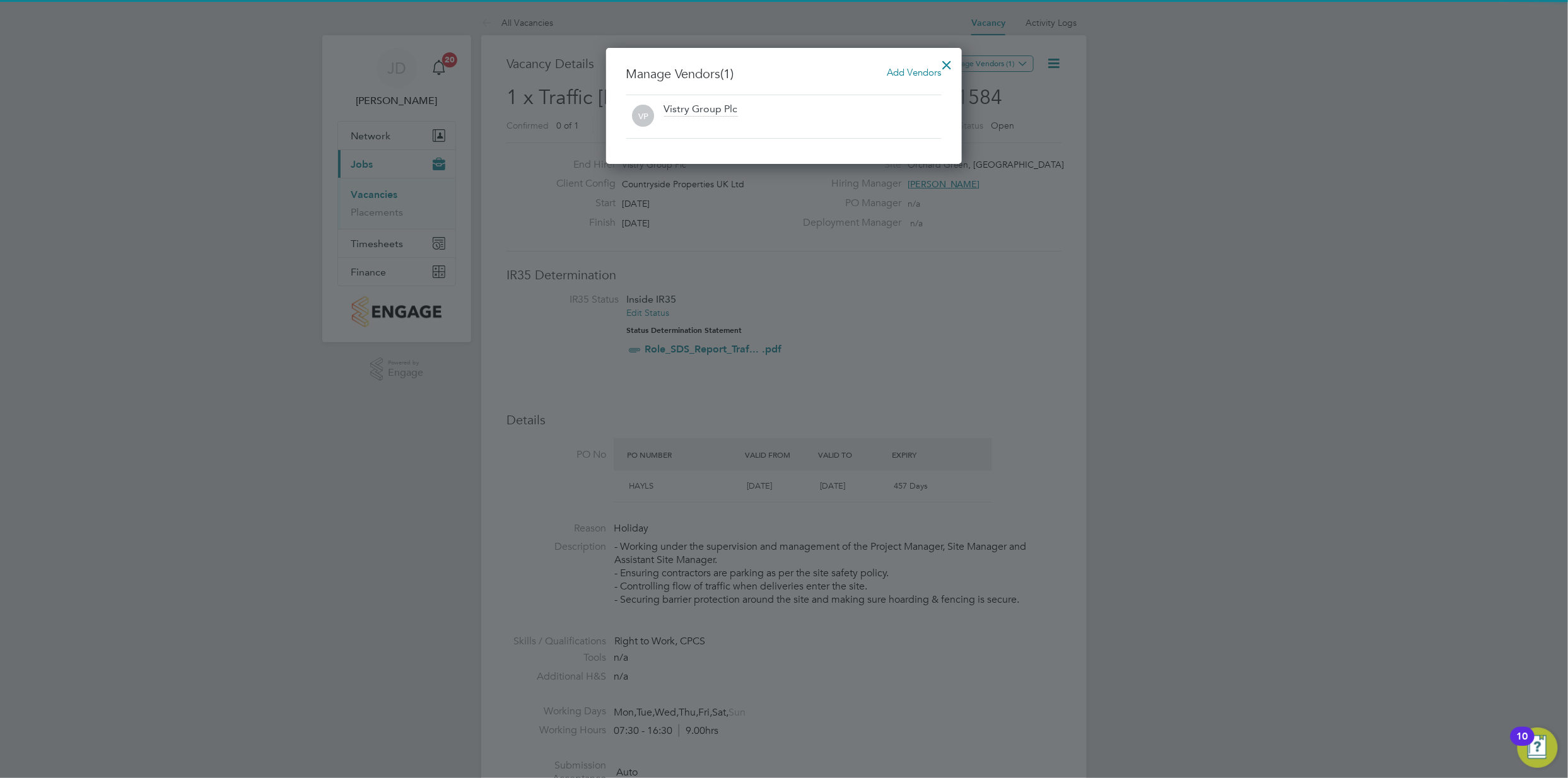
click at [897, 74] on span "Add Vendors" at bounding box center [914, 72] width 54 height 12
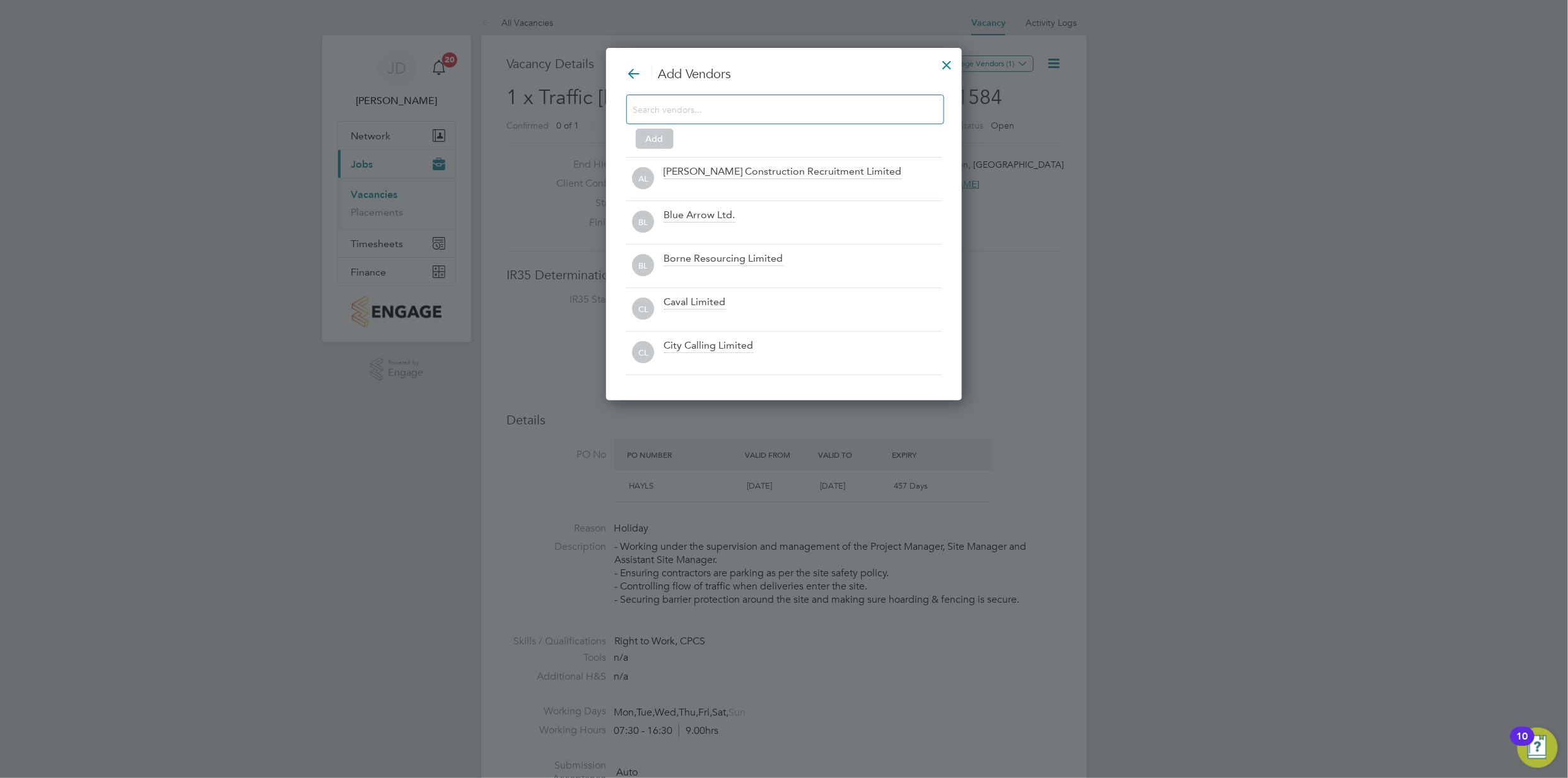
click at [785, 118] on div at bounding box center [785, 109] width 318 height 30
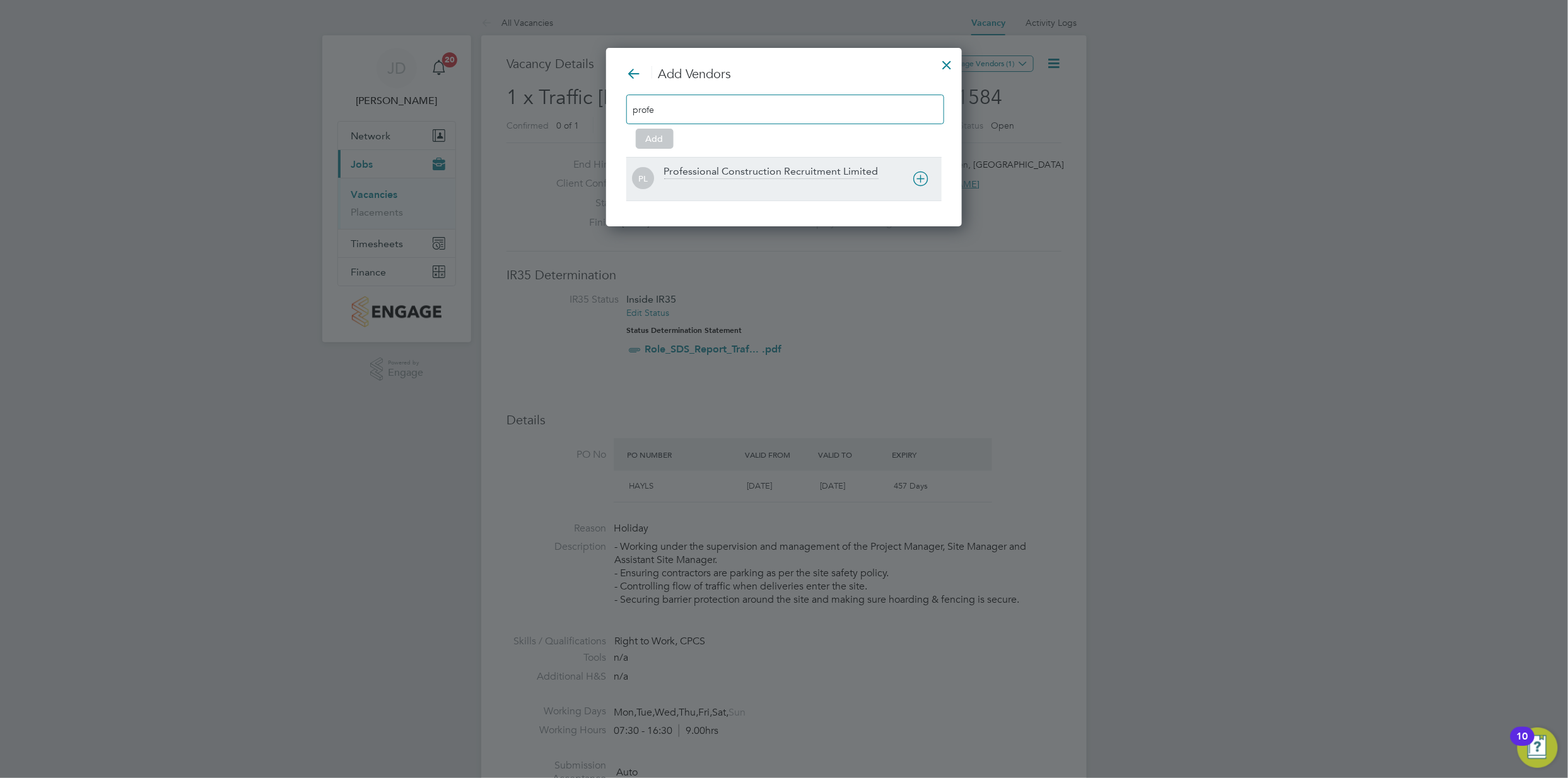
type input "profe"
click at [772, 161] on div "PL Professional Construction Recruitment Limited" at bounding box center [784, 179] width 315 height 44
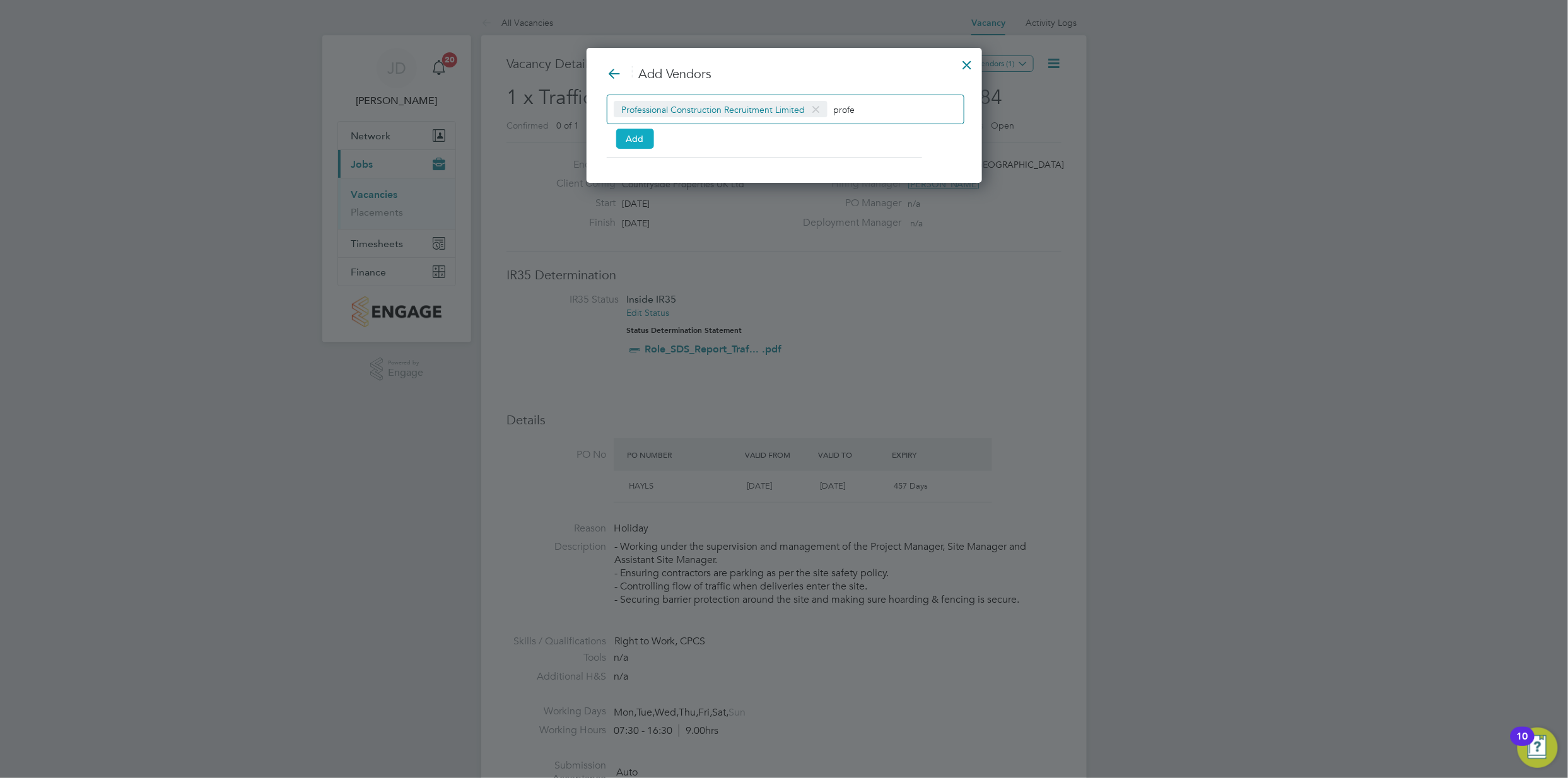
click at [636, 139] on button "Add" at bounding box center [634, 139] width 38 height 20
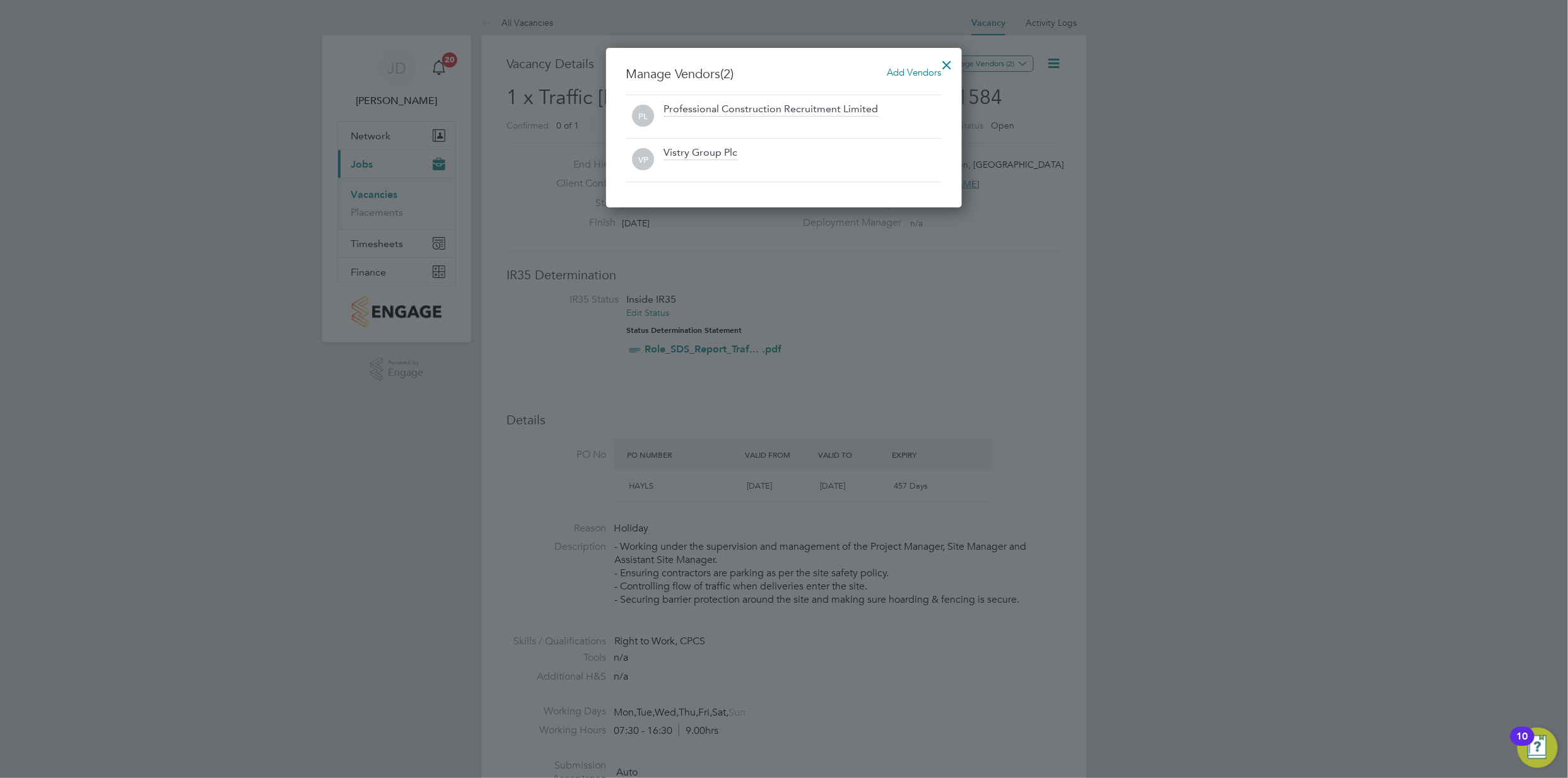
click at [949, 63] on div at bounding box center [947, 62] width 23 height 23
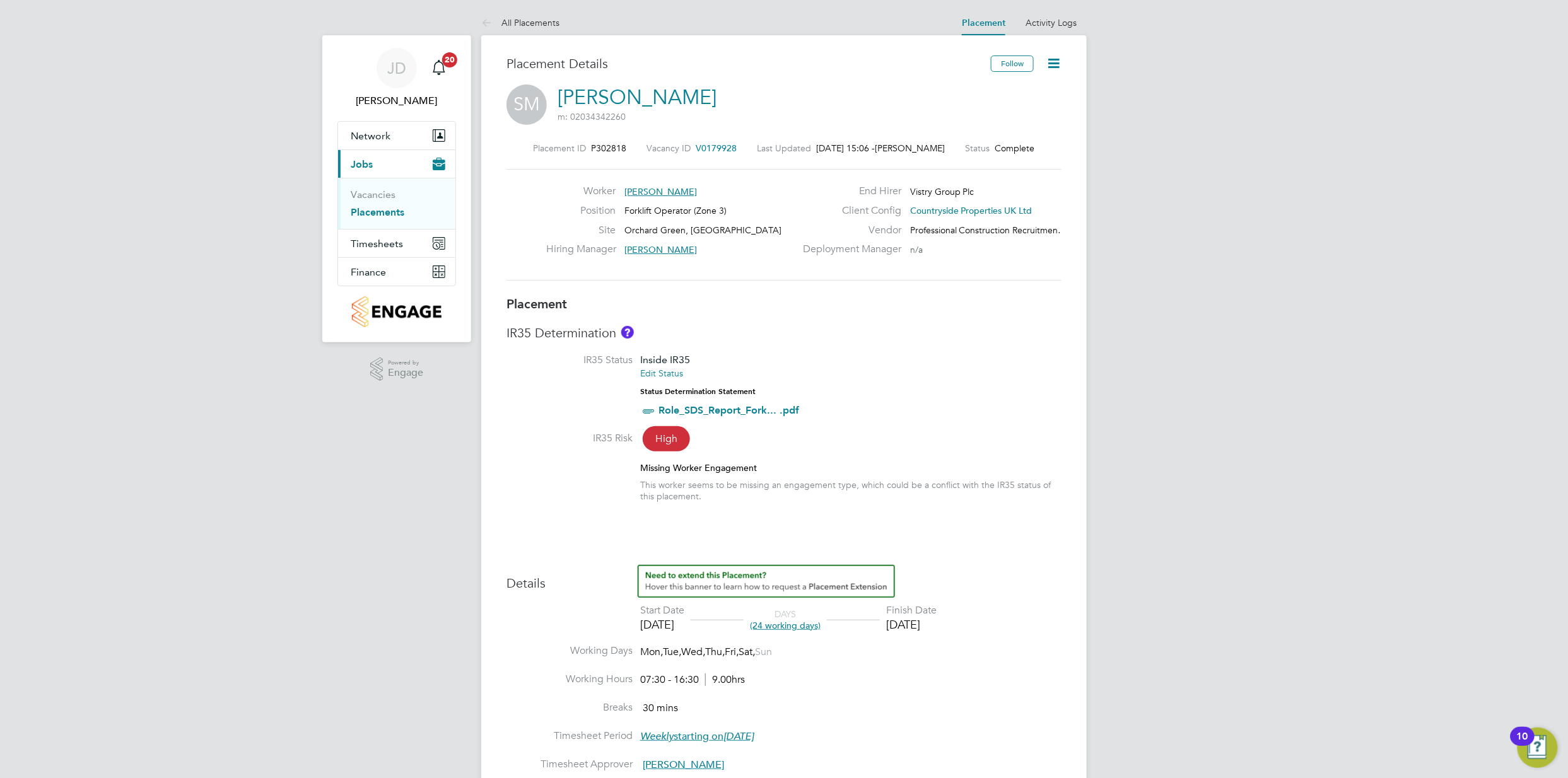
click at [1053, 68] on icon at bounding box center [1053, 62] width 15 height 15
click at [970, 96] on li "Edit Placement e" at bounding box center [993, 93] width 130 height 18
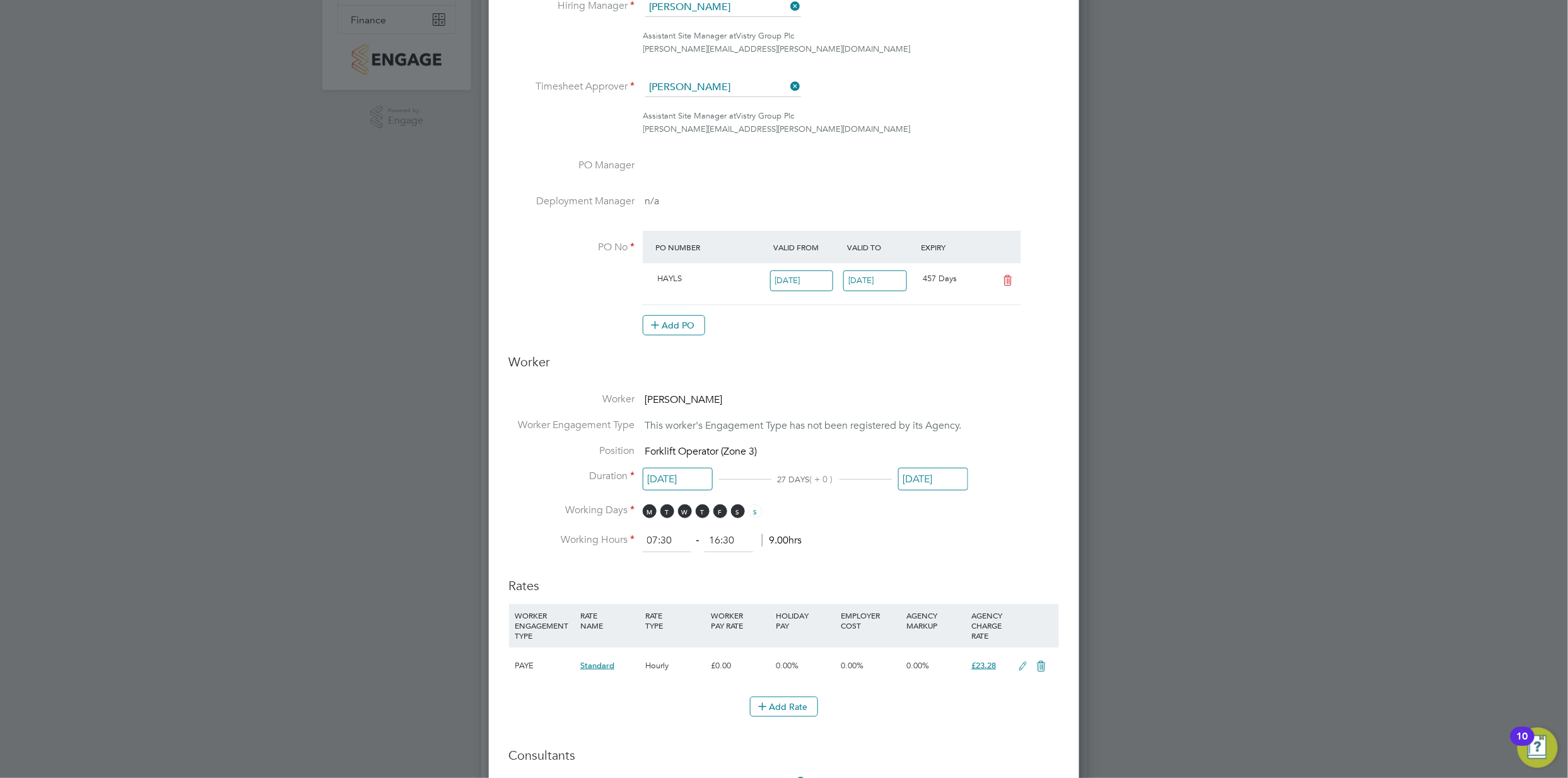
click at [921, 474] on input "[DATE]" at bounding box center [933, 480] width 70 height 24
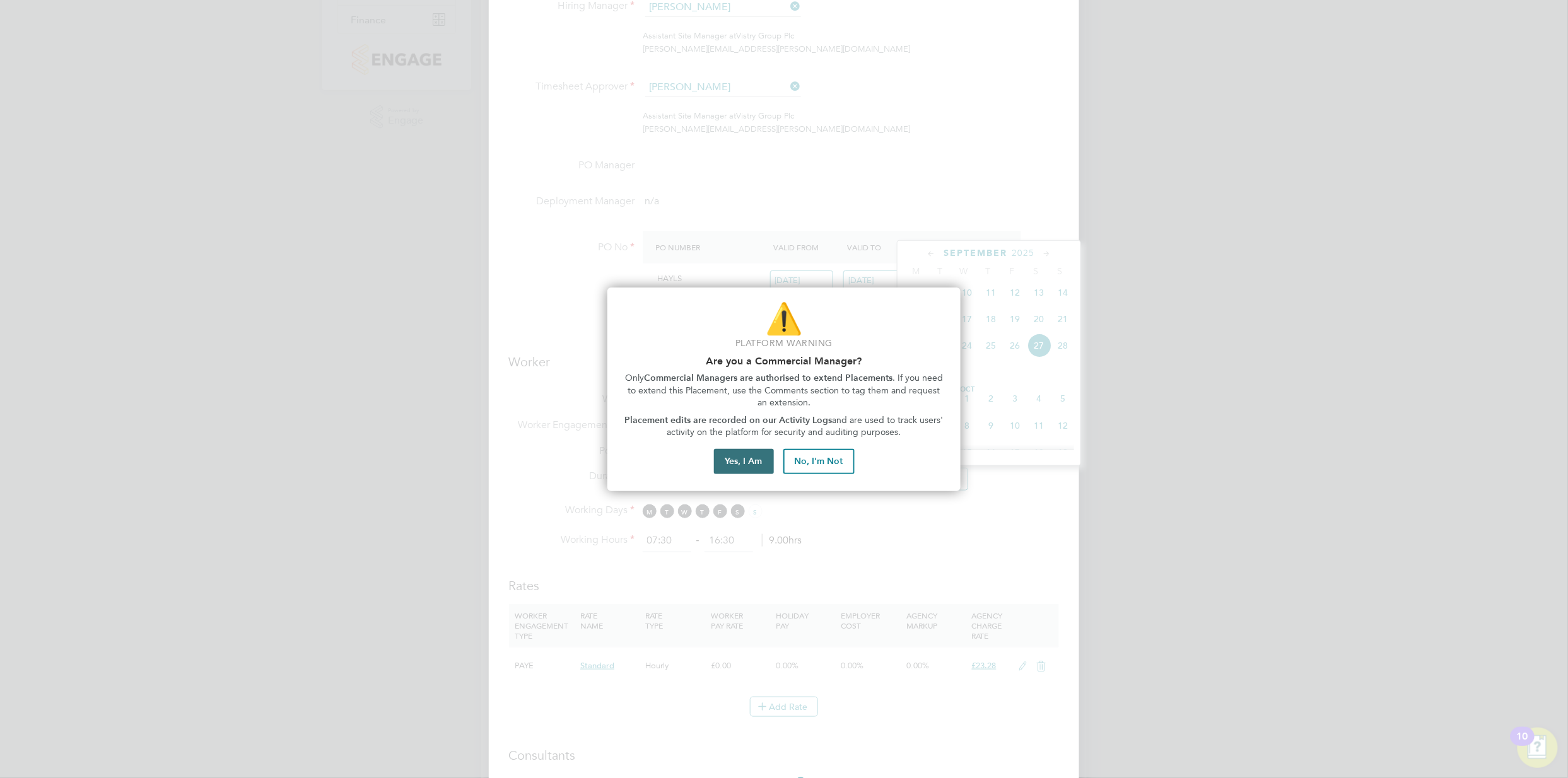
click at [748, 465] on button "Yes, I Am" at bounding box center [744, 461] width 60 height 25
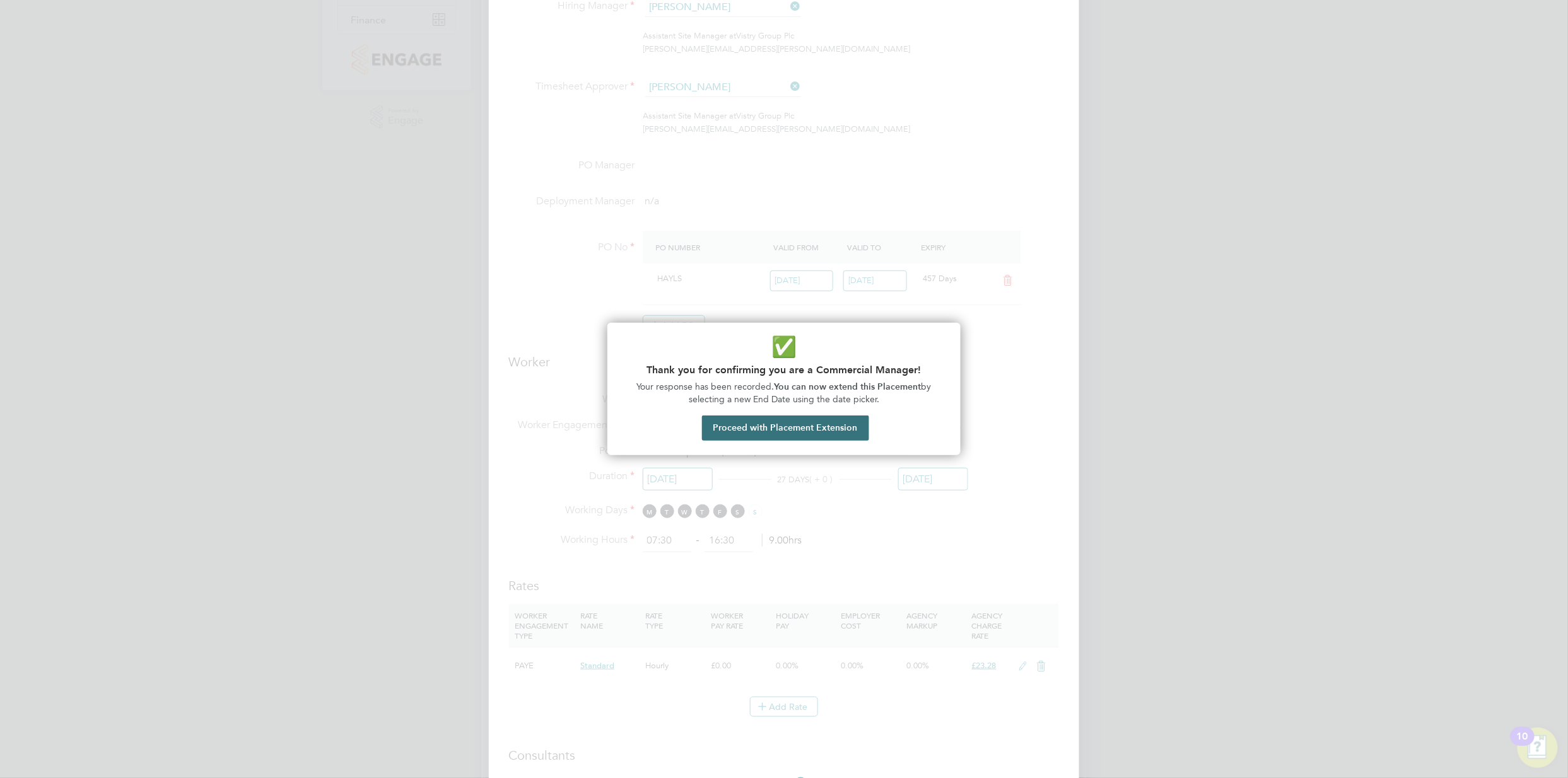
click at [797, 426] on button "Proceed with Placement Extension" at bounding box center [785, 428] width 167 height 25
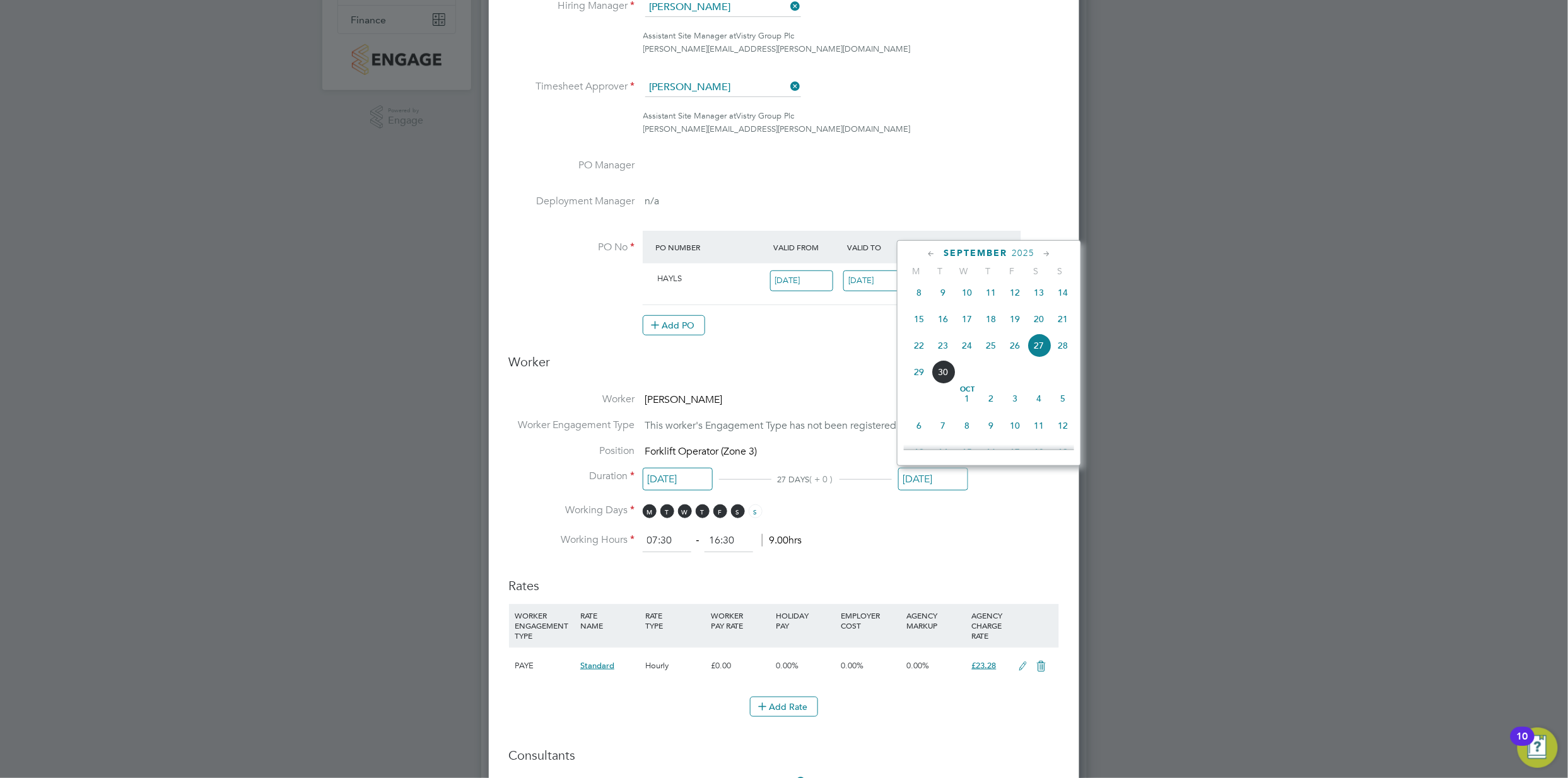
click at [1067, 250] on div "September 2025" at bounding box center [989, 253] width 170 height 12
click at [1054, 254] on div "September 2025" at bounding box center [989, 253] width 170 height 12
click at [1049, 254] on icon at bounding box center [1046, 254] width 12 height 14
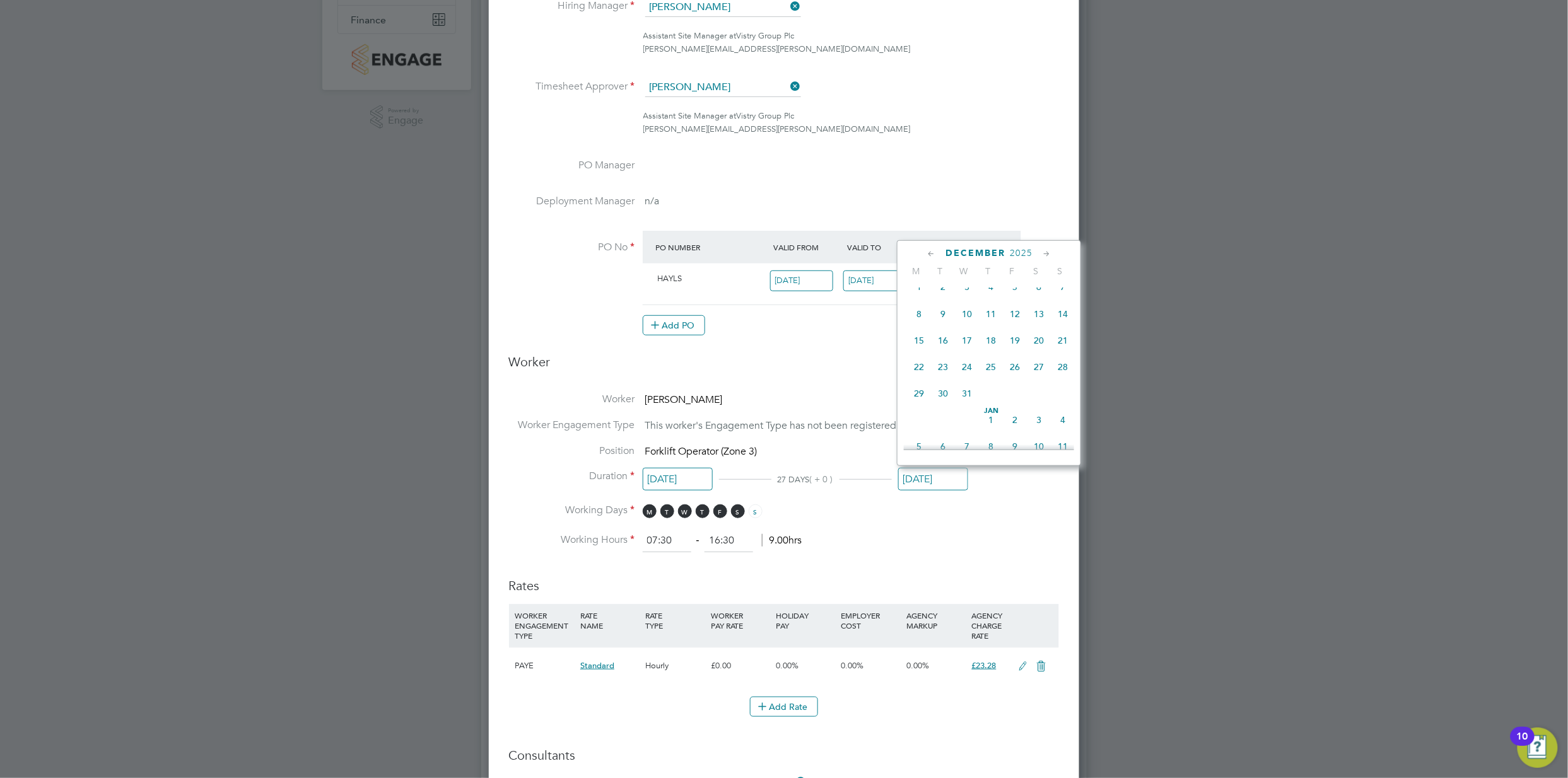
click at [959, 405] on span "31" at bounding box center [967, 394] width 24 height 24
type input "[DATE]"
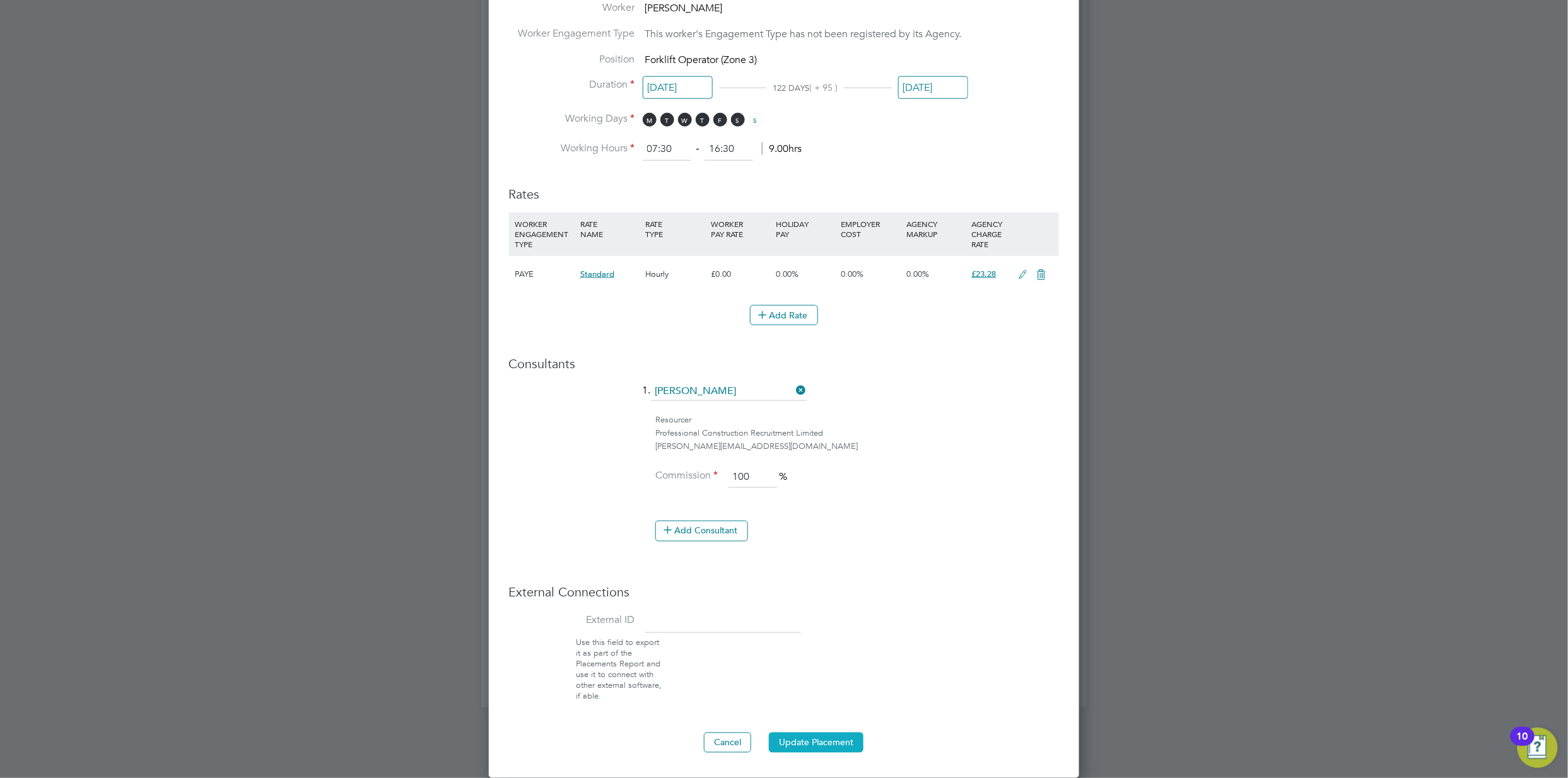
click at [831, 738] on button "Update Placement" at bounding box center [816, 742] width 95 height 20
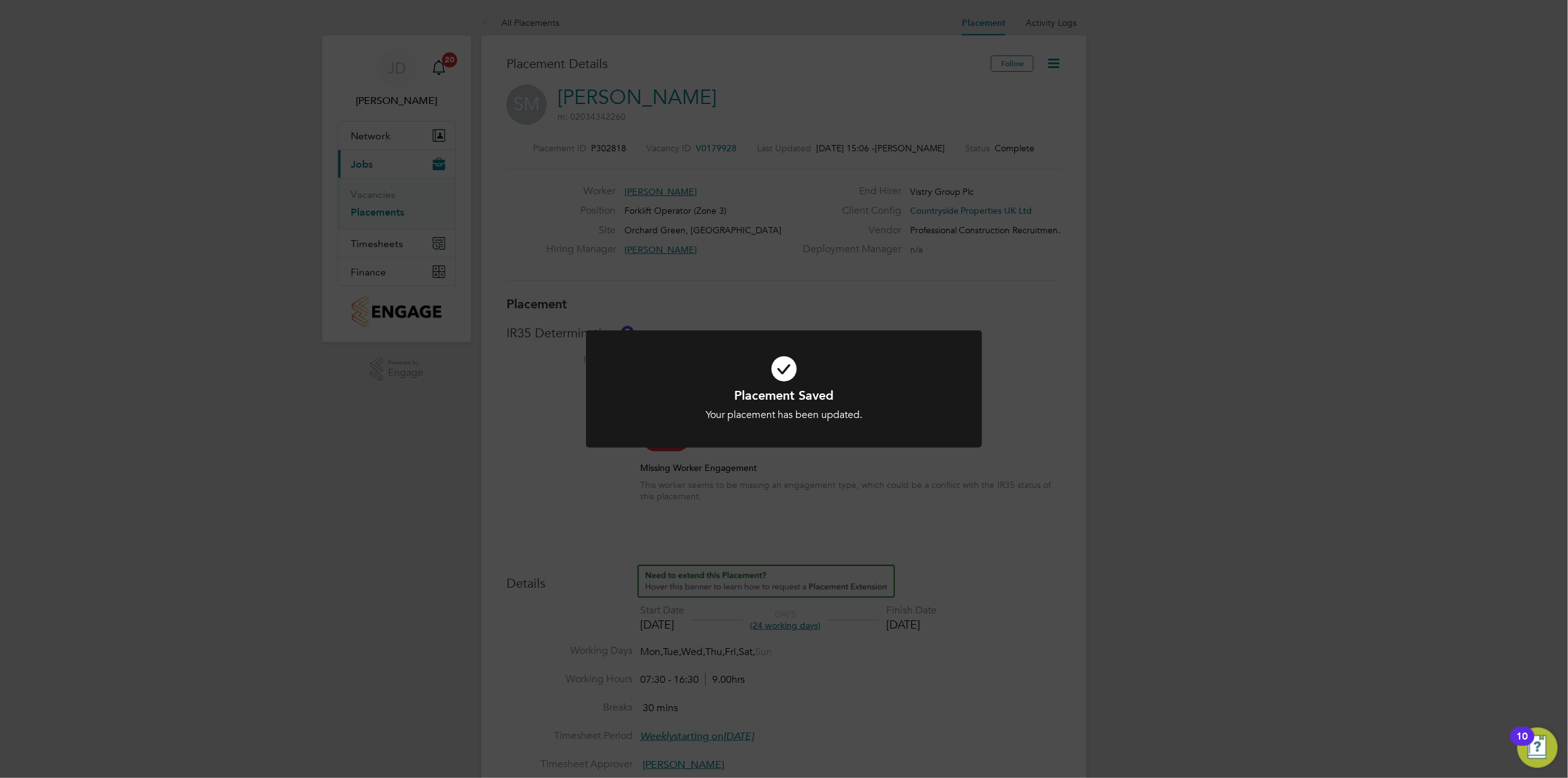
click at [825, 288] on div "Placement Saved Your placement has been updated. Cancel Okay" at bounding box center [784, 389] width 1568 height 778
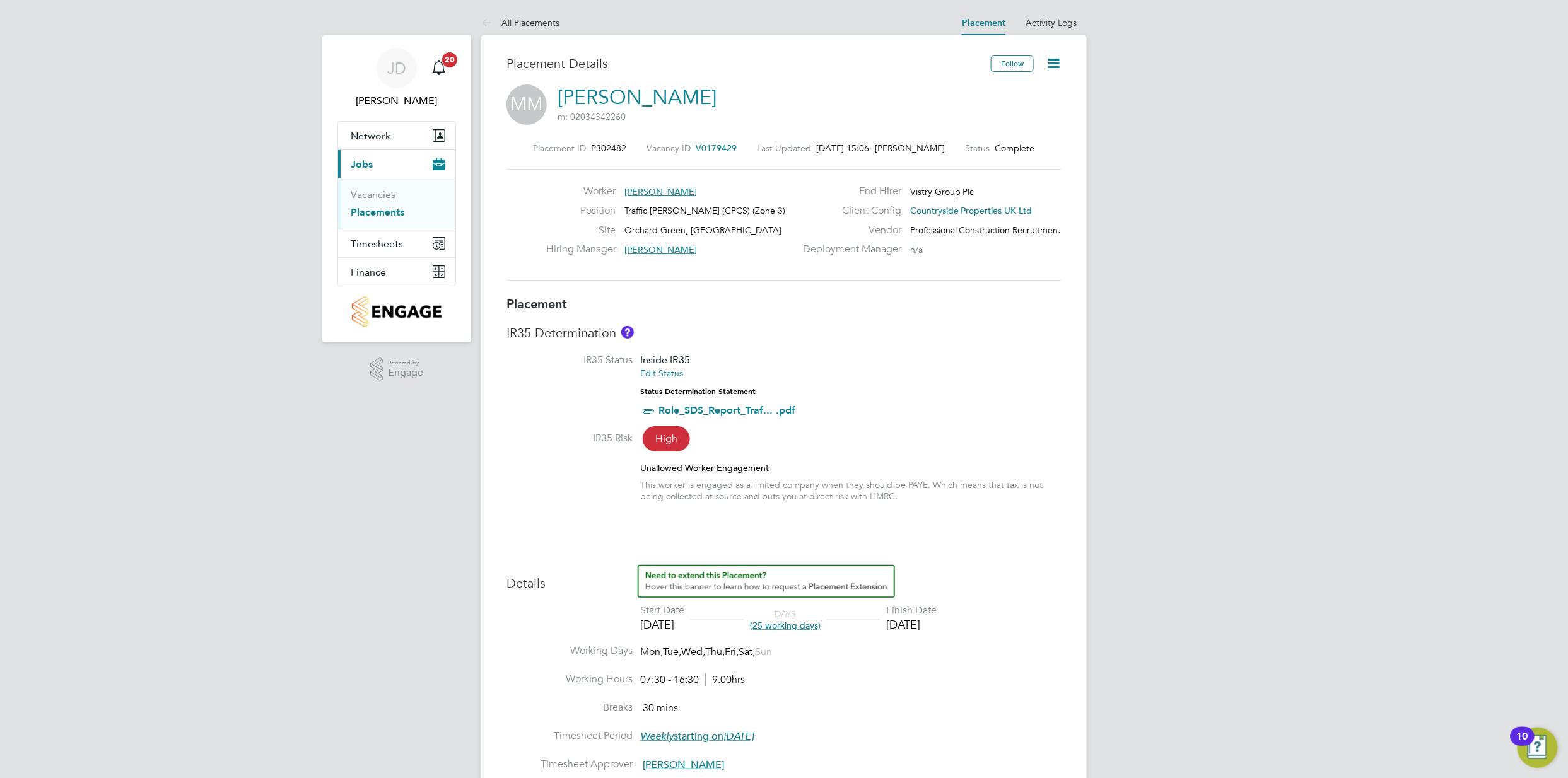
click at [1048, 66] on icon at bounding box center [1053, 62] width 15 height 15
click at [985, 91] on li "Edit Placement e" at bounding box center [993, 93] width 130 height 18
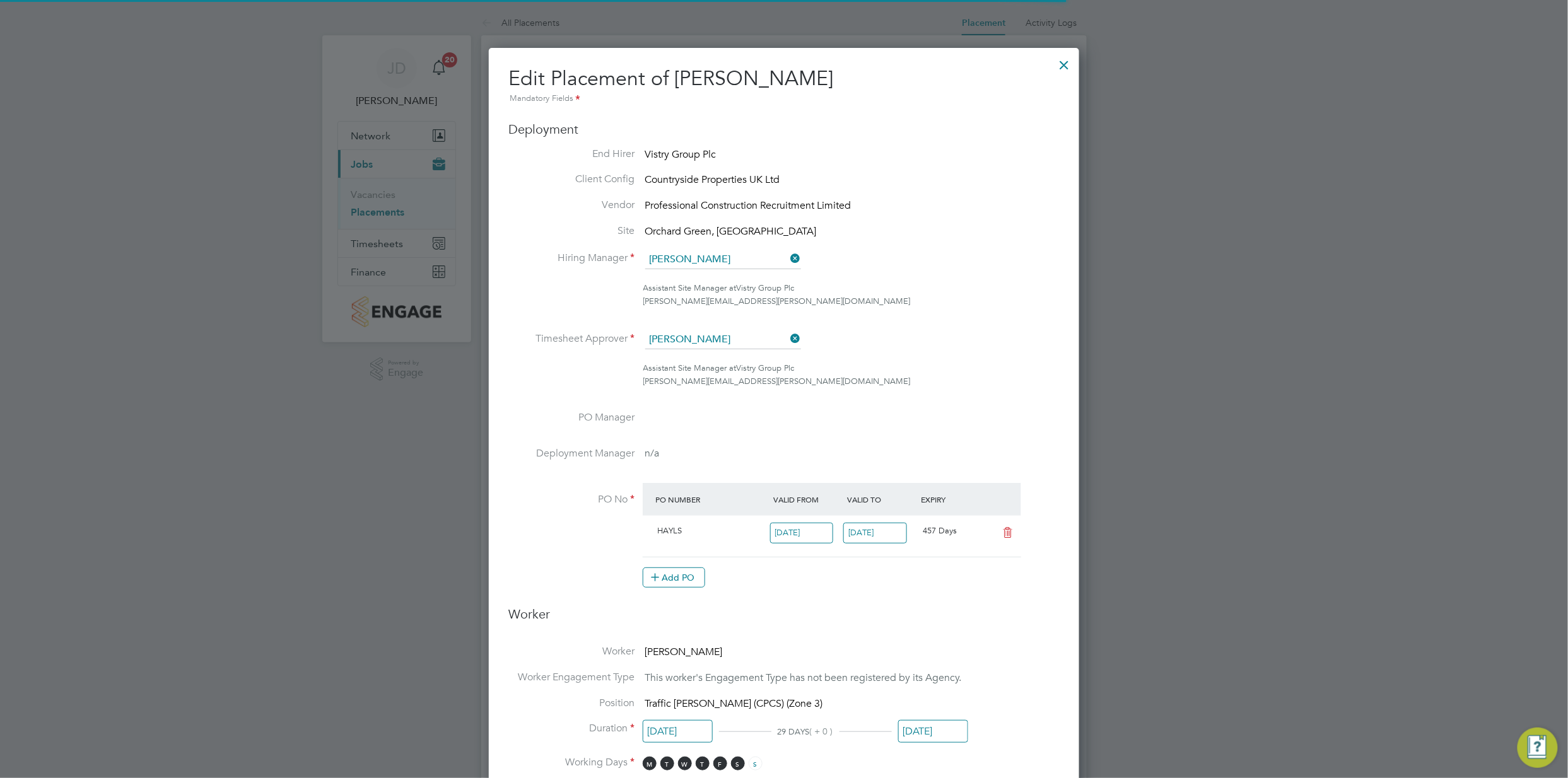
scroll to position [6, 6]
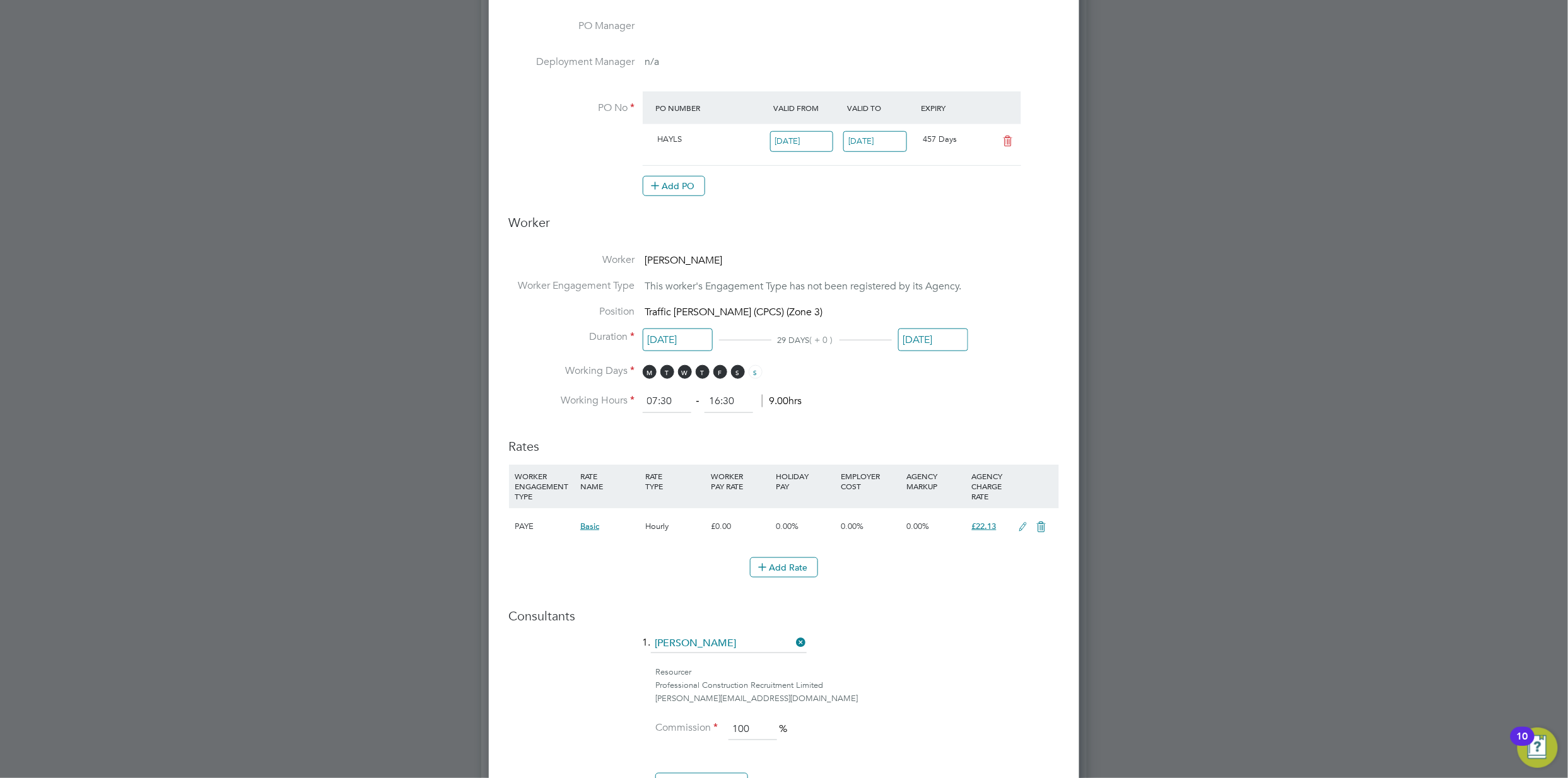
click at [929, 335] on input "[DATE]" at bounding box center [933, 340] width 70 height 24
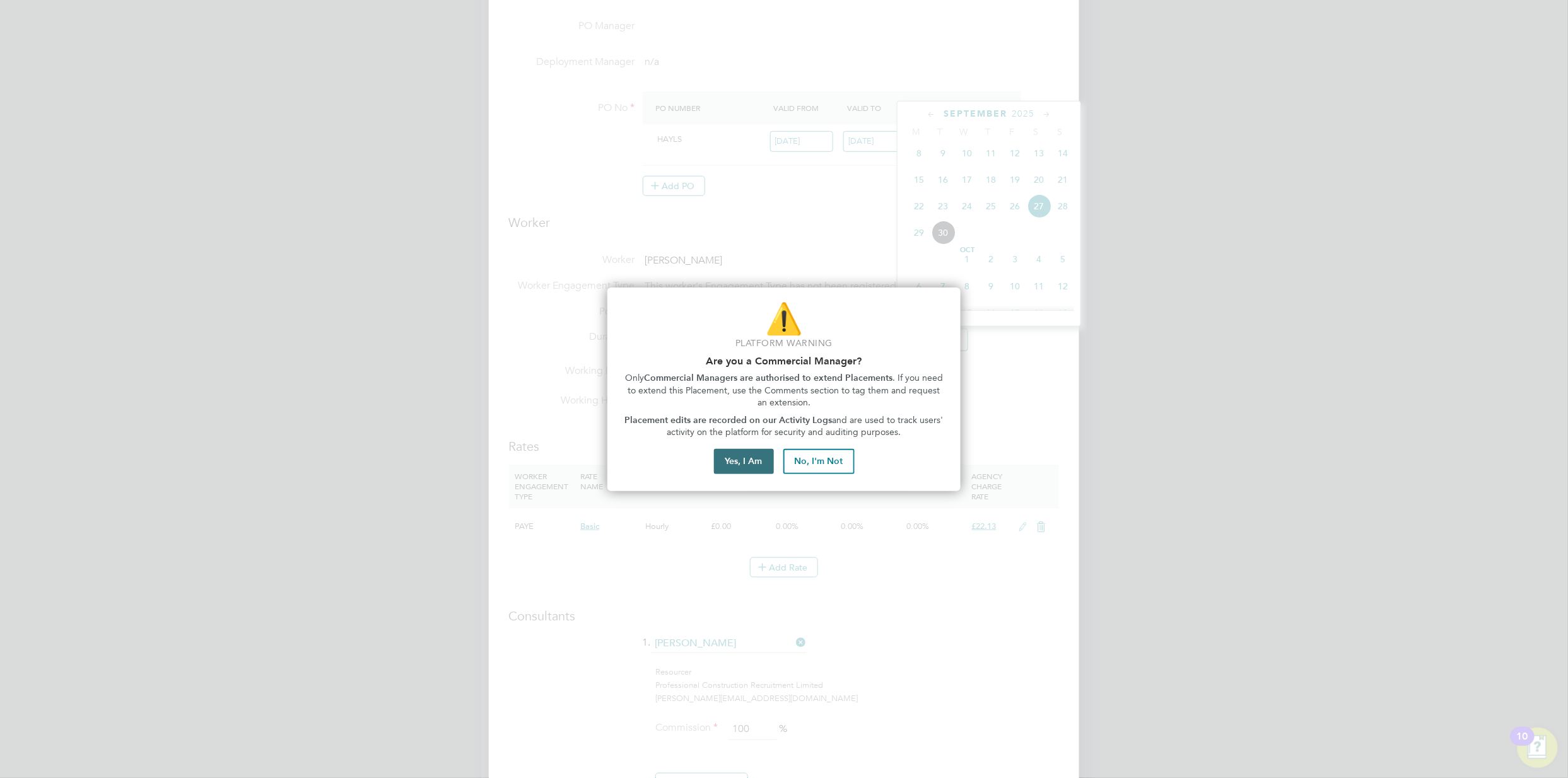
click at [757, 460] on button "Yes, I Am" at bounding box center [744, 461] width 60 height 25
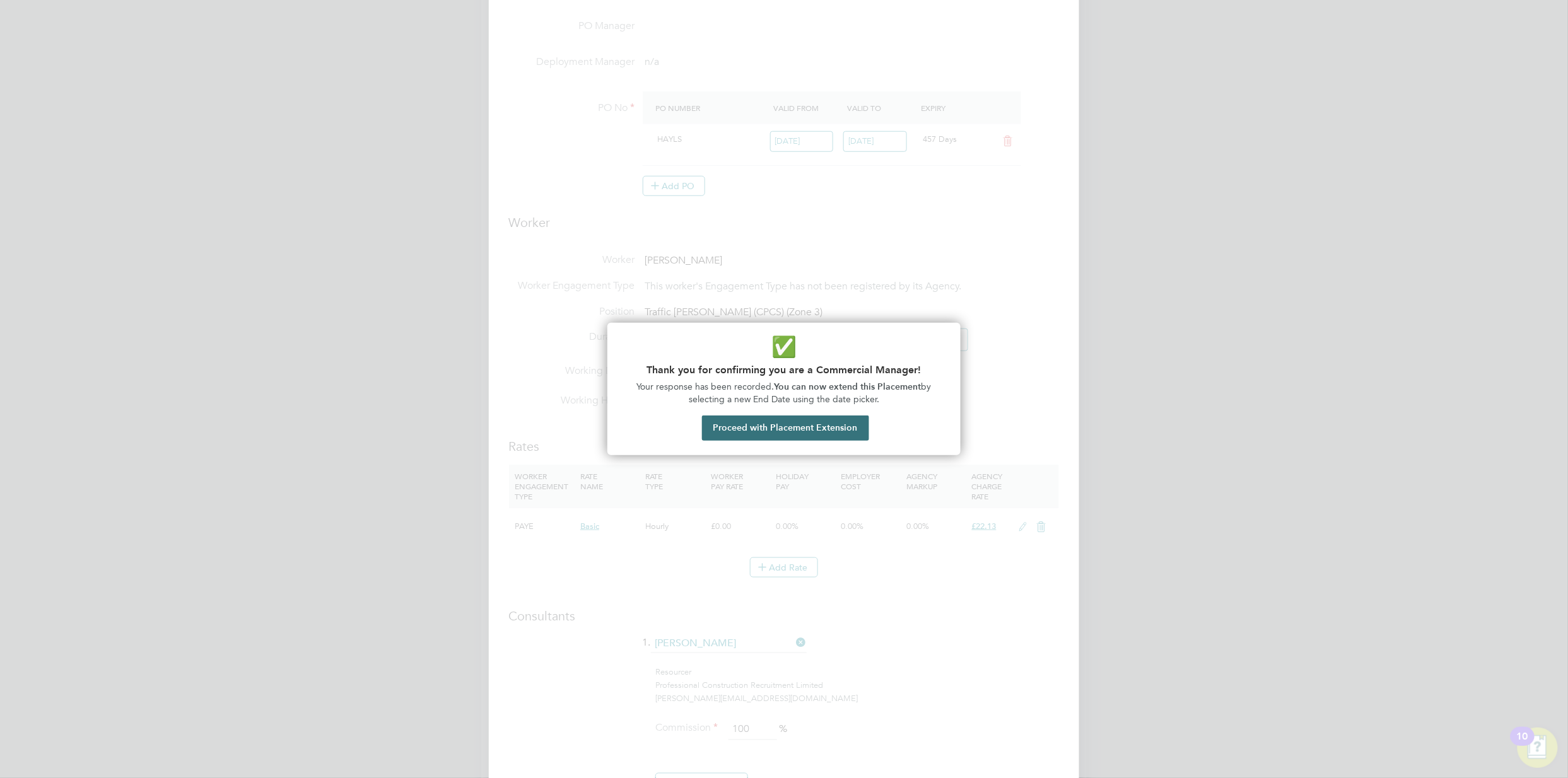
click at [775, 430] on button "Proceed with Placement Extension" at bounding box center [785, 428] width 167 height 25
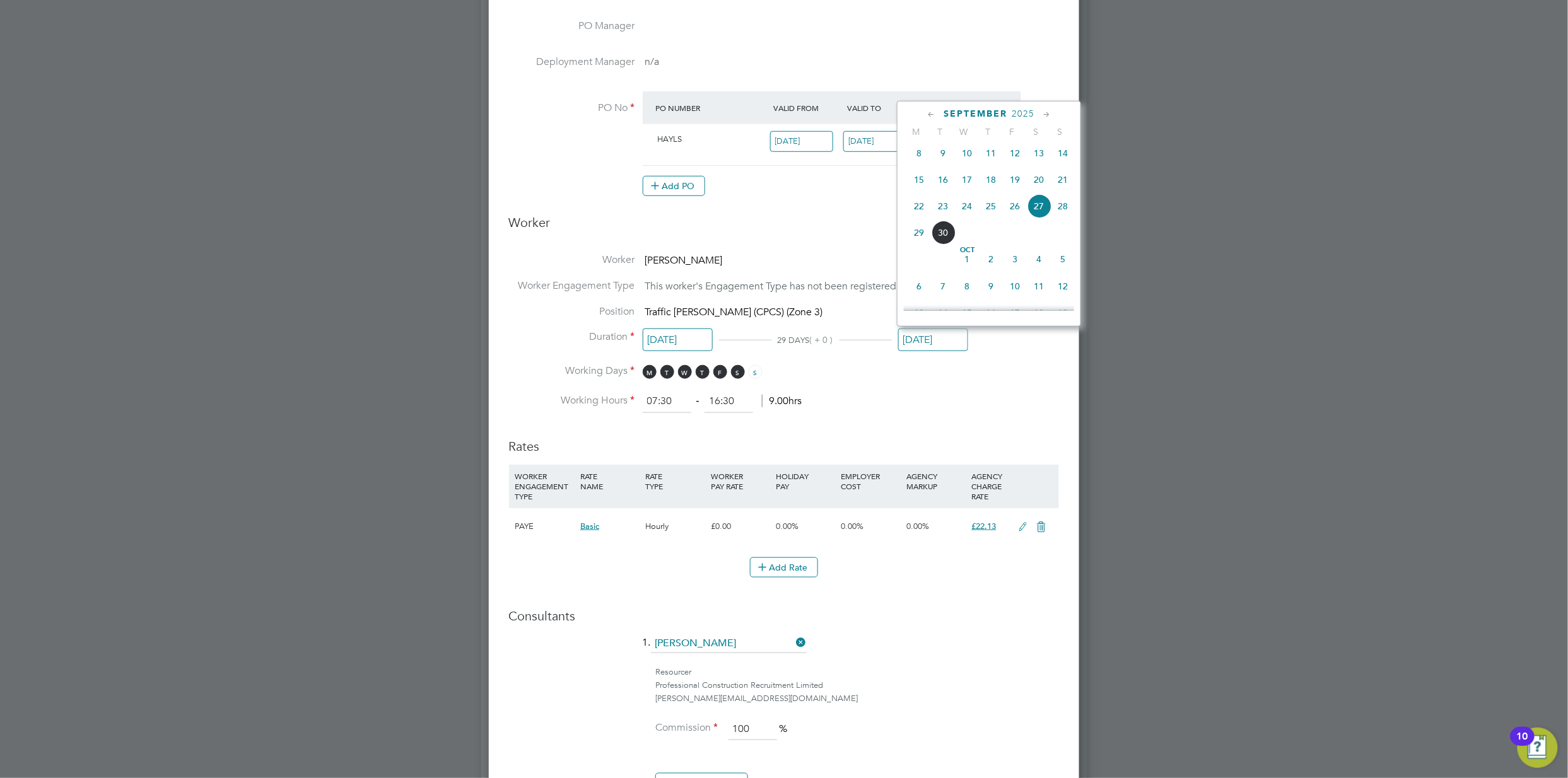
click at [1050, 112] on icon at bounding box center [1046, 114] width 12 height 14
click at [962, 266] on span "31" at bounding box center [967, 254] width 24 height 24
type input "[DATE]"
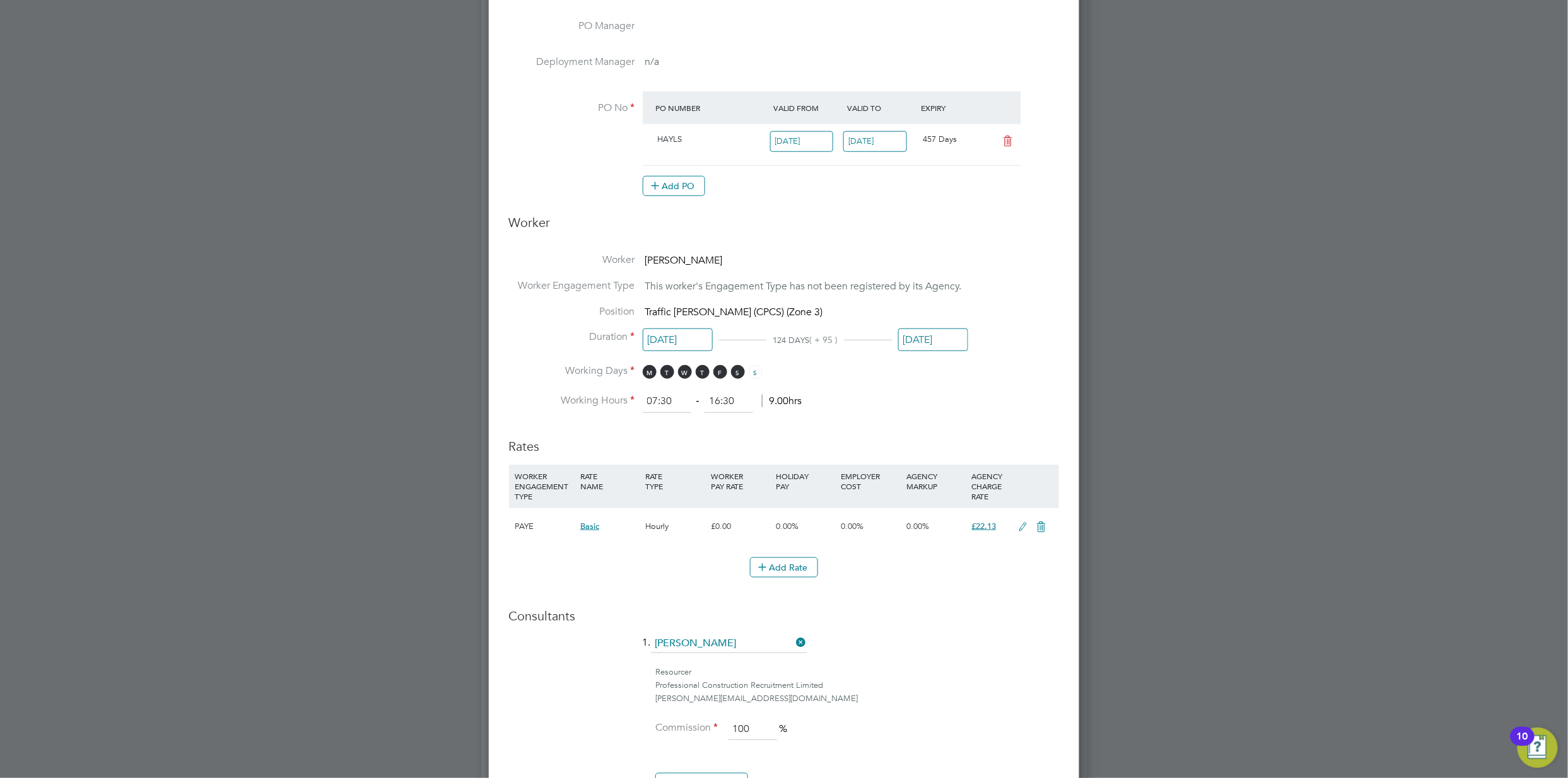
click at [1006, 402] on li "Working Hours 07:30 ‐ 16:30 9.00hrs" at bounding box center [784, 402] width 550 height 23
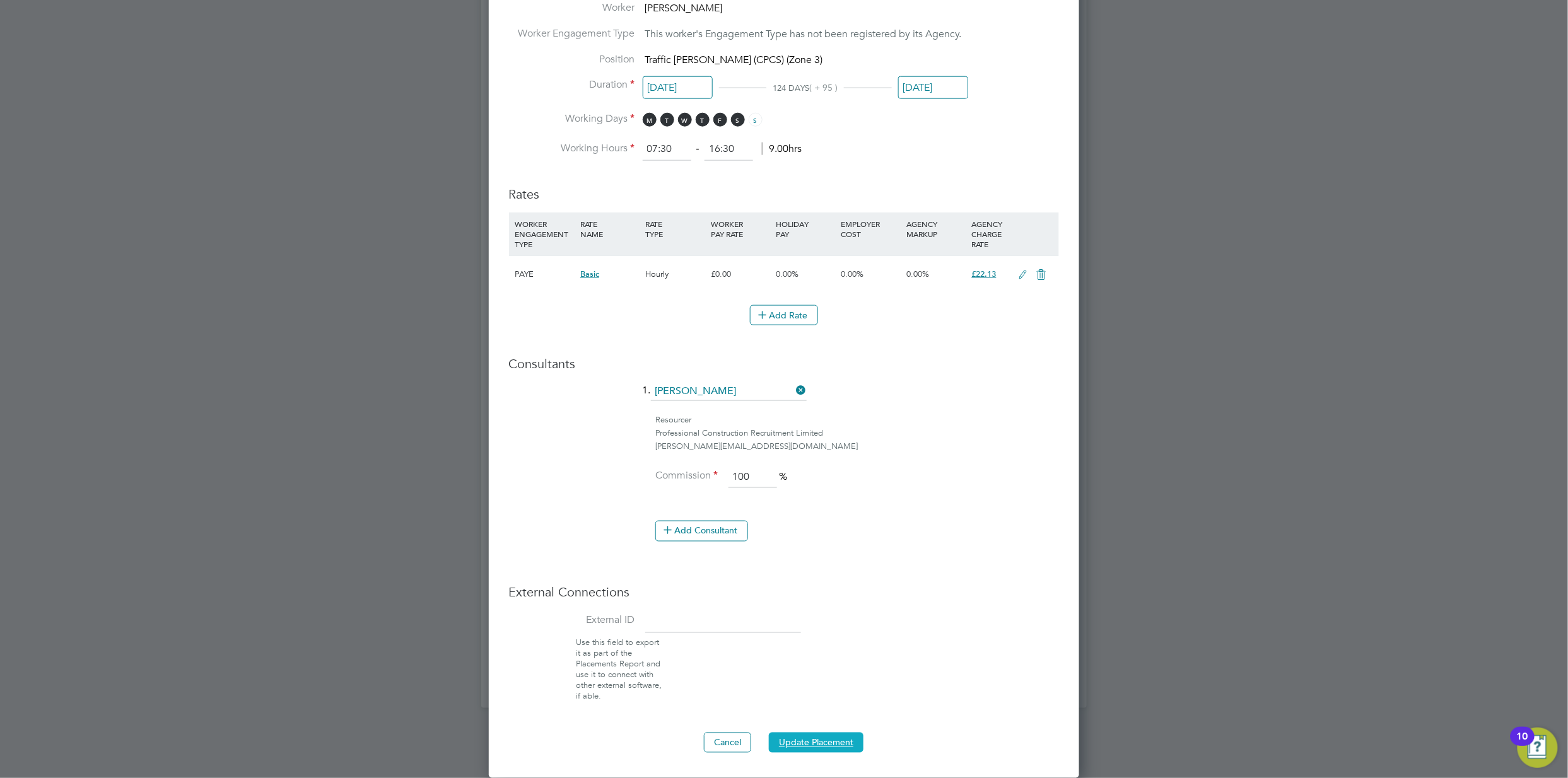
click at [814, 735] on button "Update Placement" at bounding box center [816, 742] width 95 height 20
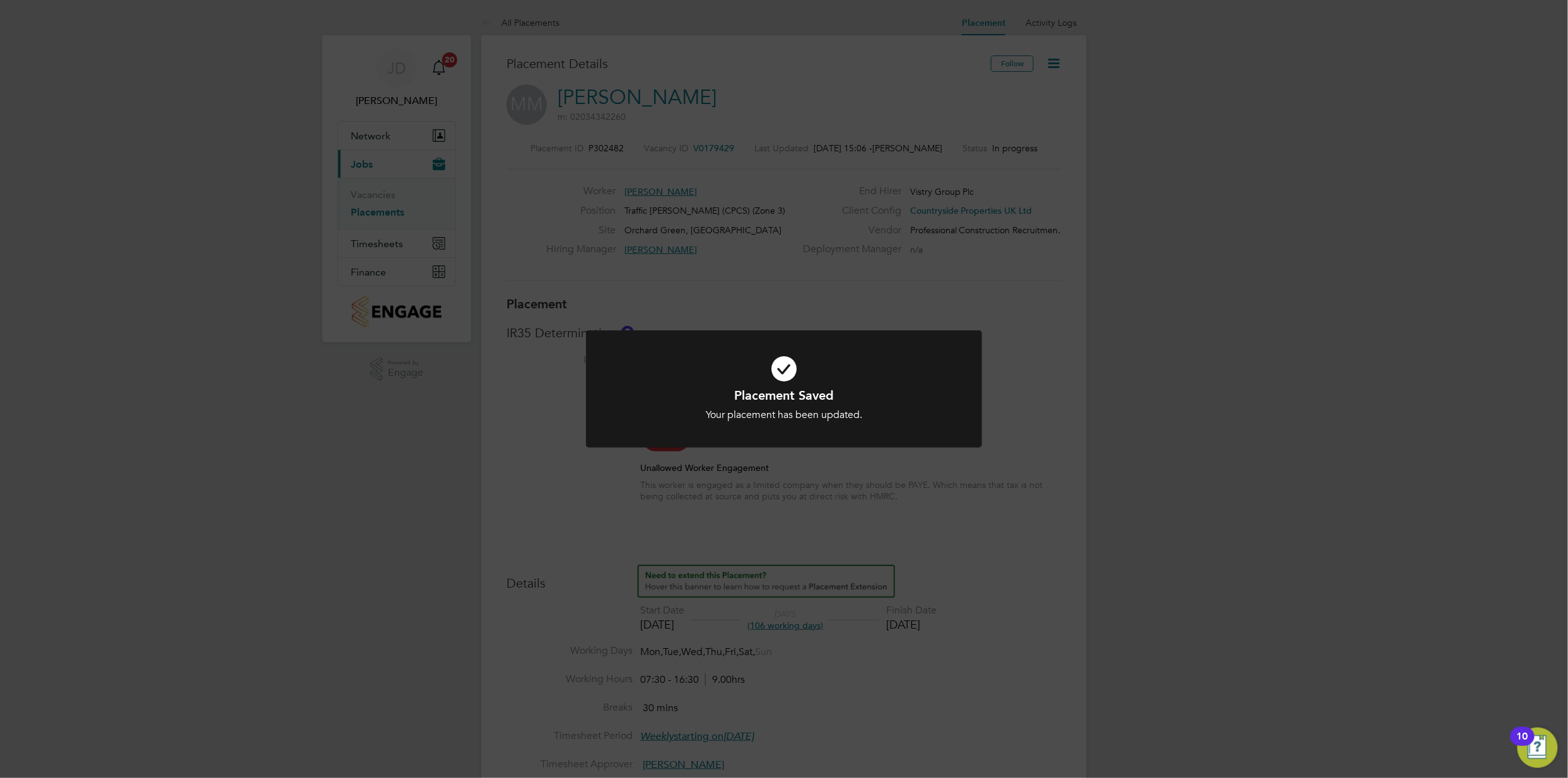
click at [770, 376] on icon at bounding box center [784, 369] width 328 height 49
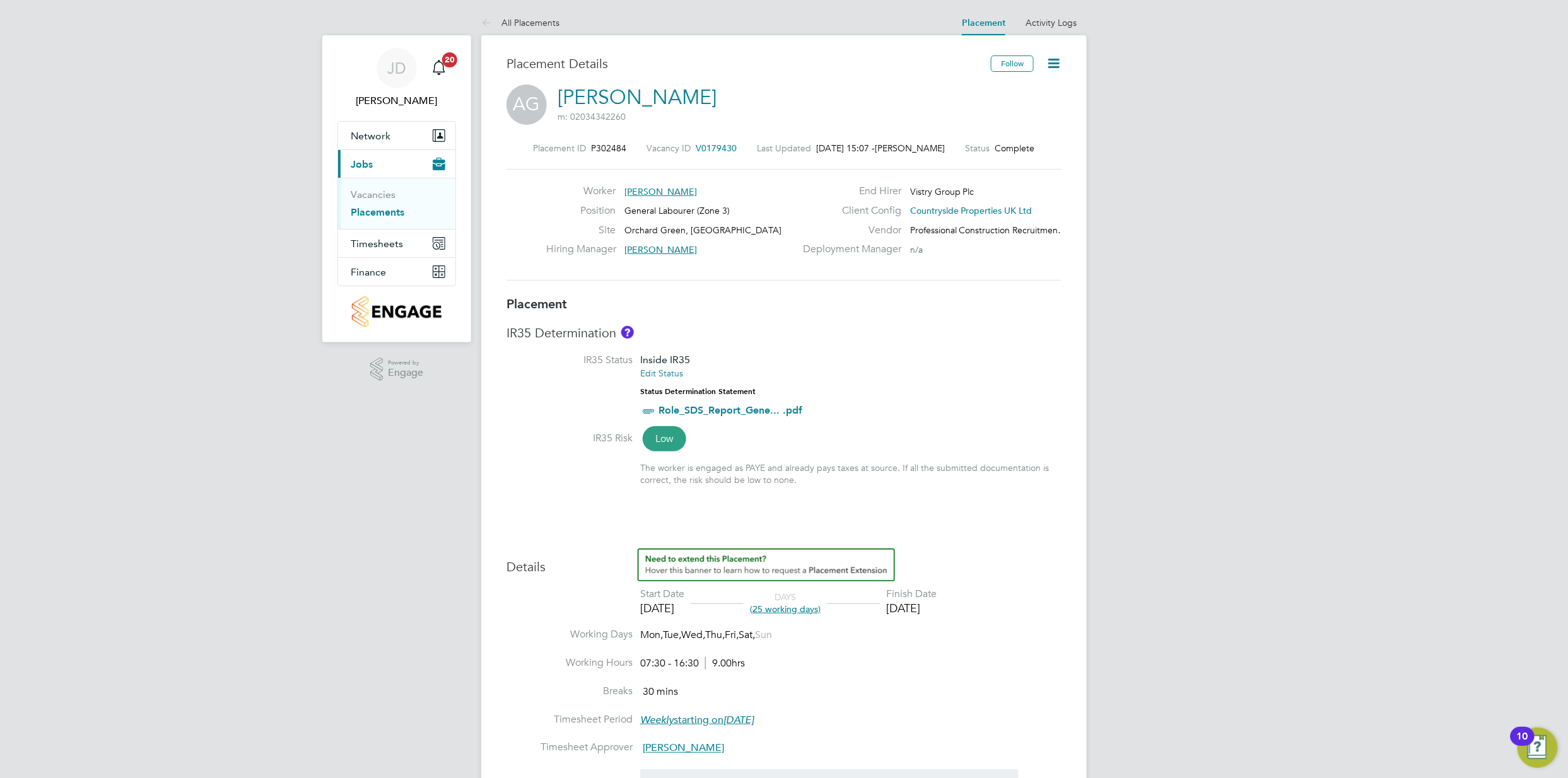
click at [1048, 70] on icon at bounding box center [1053, 62] width 15 height 15
click at [977, 92] on li "Edit Placement e" at bounding box center [993, 93] width 130 height 18
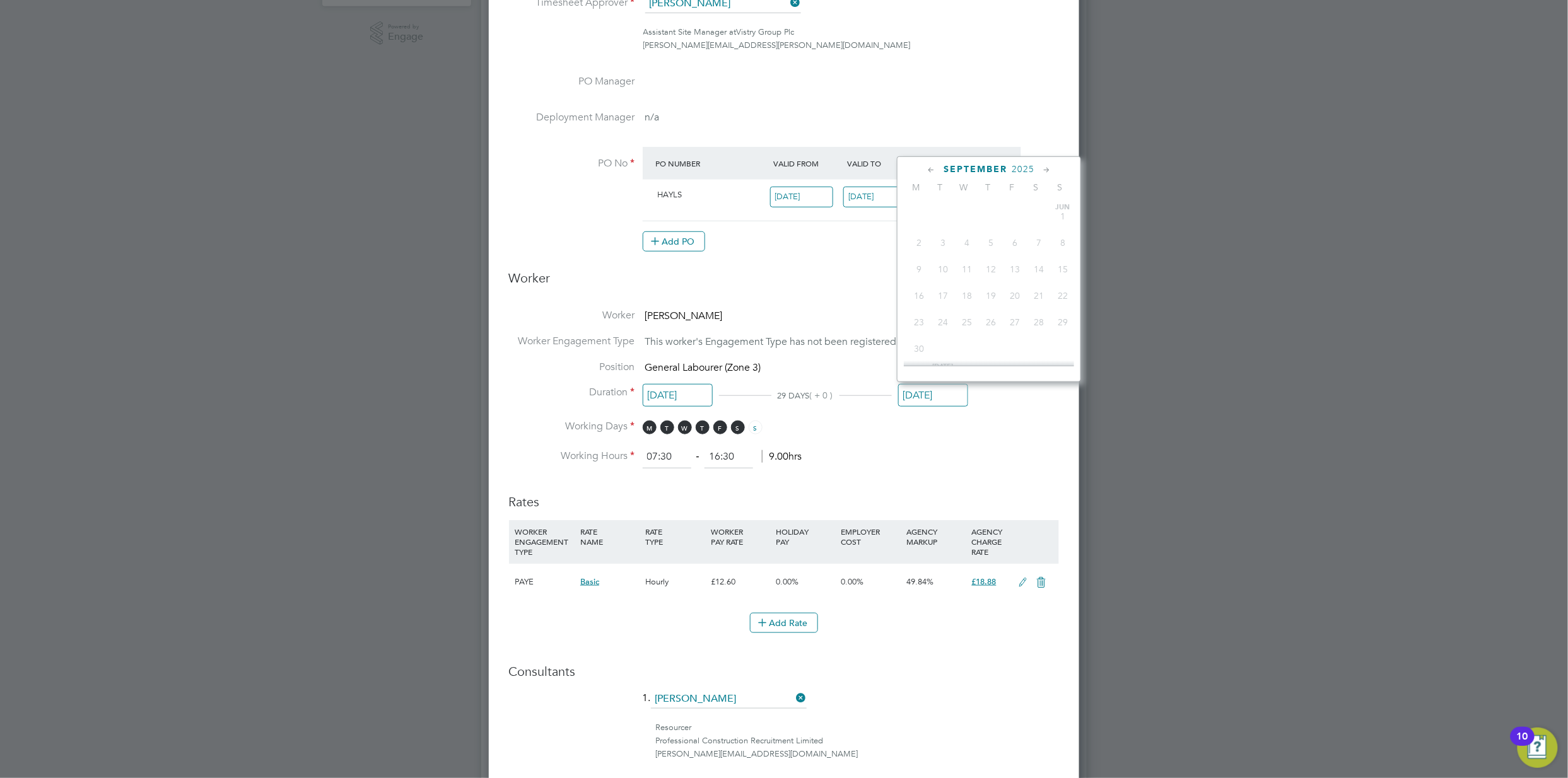
click at [934, 403] on input "[DATE]" at bounding box center [933, 395] width 70 height 24
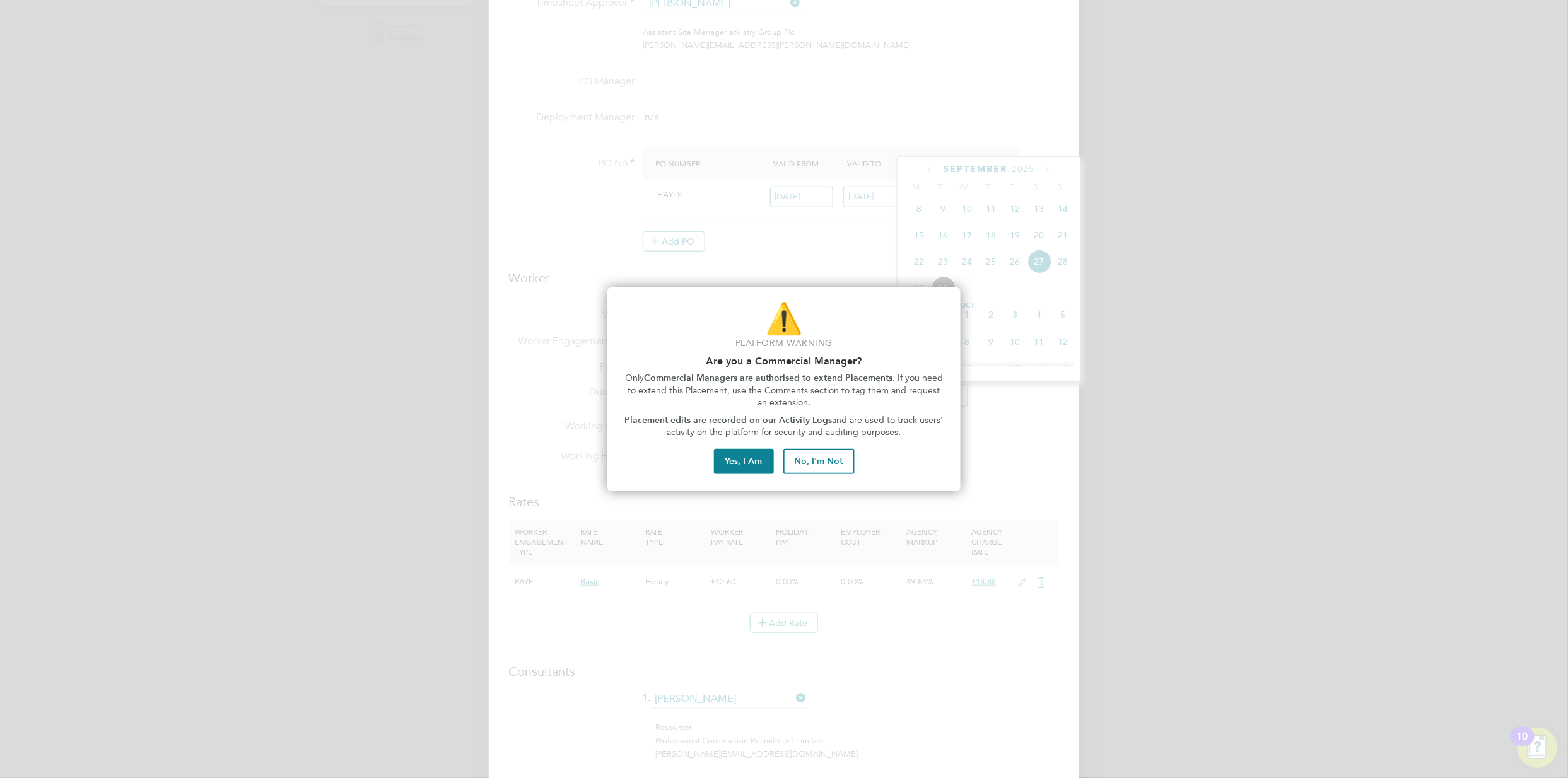
click at [741, 474] on div "⚠️ Platform Warning Are you a Commercial Manager? Only Commercial Managers are …" at bounding box center [784, 389] width 353 height 203
click at [741, 465] on button "Yes, I Am" at bounding box center [744, 461] width 60 height 25
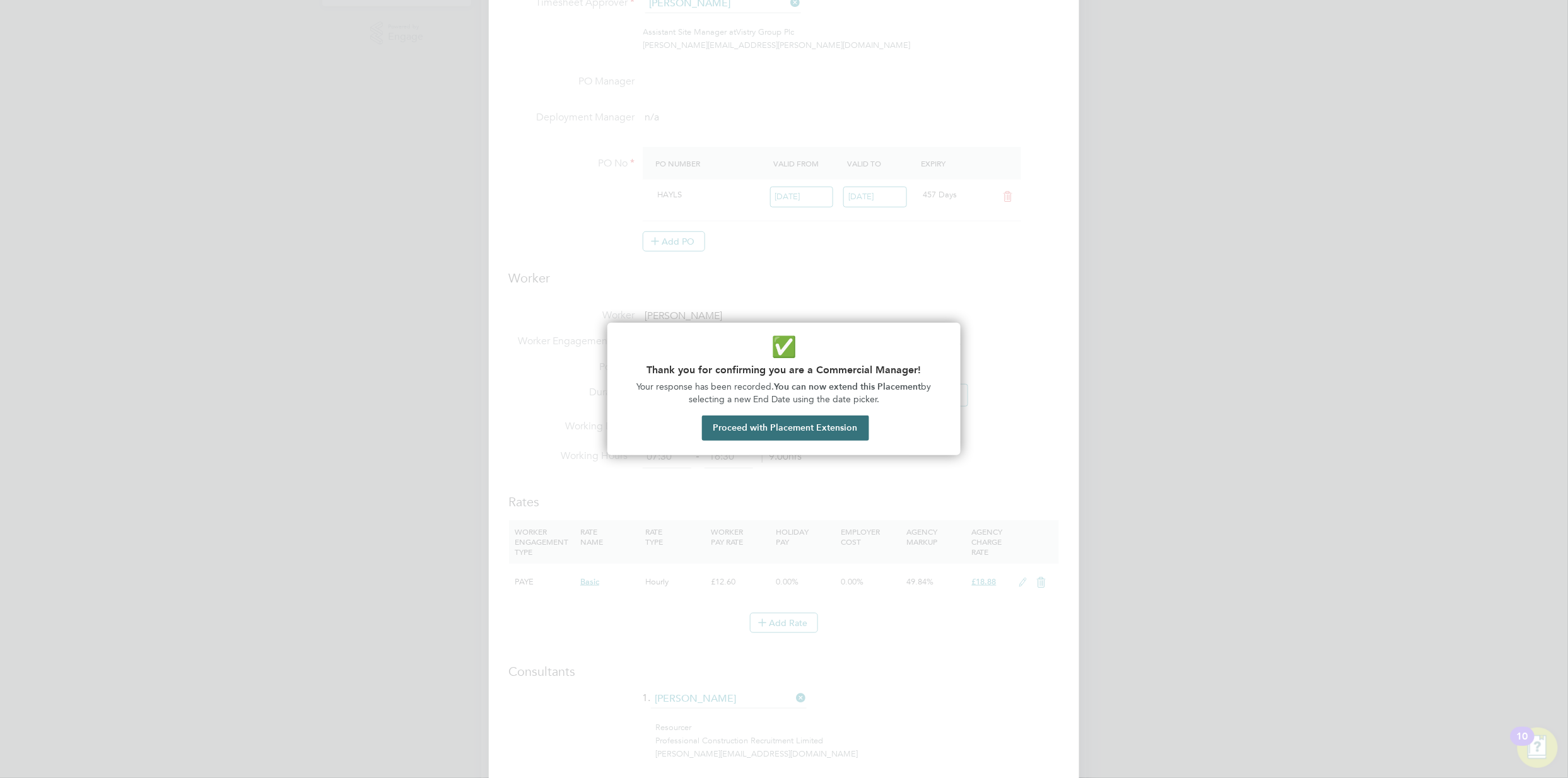
click at [765, 431] on button "Proceed with Placement Extension" at bounding box center [785, 428] width 167 height 25
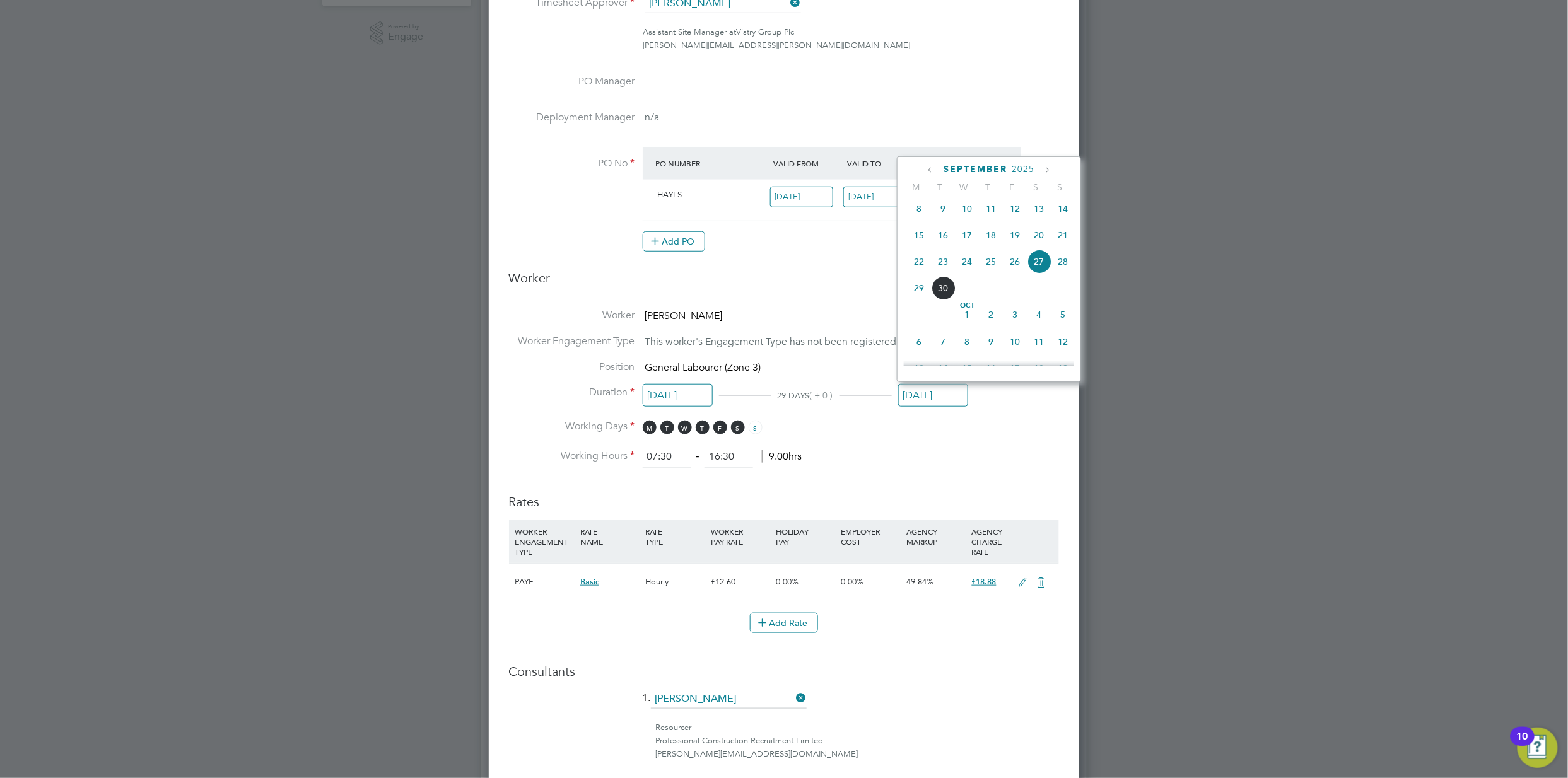
click at [1048, 165] on icon at bounding box center [1046, 170] width 12 height 14
click at [1043, 165] on icon at bounding box center [1046, 170] width 12 height 14
click at [970, 320] on span "31" at bounding box center [967, 310] width 24 height 24
type input "[DATE]"
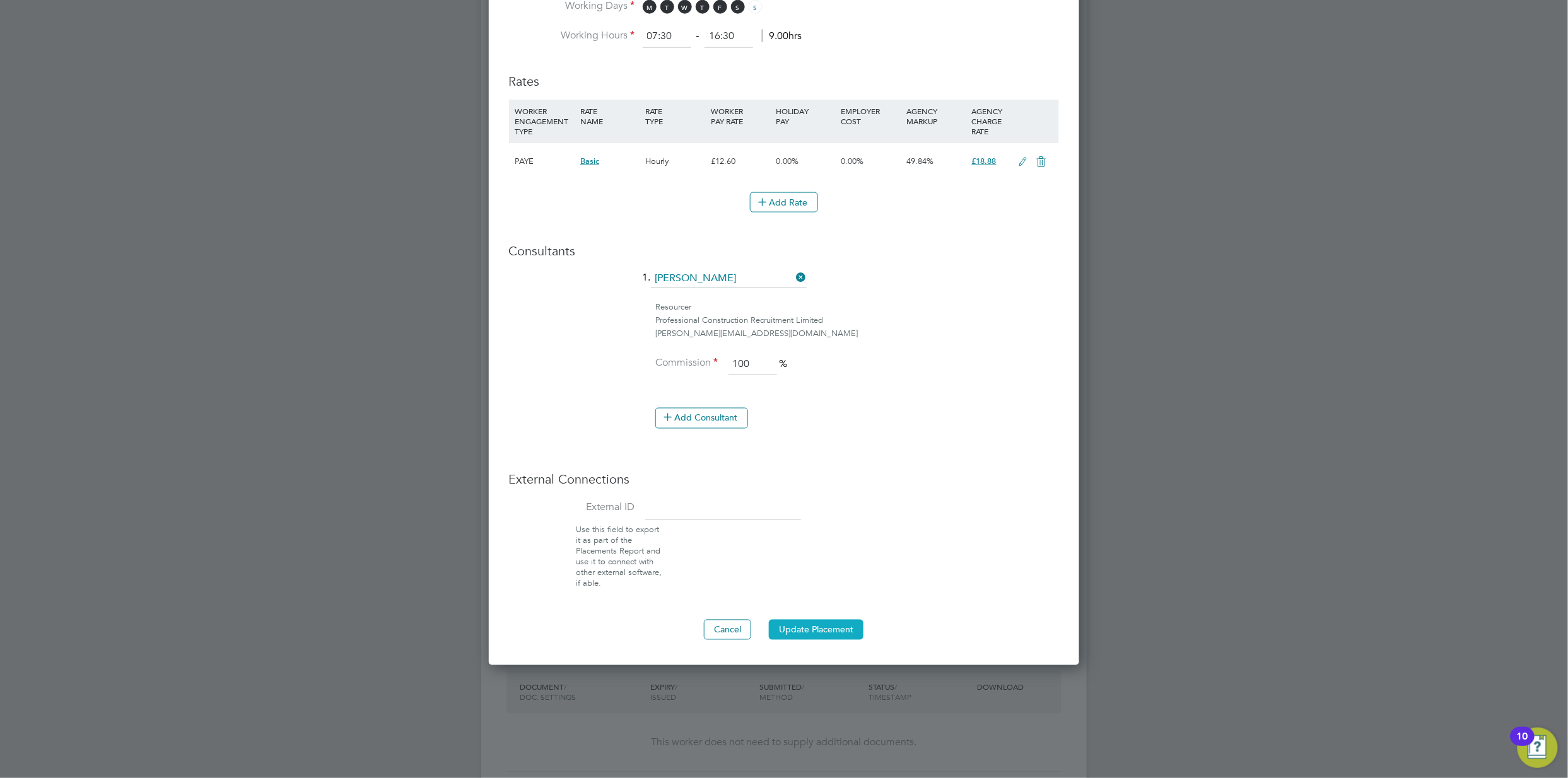
click at [838, 623] on button "Update Placement" at bounding box center [816, 630] width 95 height 20
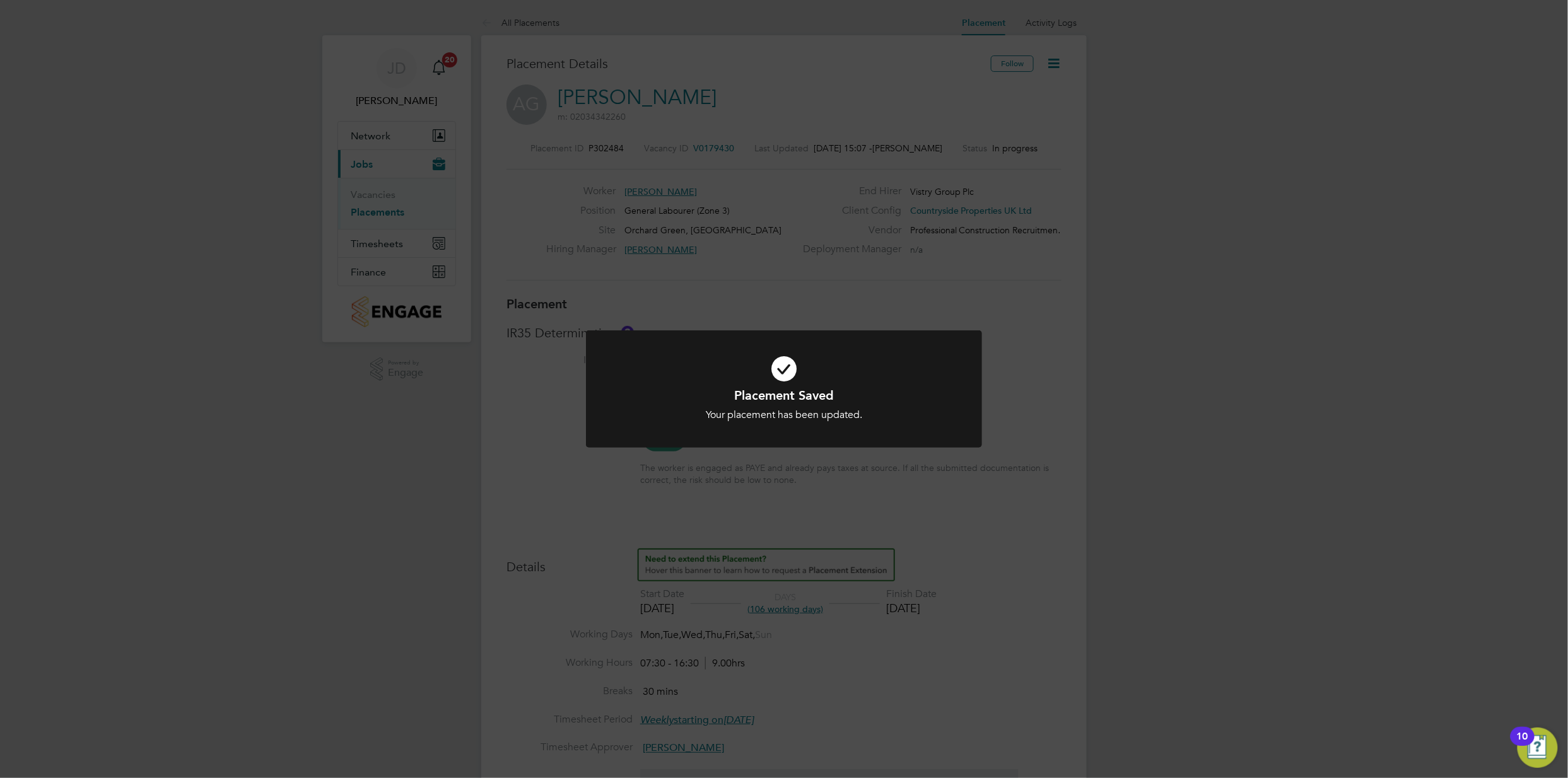
click at [896, 401] on h1 "Placement Saved" at bounding box center [784, 395] width 328 height 16
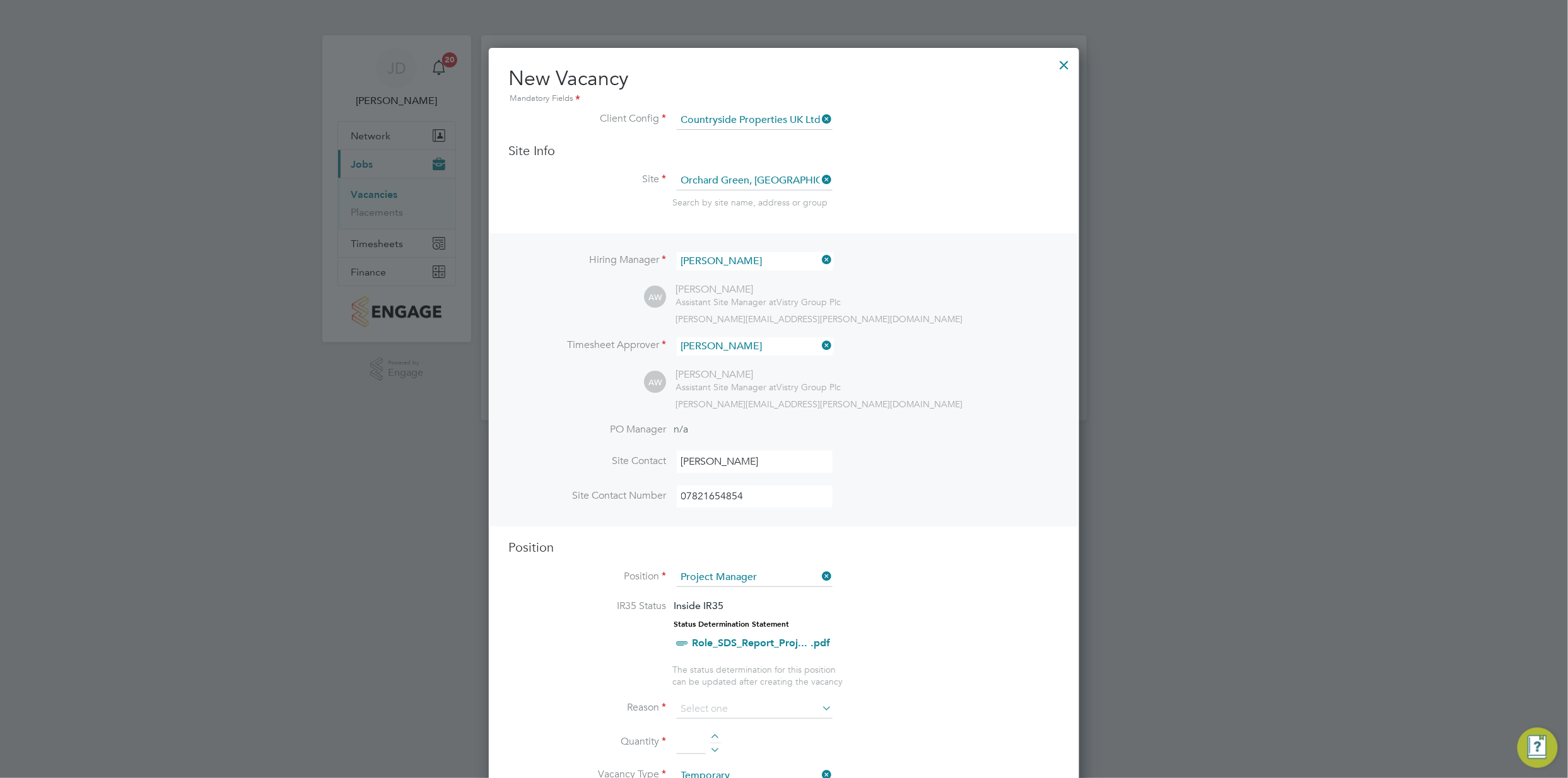
scroll to position [1833, 591]
